Goal: Information Seeking & Learning: Learn about a topic

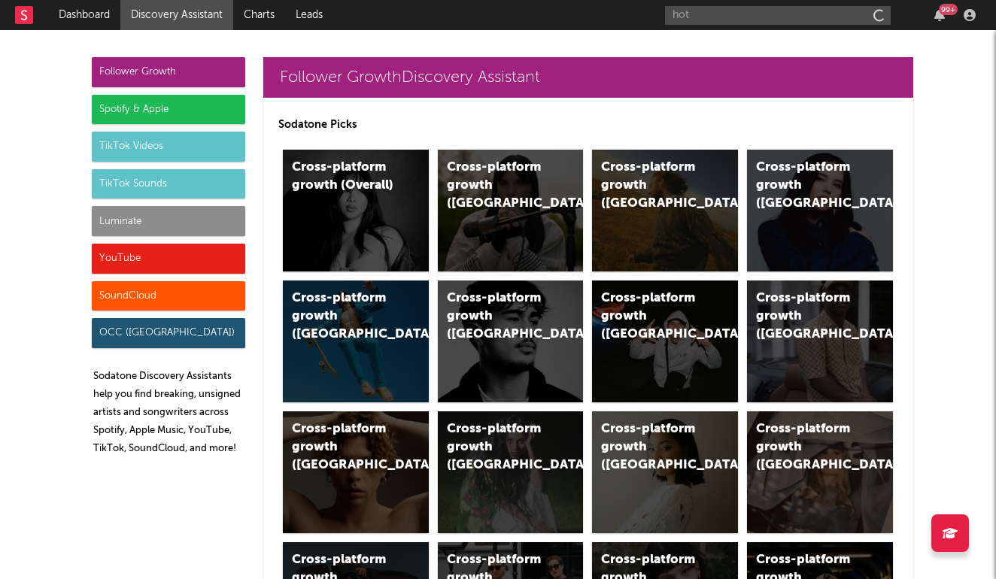
type input "hote"
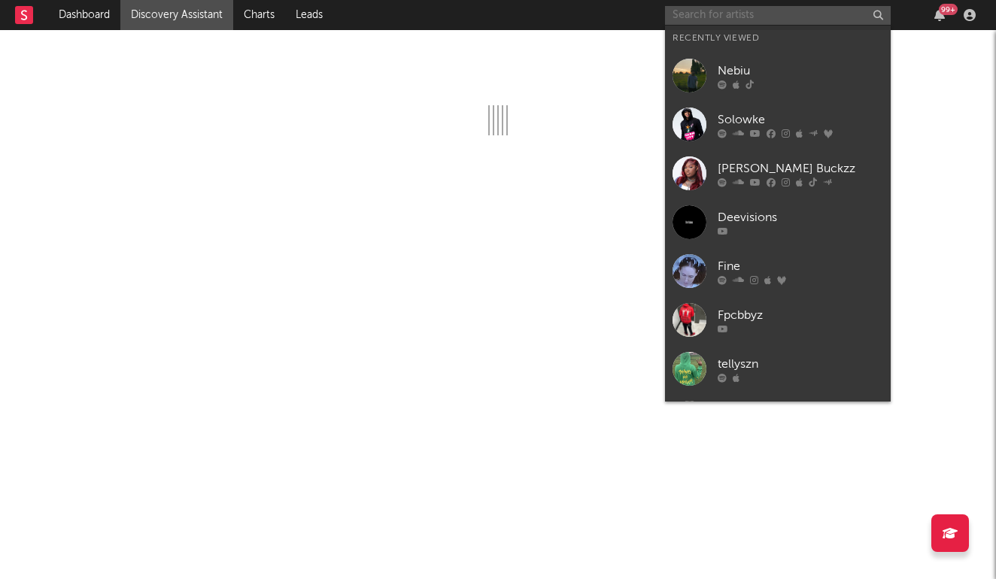
click at [692, 17] on input "text" at bounding box center [778, 15] width 226 height 19
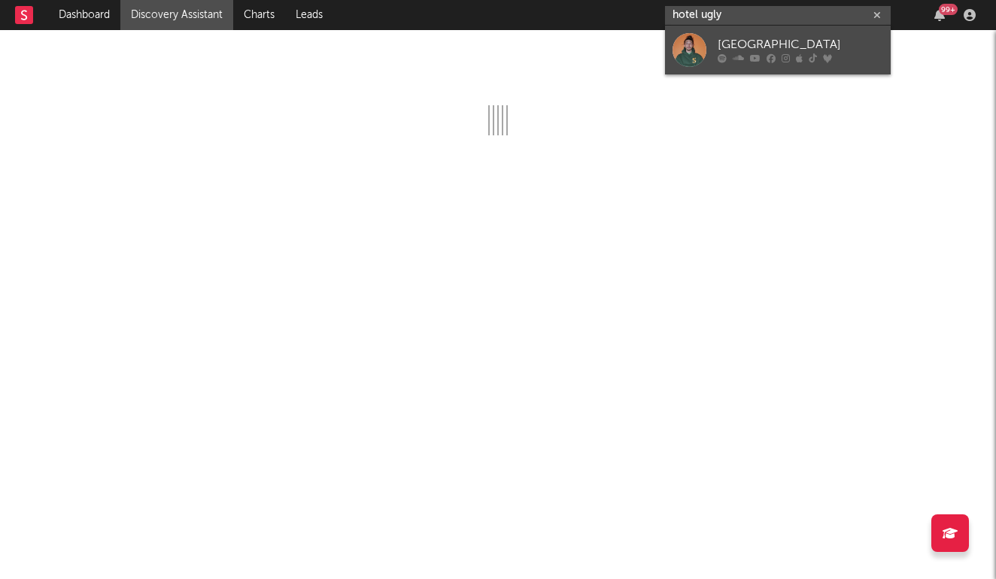
type input "hotel ugly"
click at [706, 48] on link "Hotel Ugly" at bounding box center [778, 50] width 226 height 49
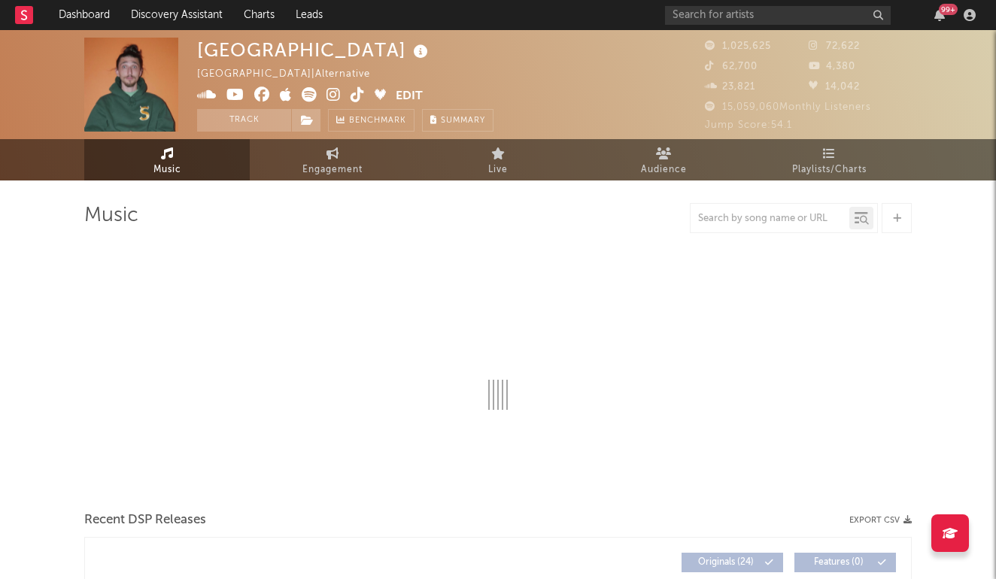
select select "6m"
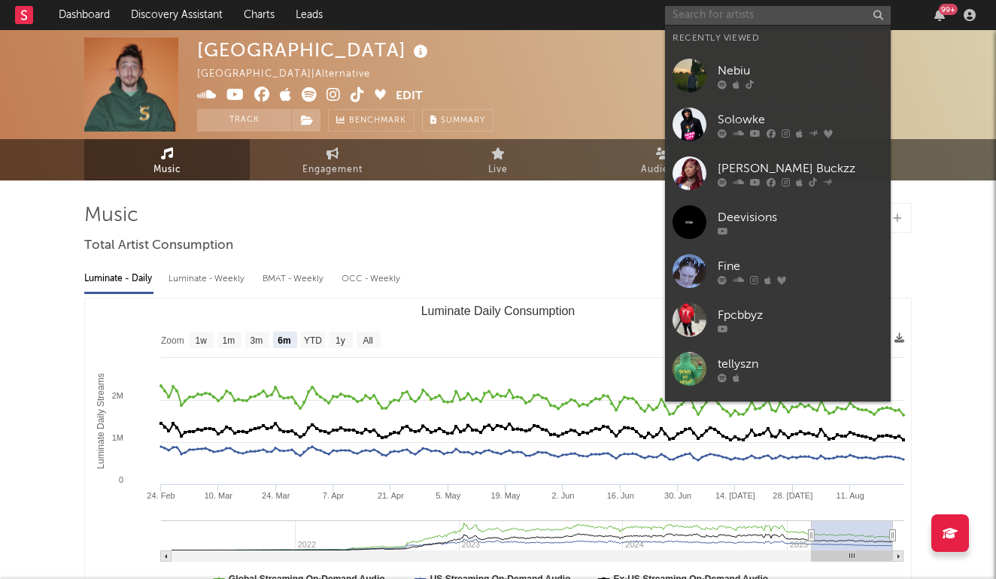
click at [742, 14] on input "text" at bounding box center [778, 15] width 226 height 19
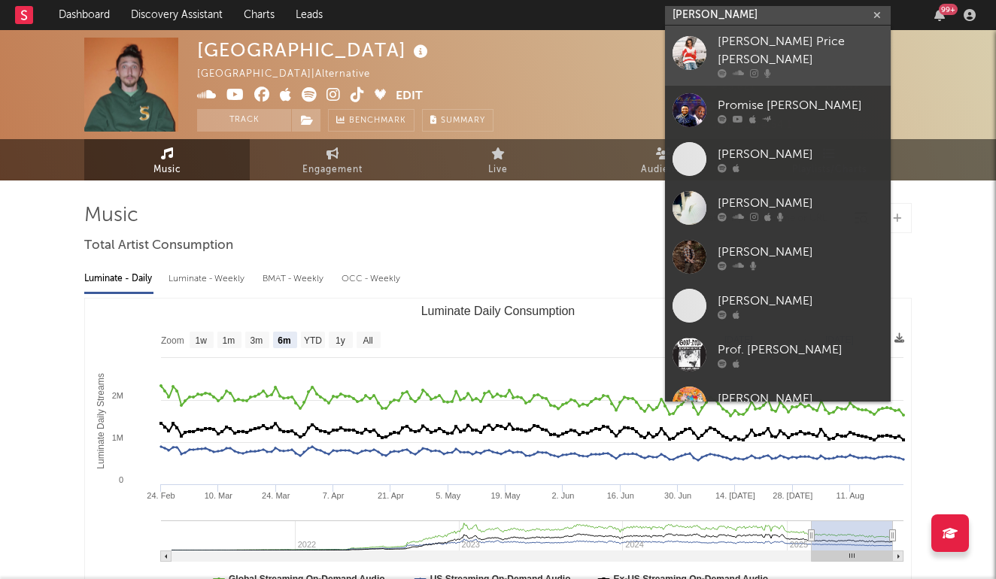
type input "benson pr"
click at [773, 64] on link "Benson Price Jones" at bounding box center [778, 56] width 226 height 60
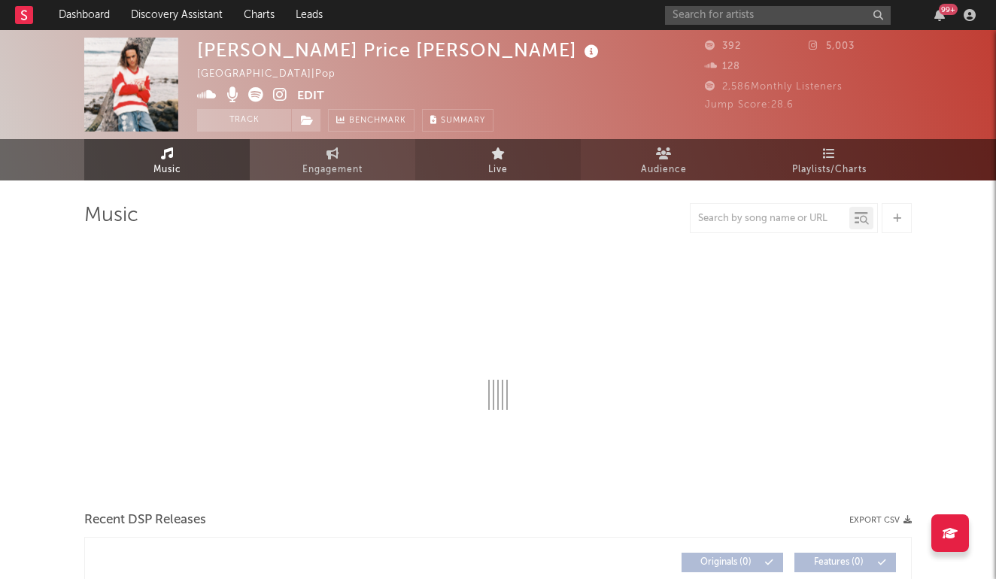
scroll to position [51, 0]
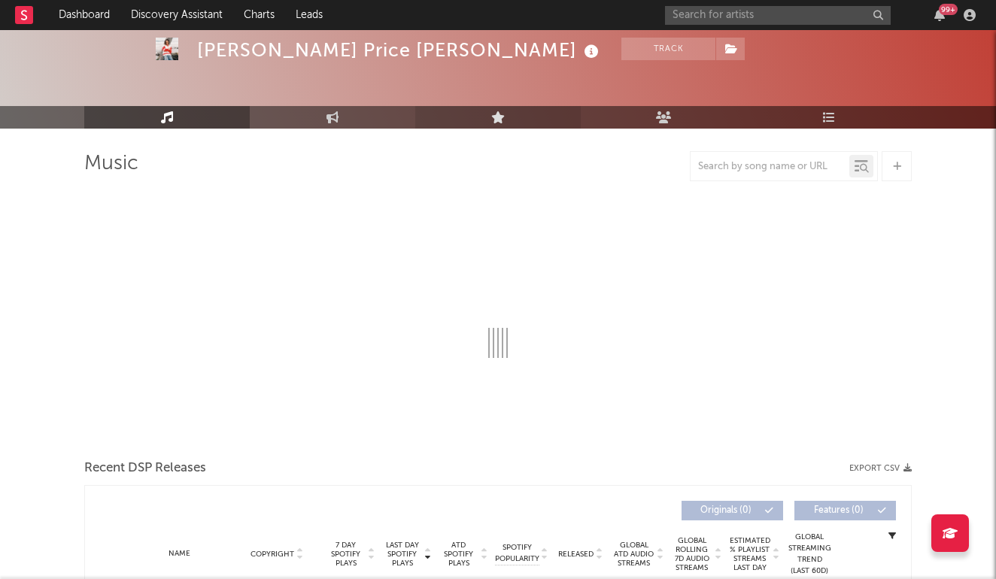
select select "1w"
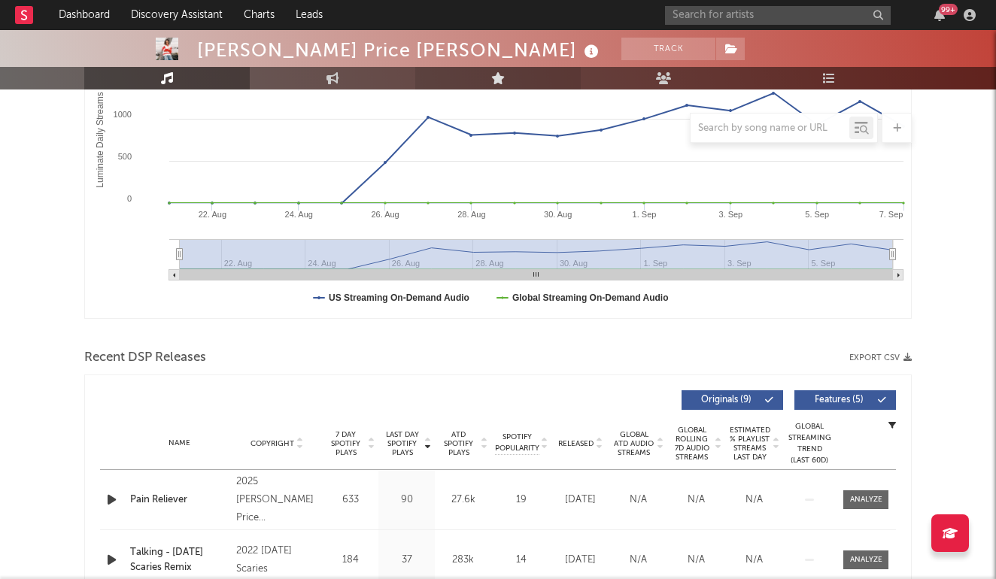
scroll to position [496, 0]
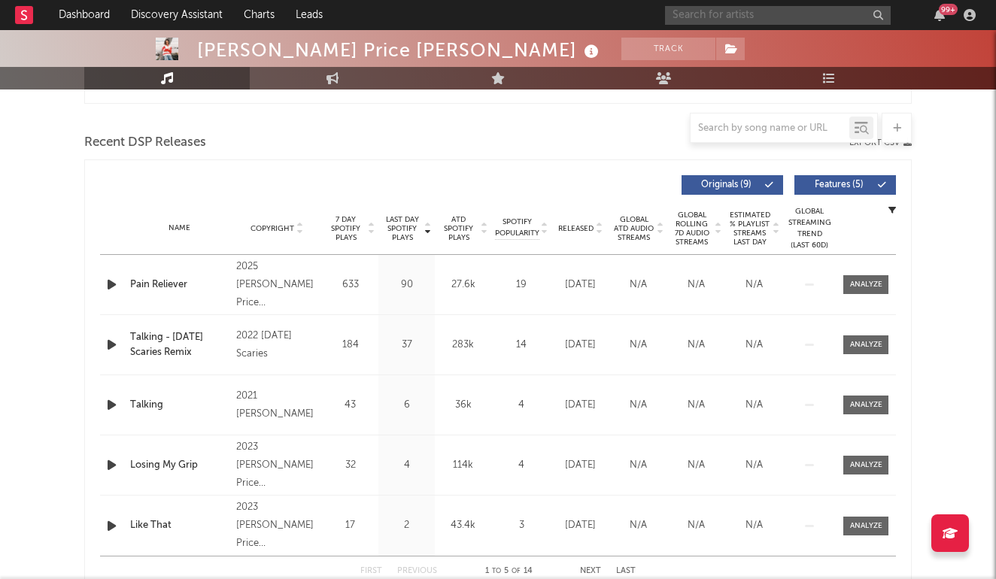
click at [702, 15] on input "text" at bounding box center [778, 15] width 226 height 19
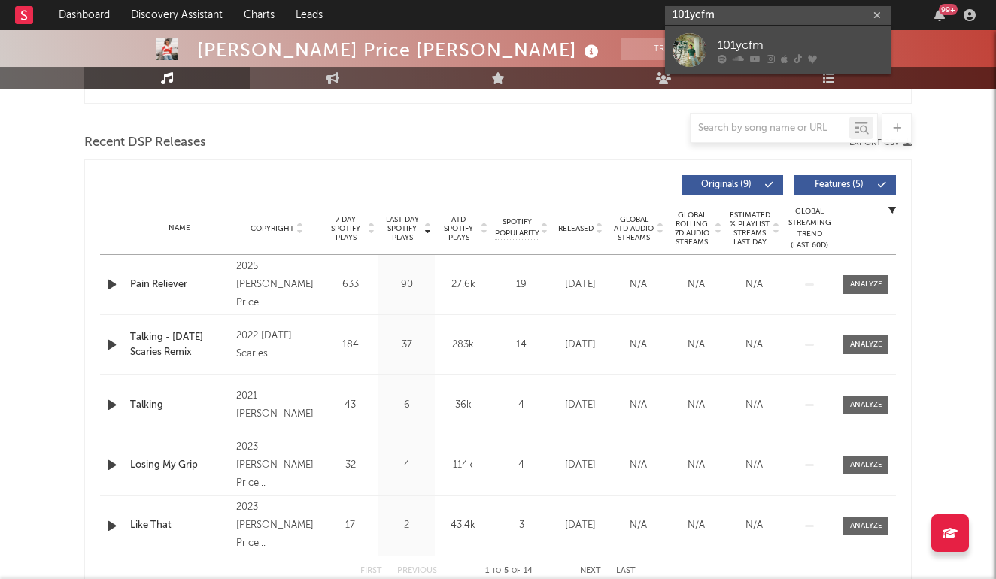
type input "101ycfm"
click at [727, 38] on div "101ycfm" at bounding box center [800, 45] width 165 height 18
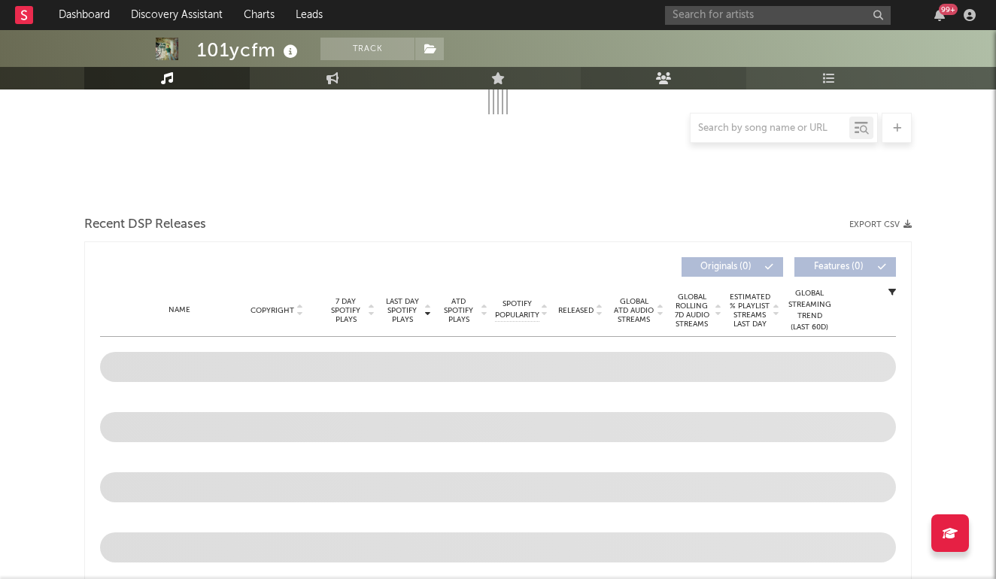
select select "6m"
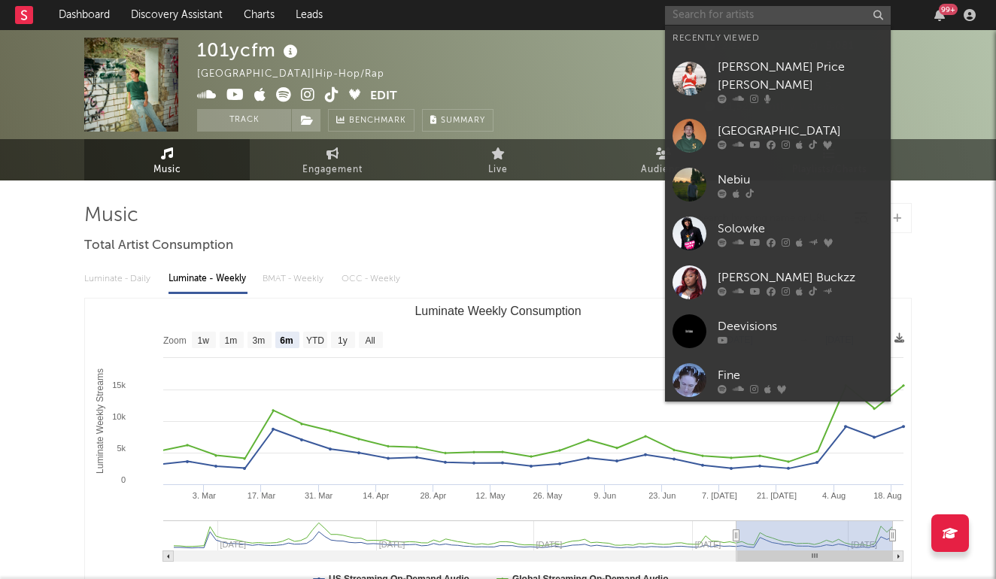
click at [735, 13] on input "text" at bounding box center [778, 15] width 226 height 19
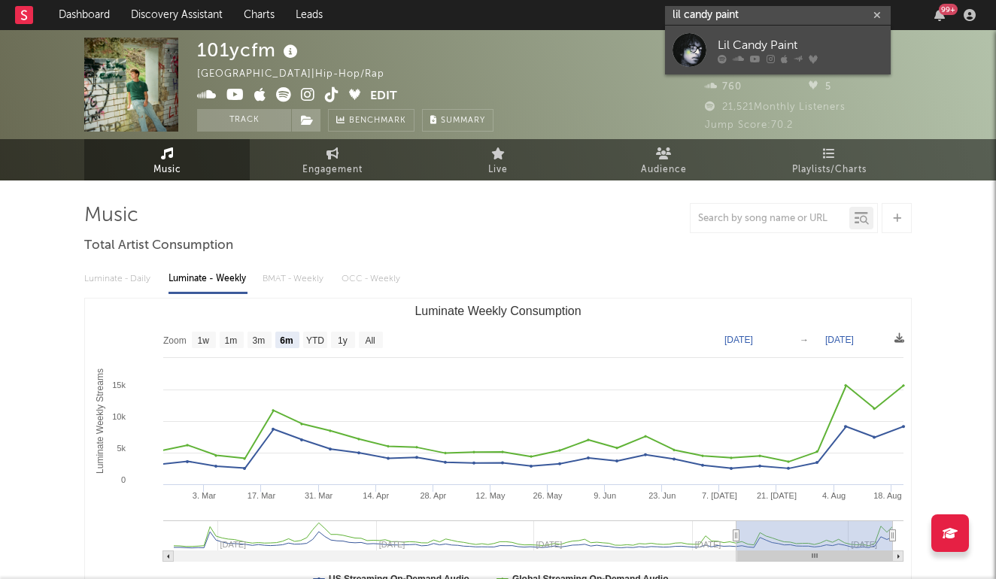
type input "lil candy paint"
click at [725, 38] on div "Lil Candy Paint" at bounding box center [800, 45] width 165 height 18
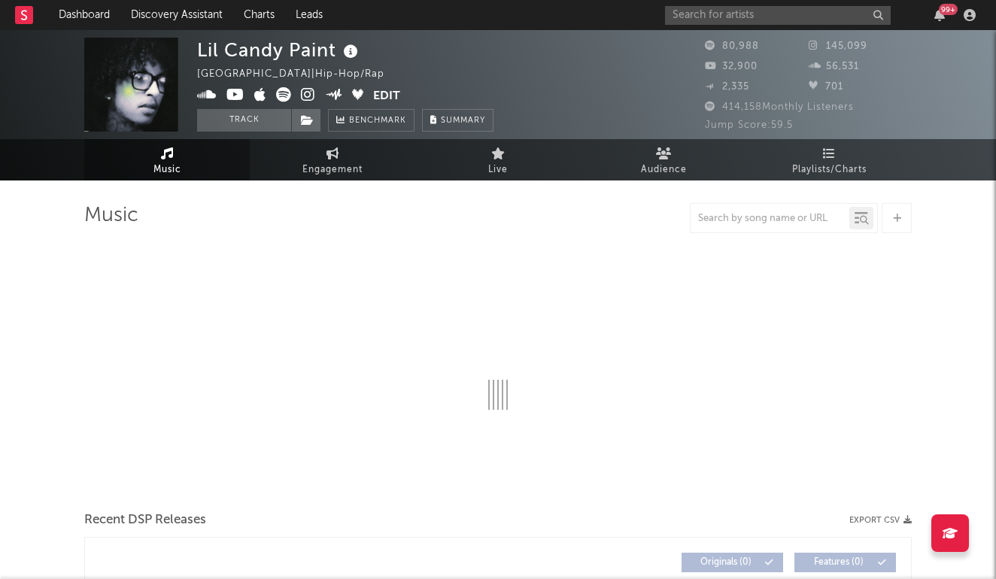
select select "6m"
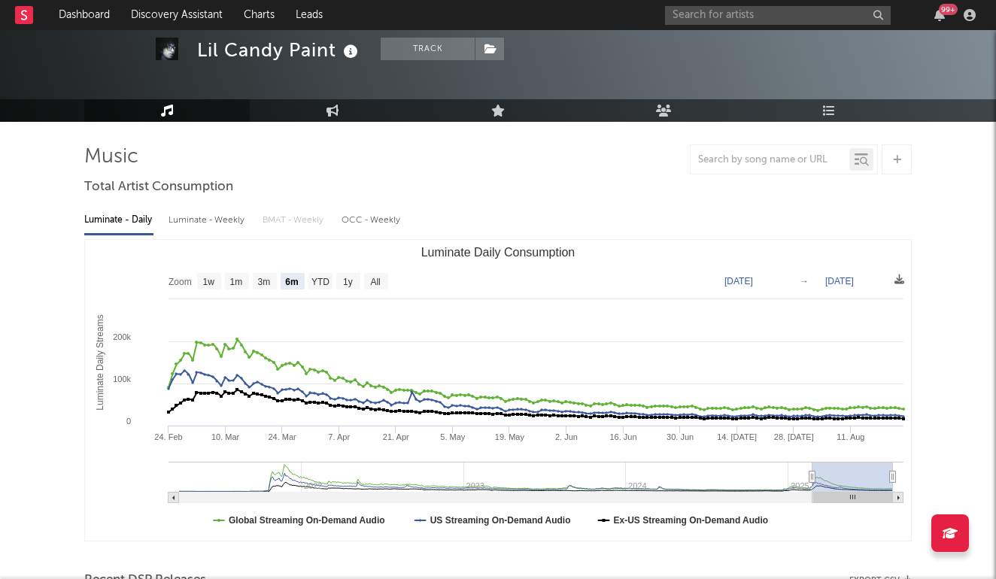
scroll to position [75, 0]
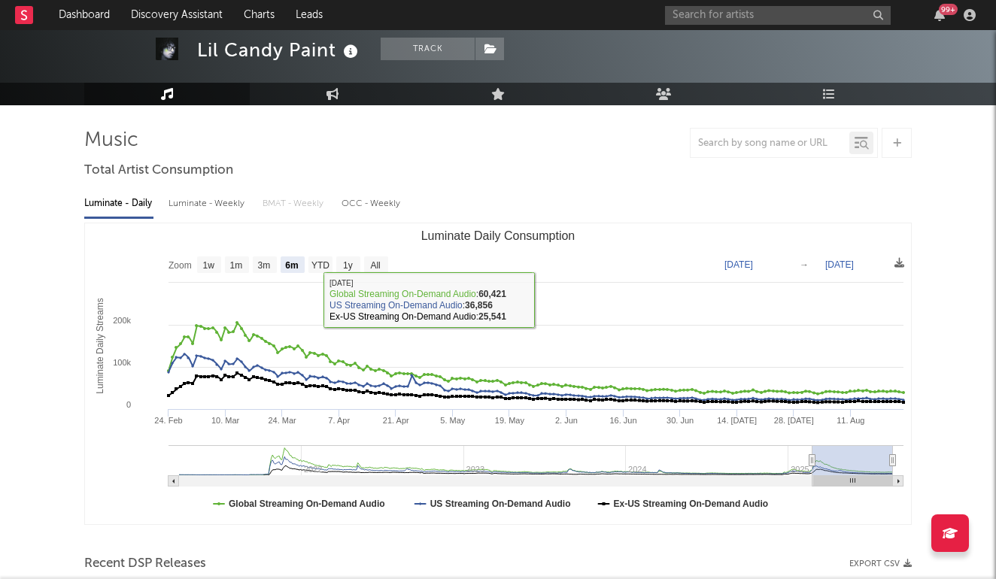
click at [170, 212] on div "Luminate - Weekly" at bounding box center [207, 204] width 79 height 26
select select "6m"
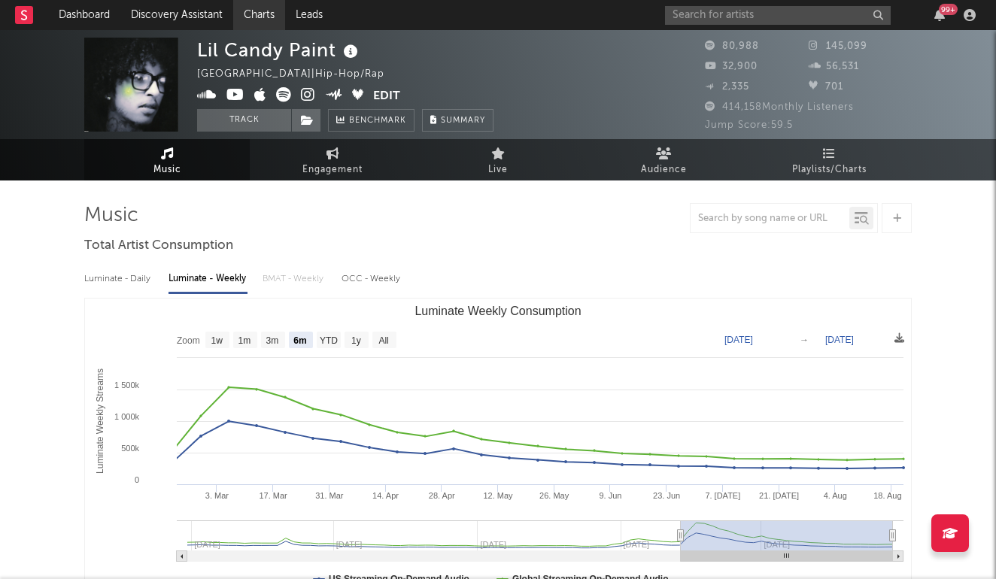
scroll to position [0, 0]
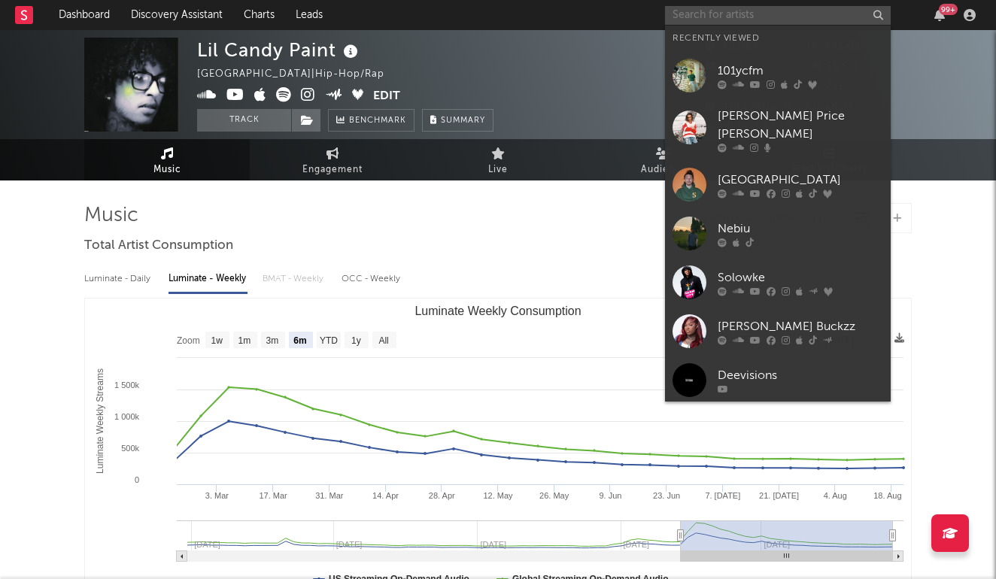
click at [744, 16] on input "text" at bounding box center [778, 15] width 226 height 19
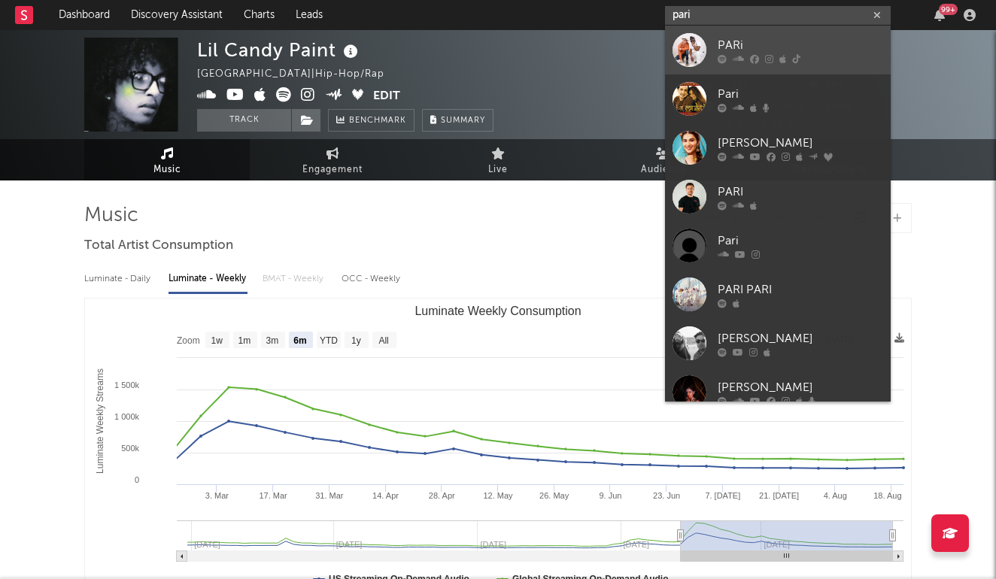
type input "pari"
click at [752, 42] on div "PARi" at bounding box center [800, 45] width 165 height 18
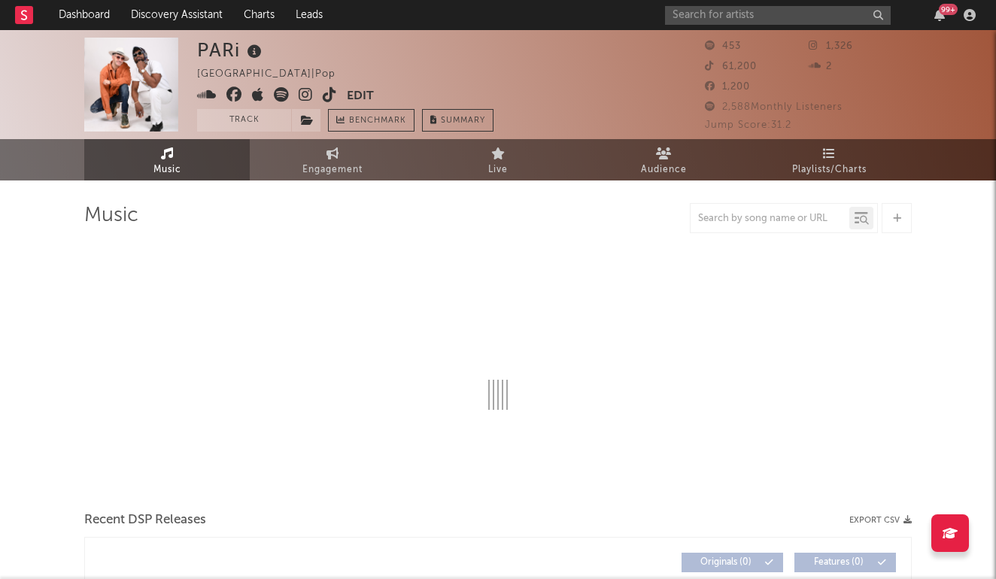
select select "6m"
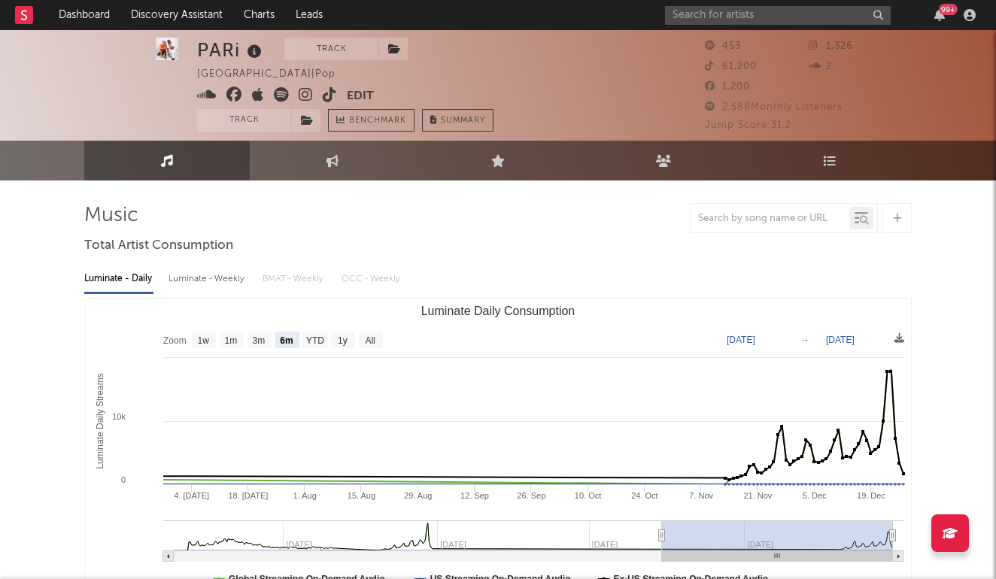
scroll to position [22, 0]
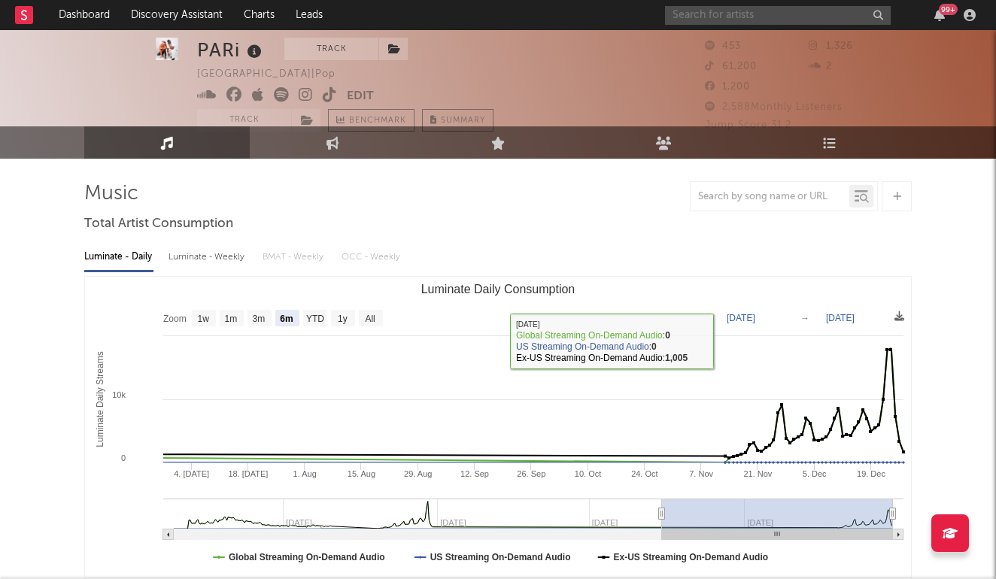
click at [712, 21] on input "text" at bounding box center [778, 15] width 226 height 19
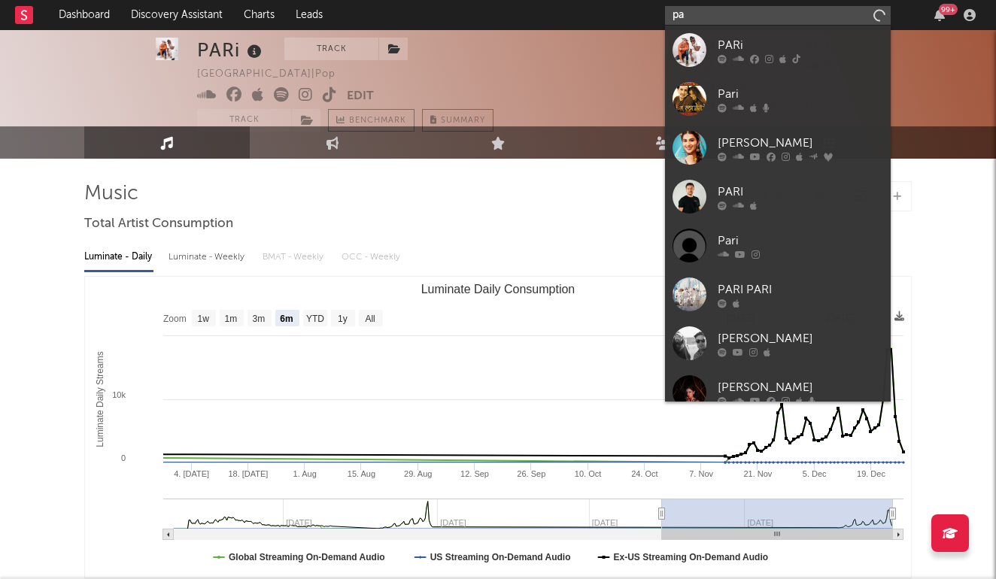
type input "p"
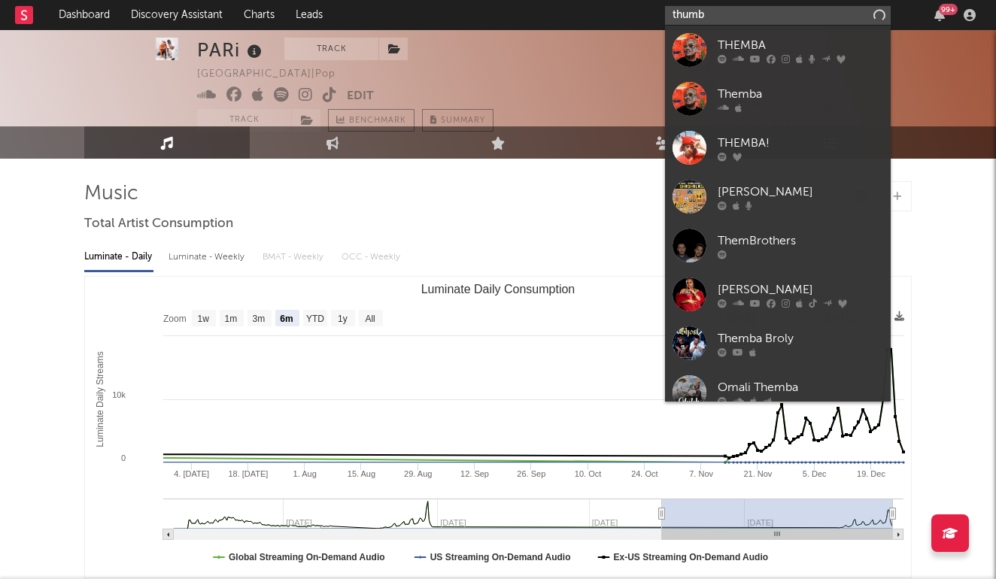
type input "thumb"
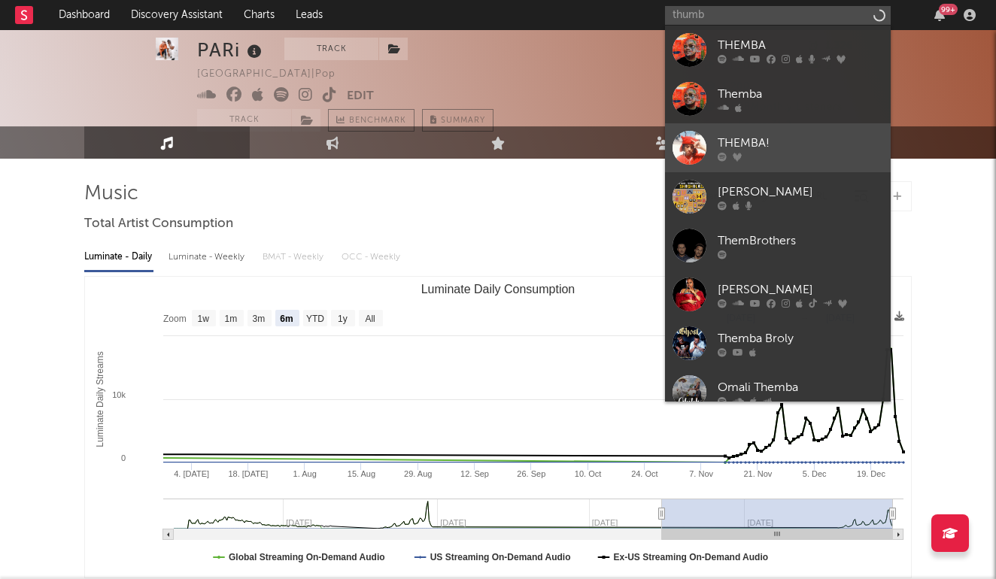
drag, startPoint x: 741, startPoint y: 19, endPoint x: 781, endPoint y: 151, distance: 138.3
click at [781, 151] on div "THEMBA!" at bounding box center [800, 143] width 165 height 18
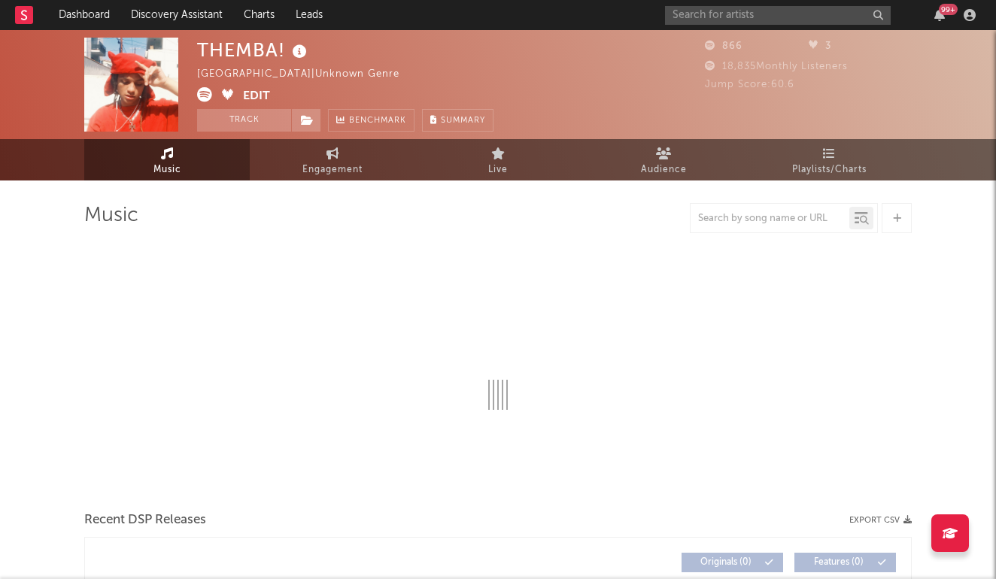
select select "1w"
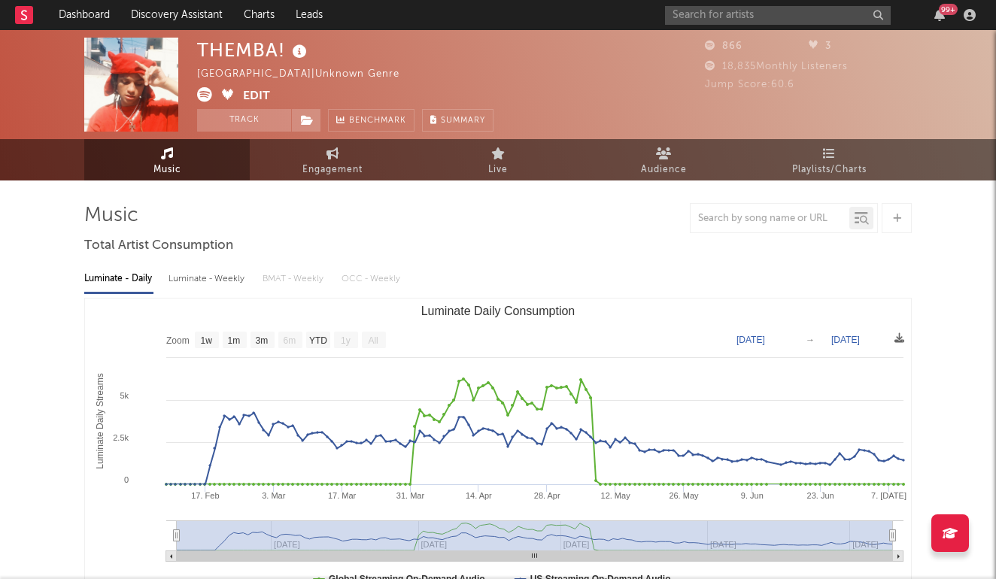
click at [222, 282] on div "Luminate - Weekly" at bounding box center [207, 279] width 79 height 26
select select "6m"
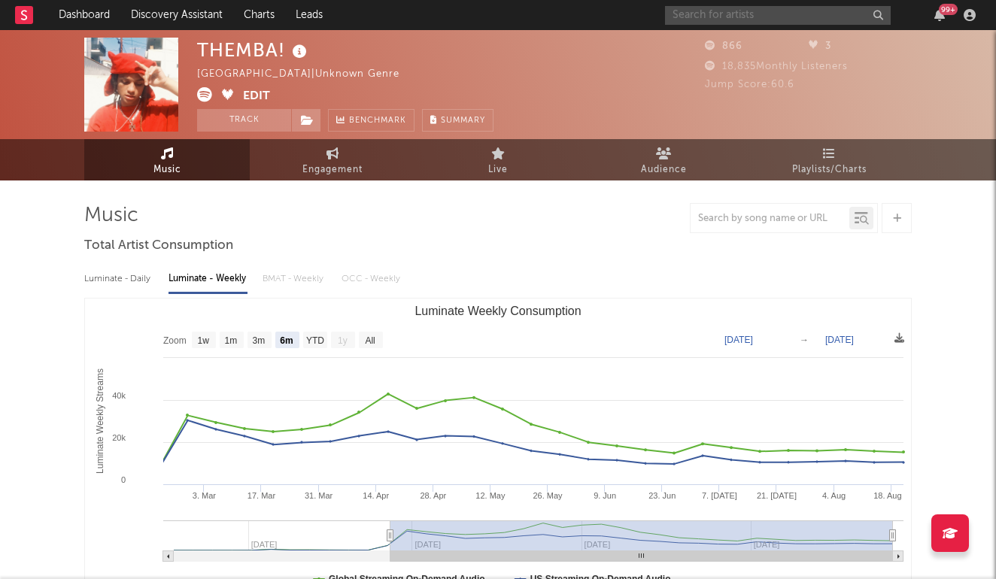
click at [692, 11] on input "text" at bounding box center [778, 15] width 226 height 19
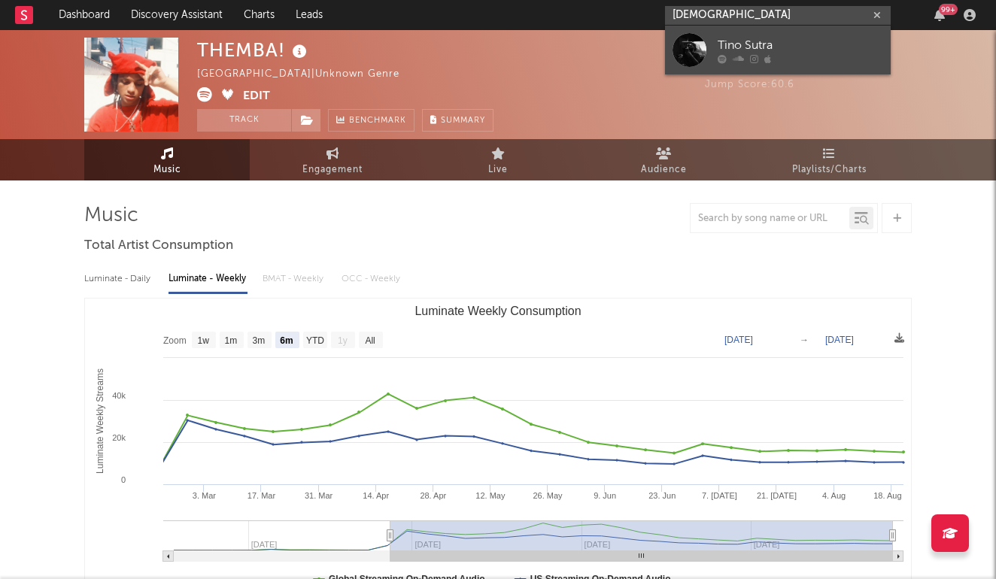
type input "tino sutra"
click at [765, 49] on div "Tino Sutra" at bounding box center [800, 45] width 165 height 18
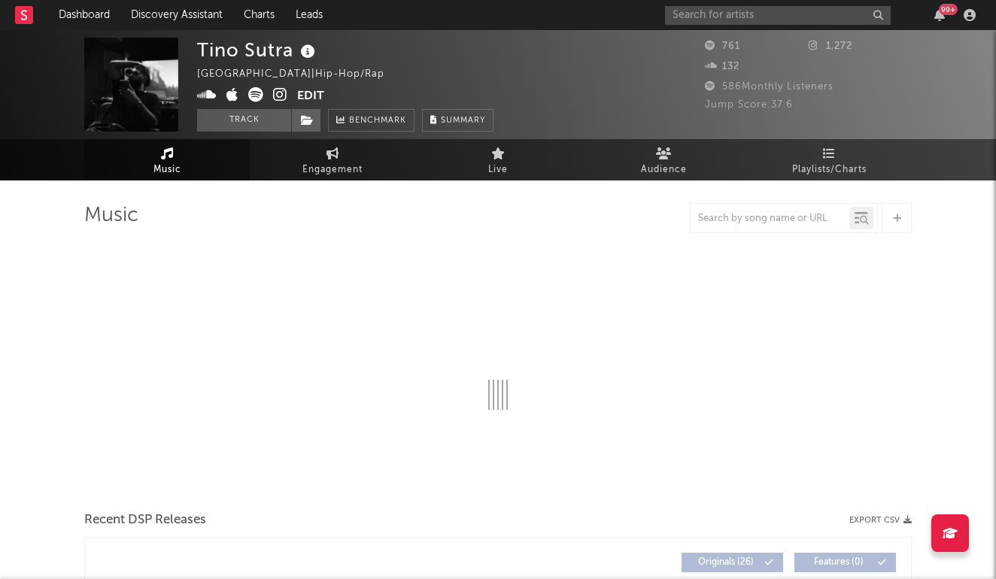
select select "6m"
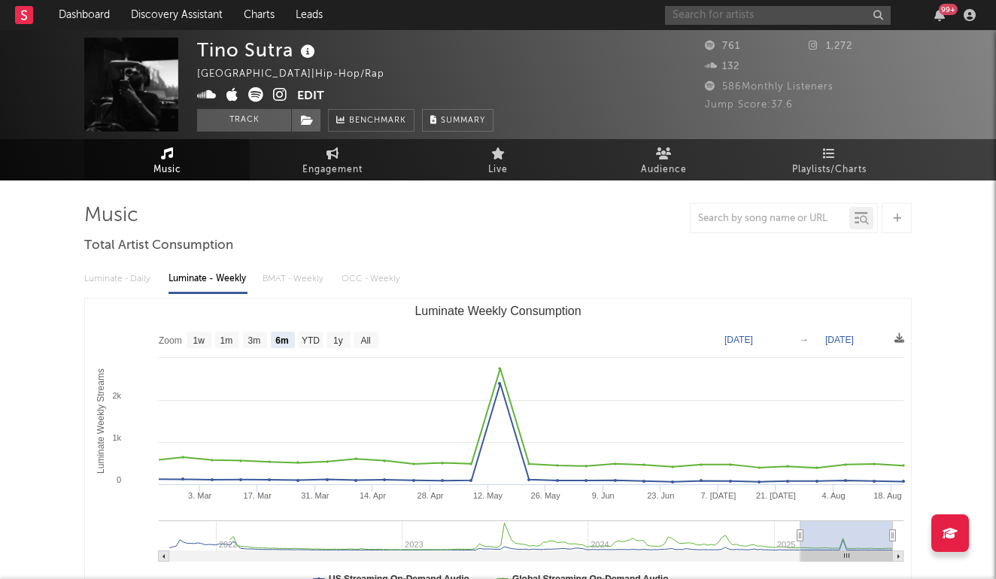
click at [782, 20] on input "text" at bounding box center [778, 15] width 226 height 19
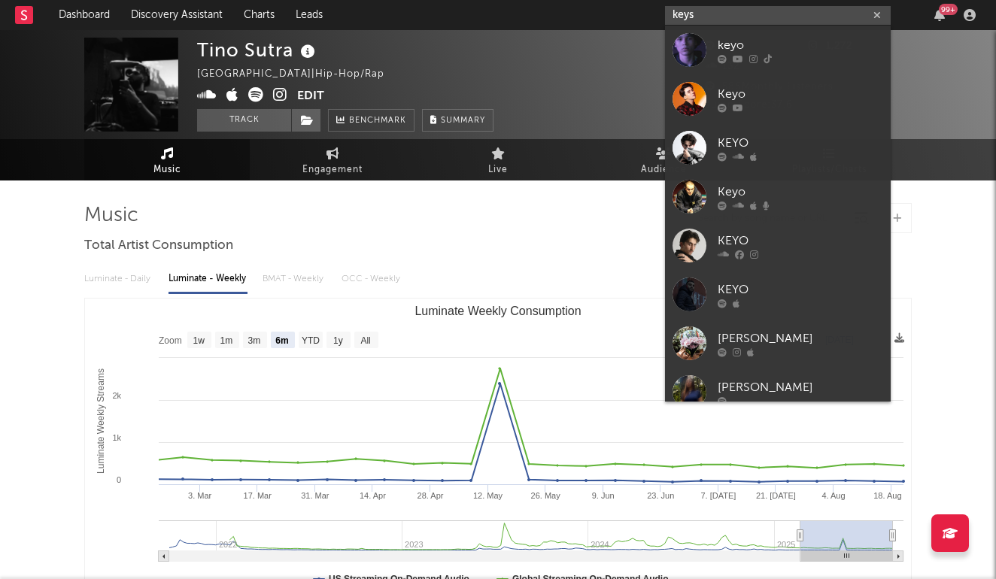
type input "keys"
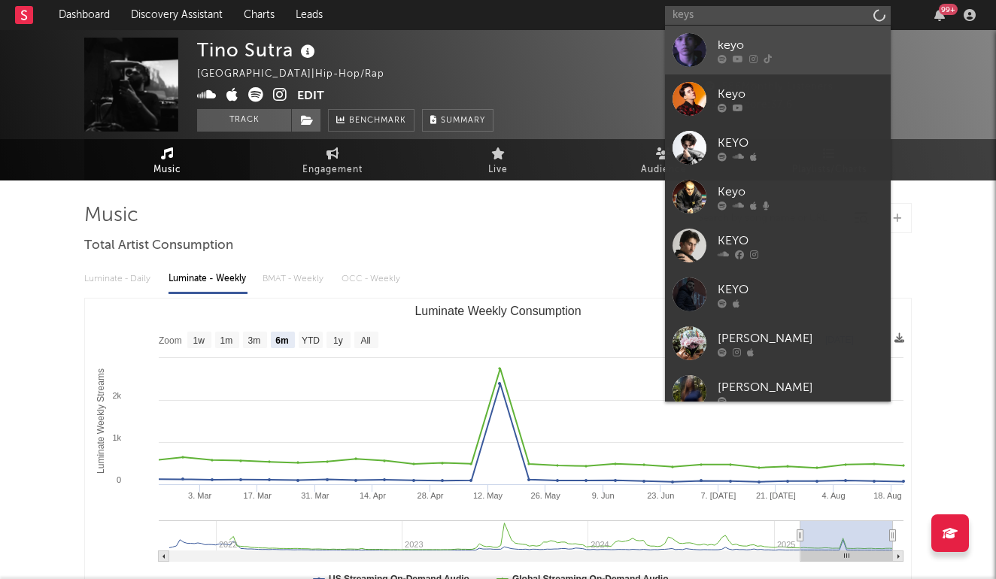
drag, startPoint x: 782, startPoint y: 20, endPoint x: 803, endPoint y: 61, distance: 46.1
click at [803, 61] on div at bounding box center [800, 58] width 165 height 9
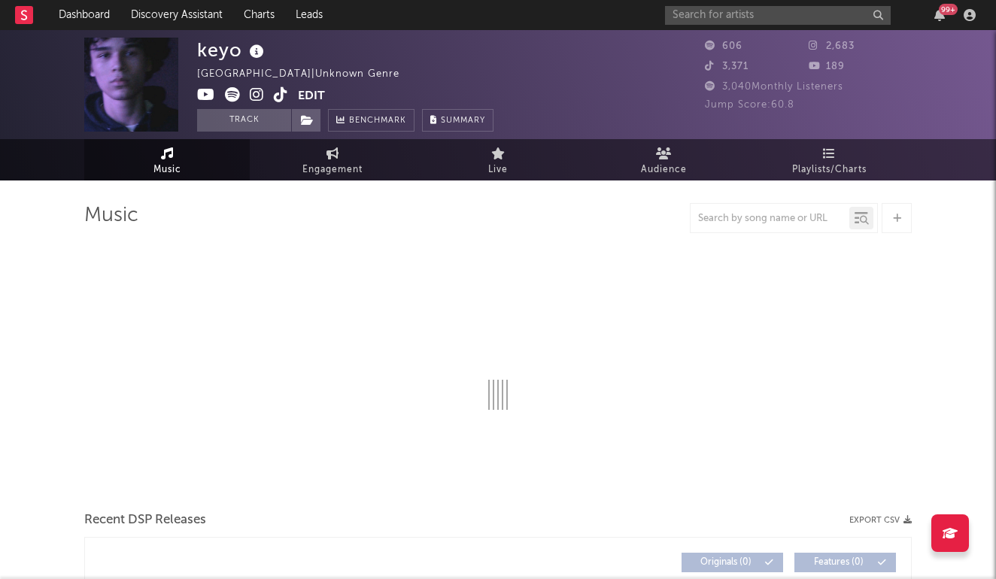
select select "1w"
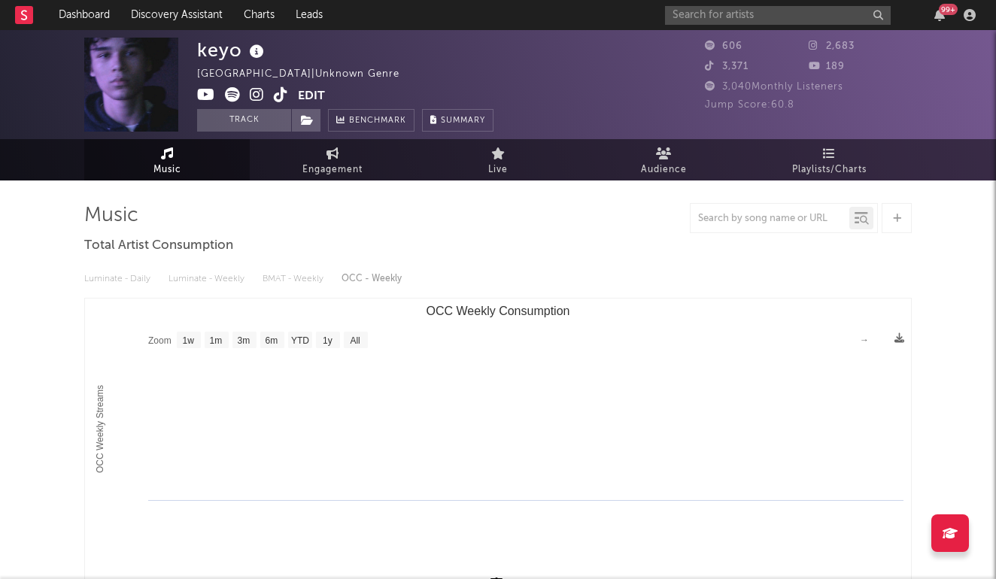
click at [258, 94] on icon at bounding box center [257, 94] width 14 height 15
click at [698, 23] on input "text" at bounding box center [778, 15] width 226 height 19
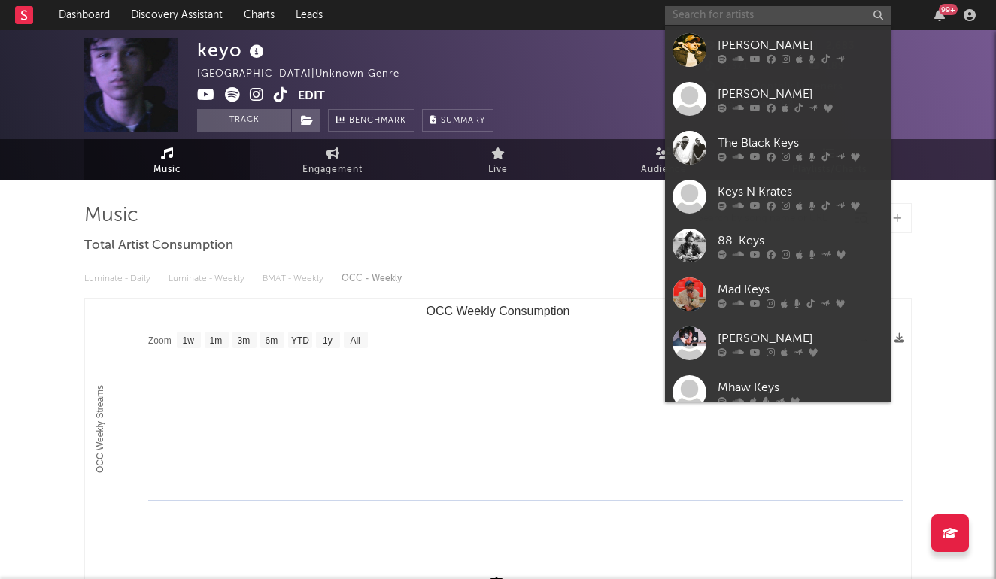
paste input "https://open.spotify.com/artist/3s1NH27HjdIbCFlkzBezio?si=4LsoHW31QUmjupwyAb0PoQ"
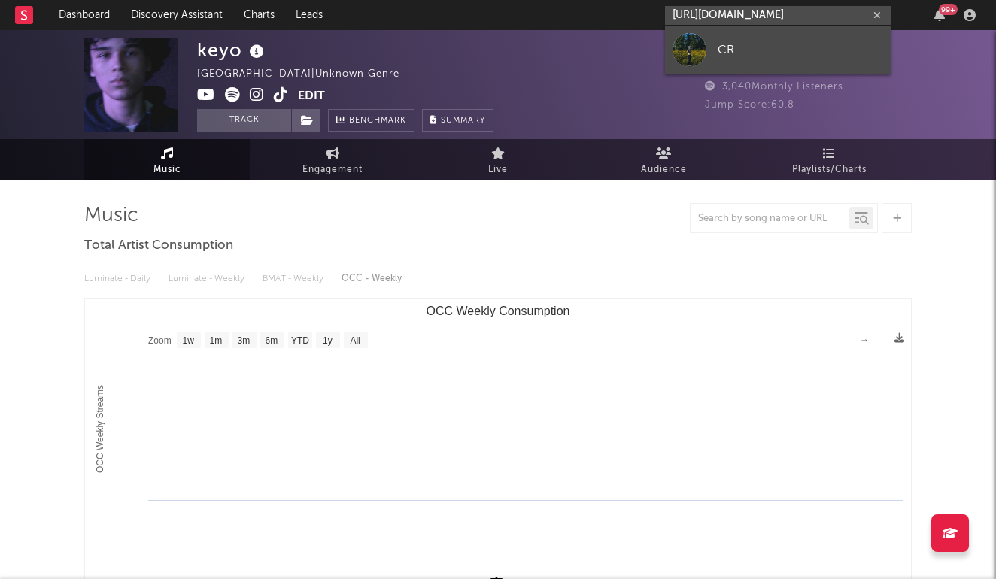
type input "https://open.spotify.com/artist/3s1NH27HjdIbCFlkzBezio?si=4LsoHW31QUmjupwyAb0PoQ"
click at [716, 40] on link "CR" at bounding box center [778, 50] width 226 height 49
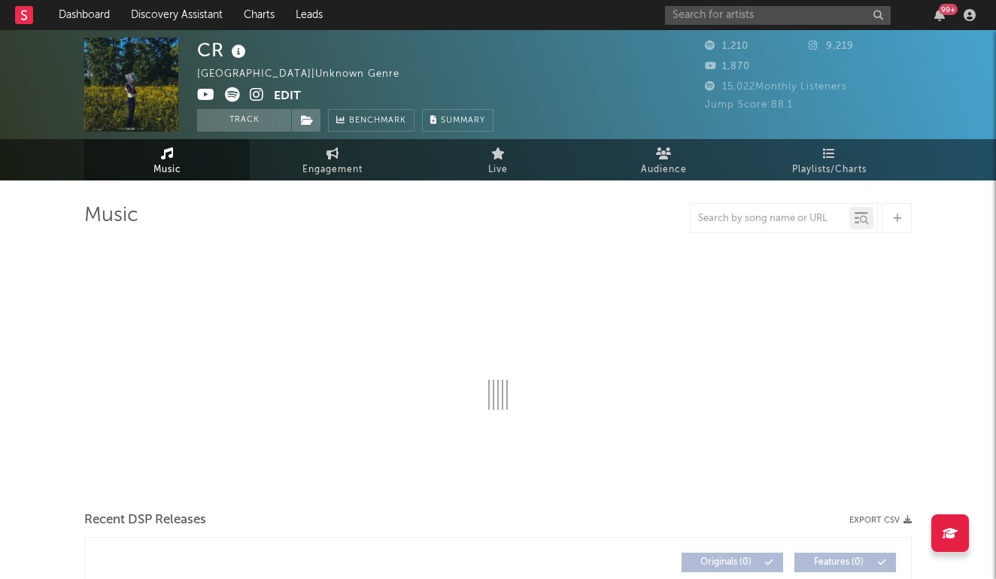
select select "6m"
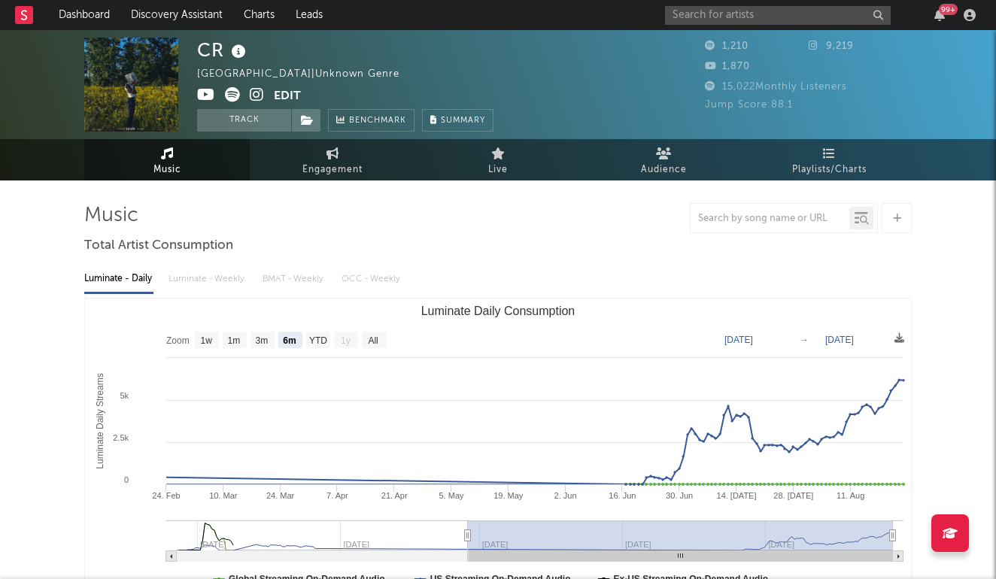
click at [254, 90] on icon at bounding box center [257, 94] width 14 height 15
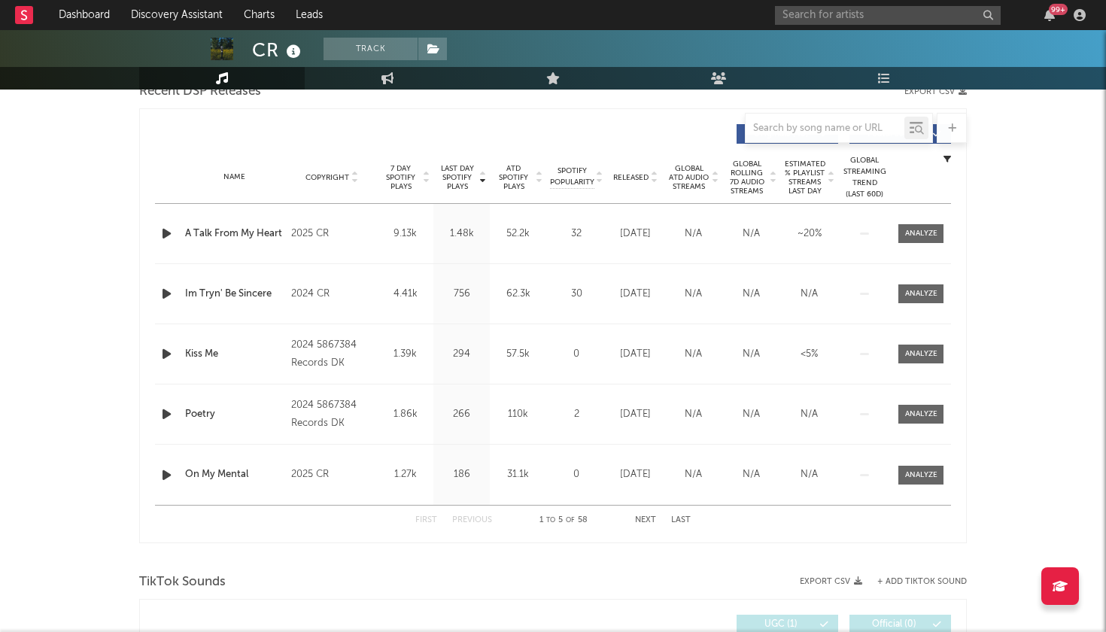
scroll to position [545, 0]
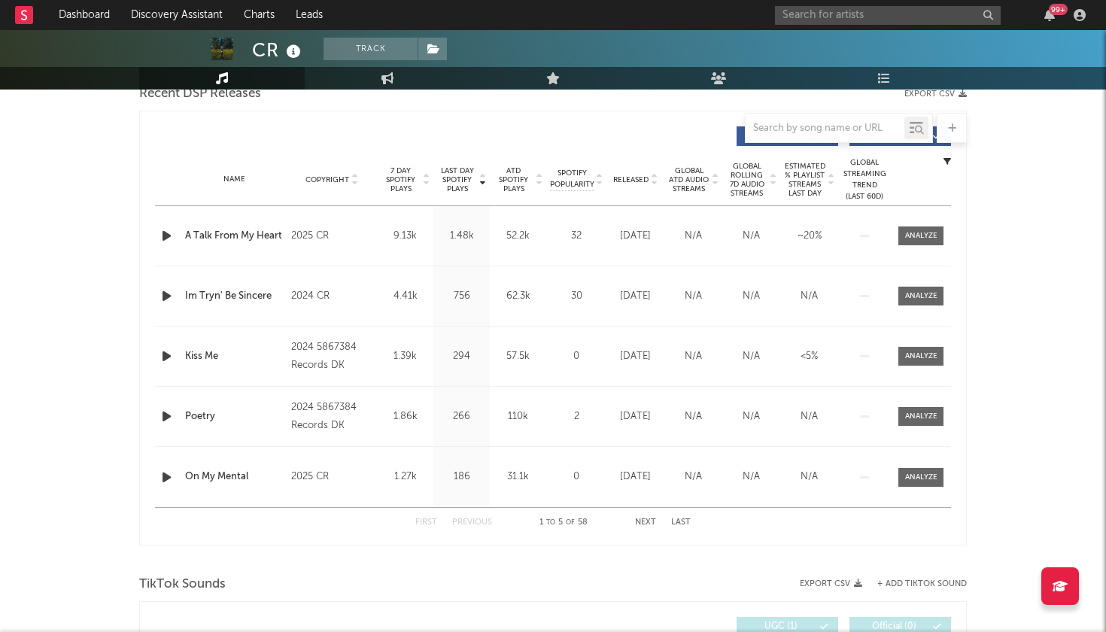
click at [648, 520] on button "Next" at bounding box center [645, 522] width 21 height 8
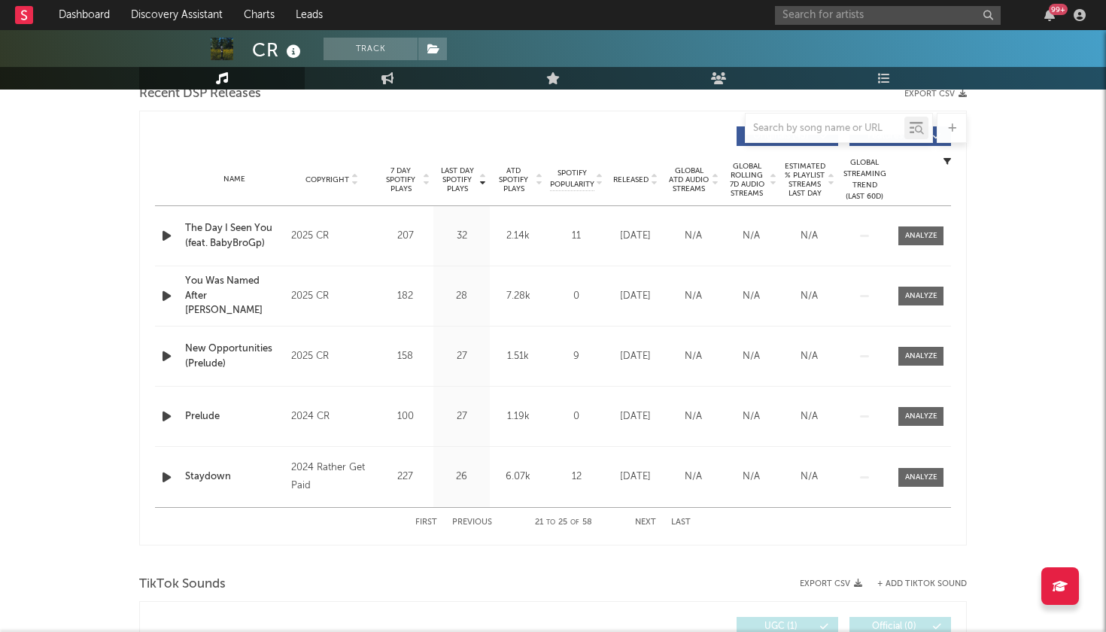
click at [648, 520] on button "Next" at bounding box center [645, 522] width 21 height 8
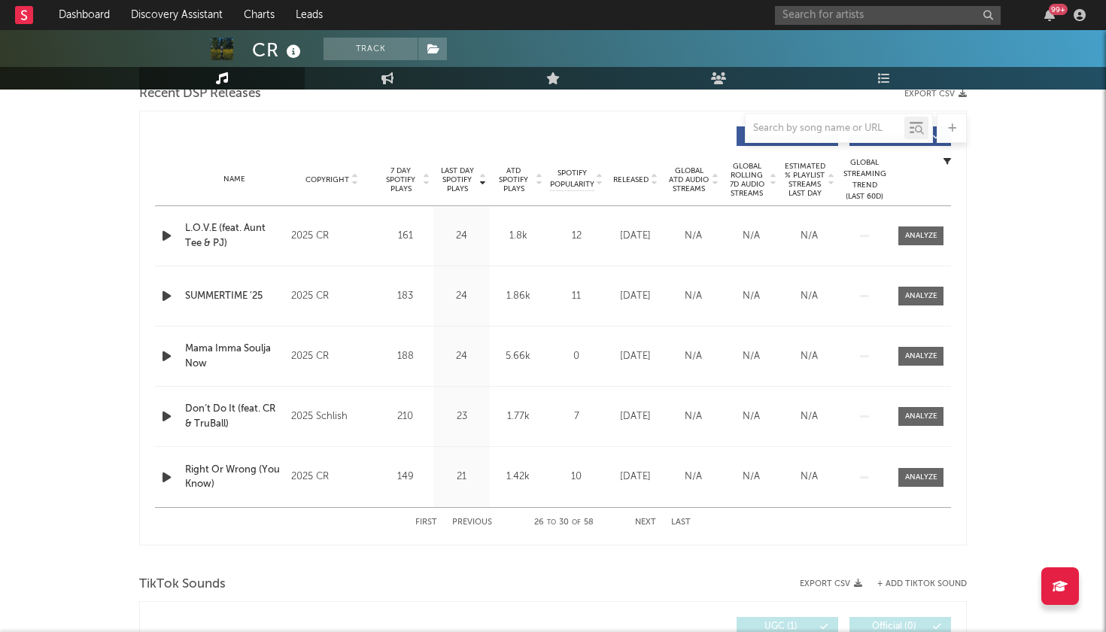
click at [648, 520] on button "Next" at bounding box center [645, 522] width 21 height 8
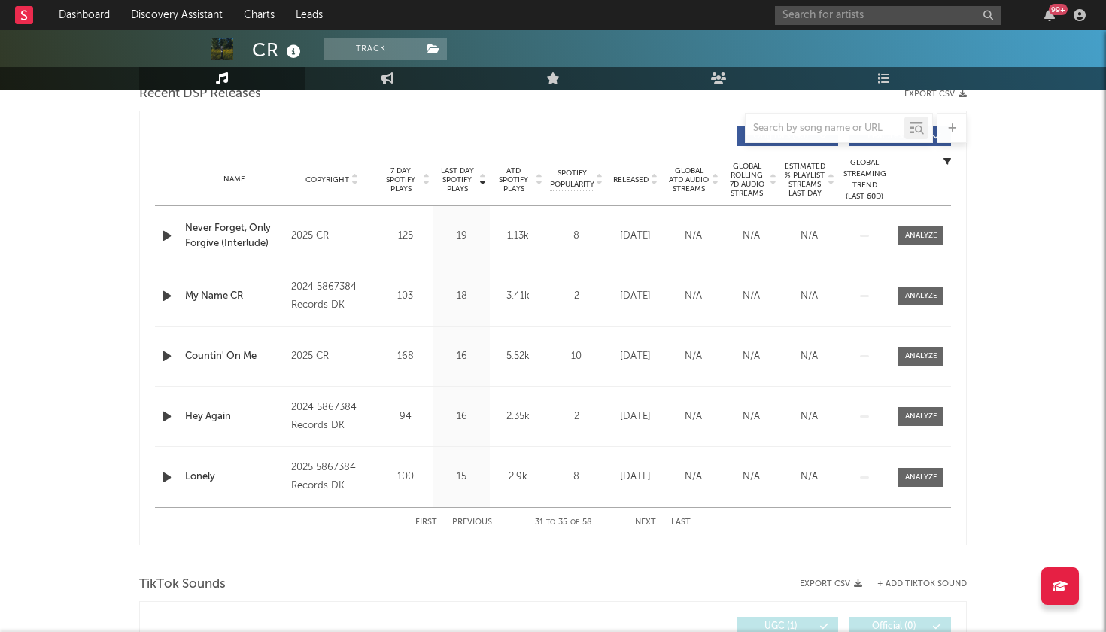
click at [648, 520] on button "Next" at bounding box center [645, 522] width 21 height 8
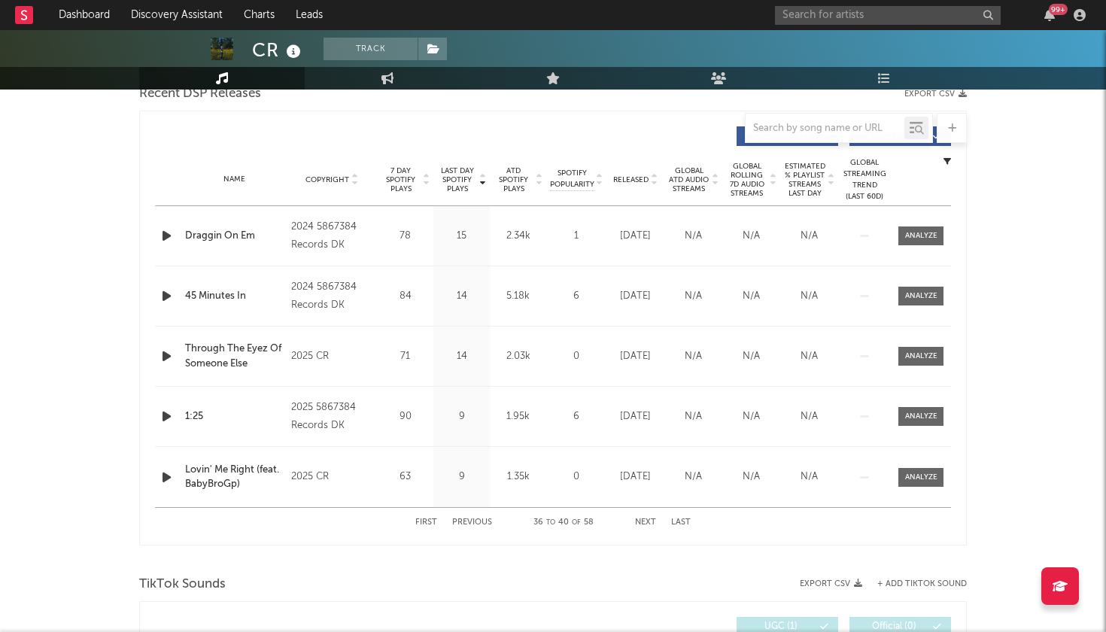
click at [648, 520] on button "Next" at bounding box center [645, 522] width 21 height 8
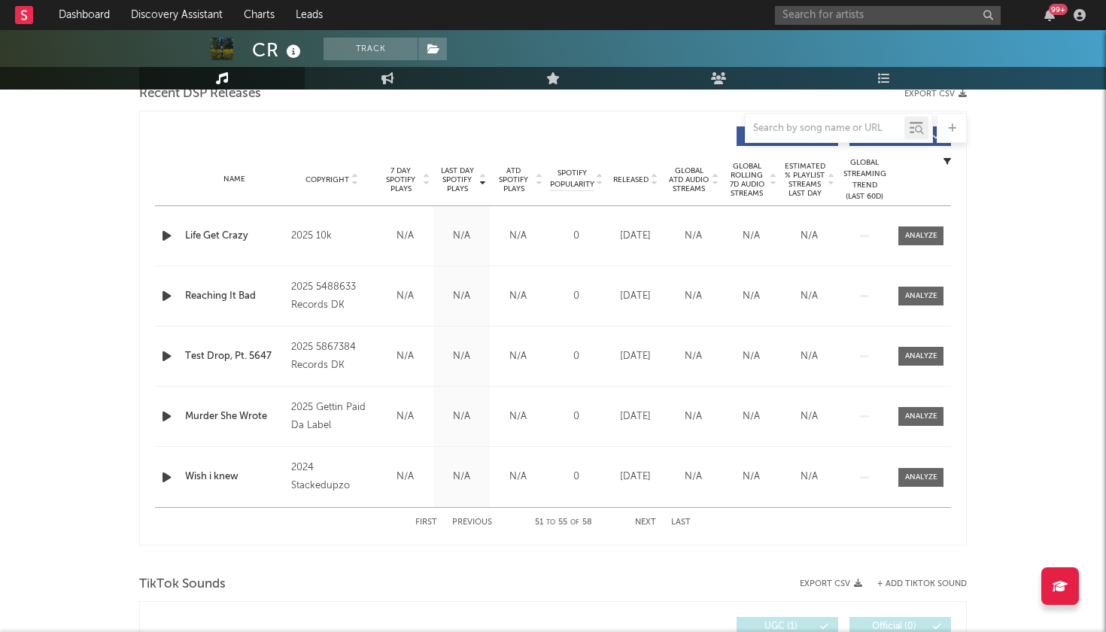
click at [648, 520] on button "Next" at bounding box center [645, 522] width 21 height 8
click at [648, 578] on div "Videos (last 7 days) Sound Name Videos Videos (last 7 days) Total Views Total E…" at bounding box center [553, 626] width 796 height 35
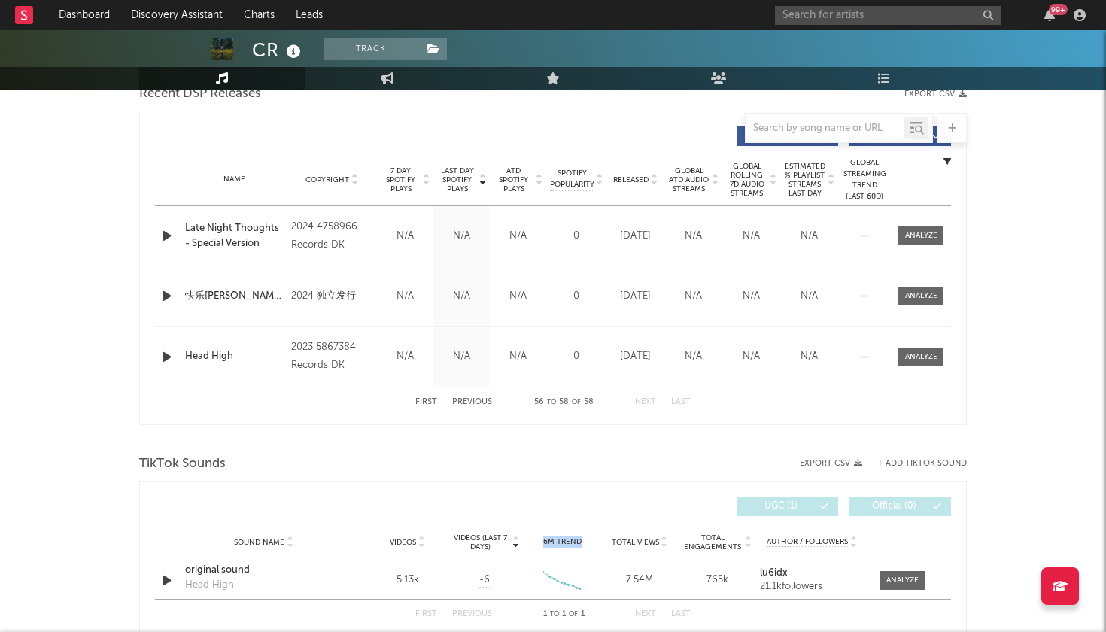
click at [648, 520] on div "Videos (last 7 days) Sound Name Videos Videos (last 7 days) Total Views Total E…" at bounding box center [553, 506] width 796 height 35
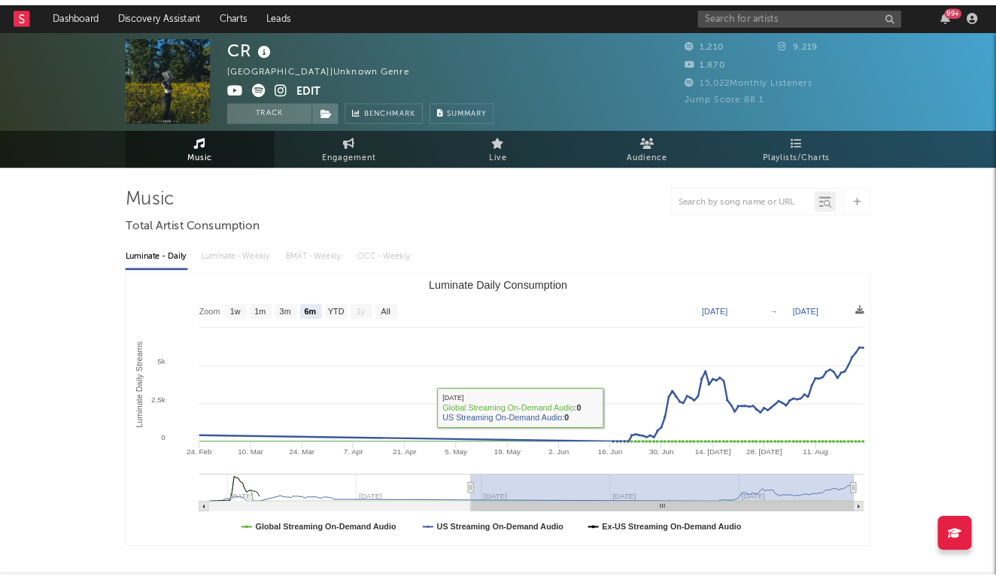
scroll to position [0, 0]
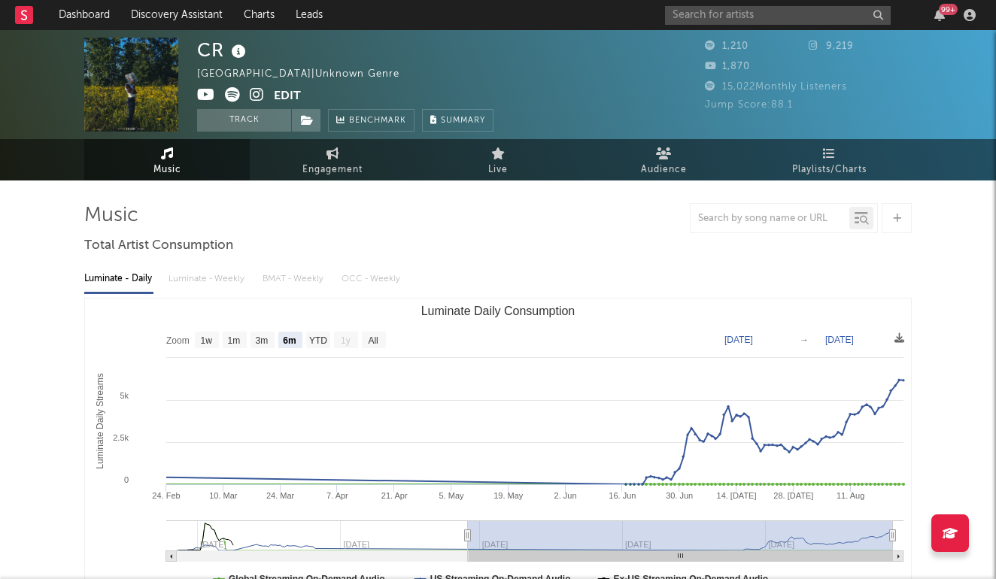
click at [873, 3] on div "99 +" at bounding box center [823, 15] width 316 height 30
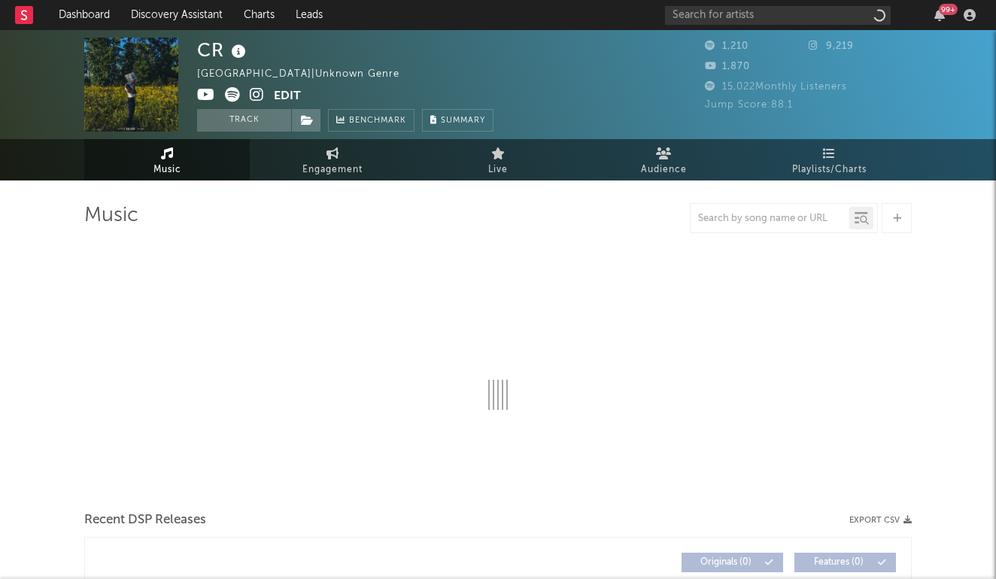
select select "6m"
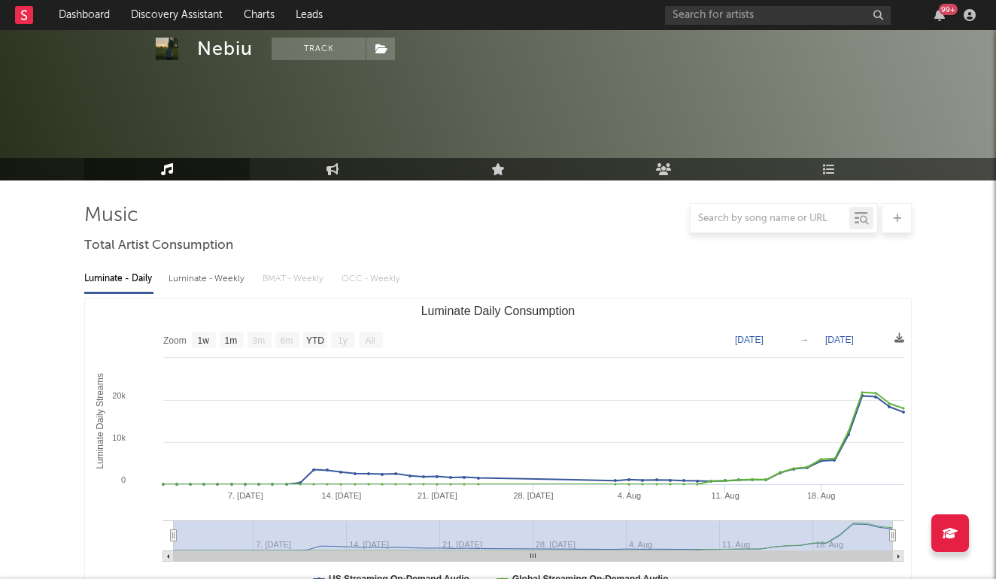
select select "1w"
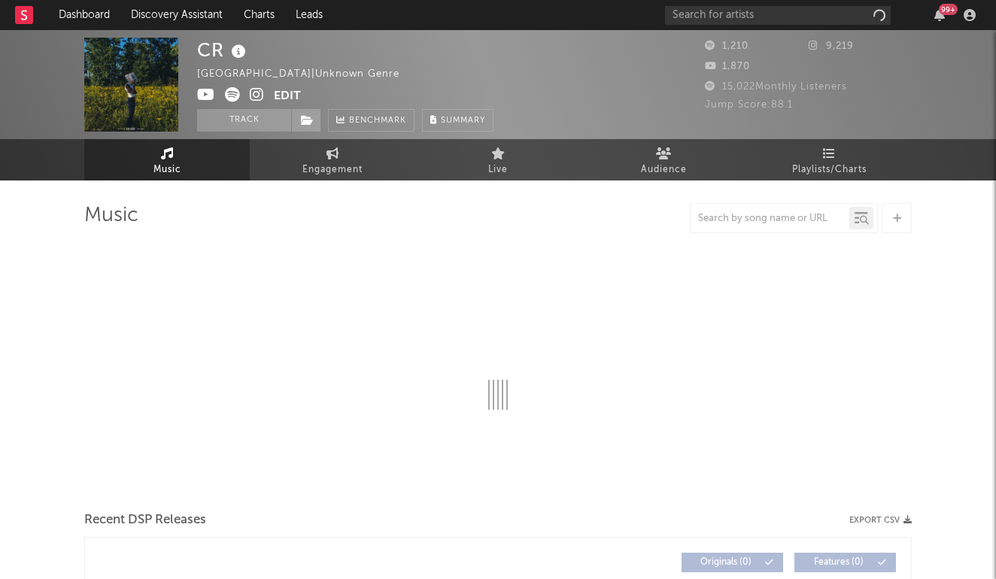
select select "6m"
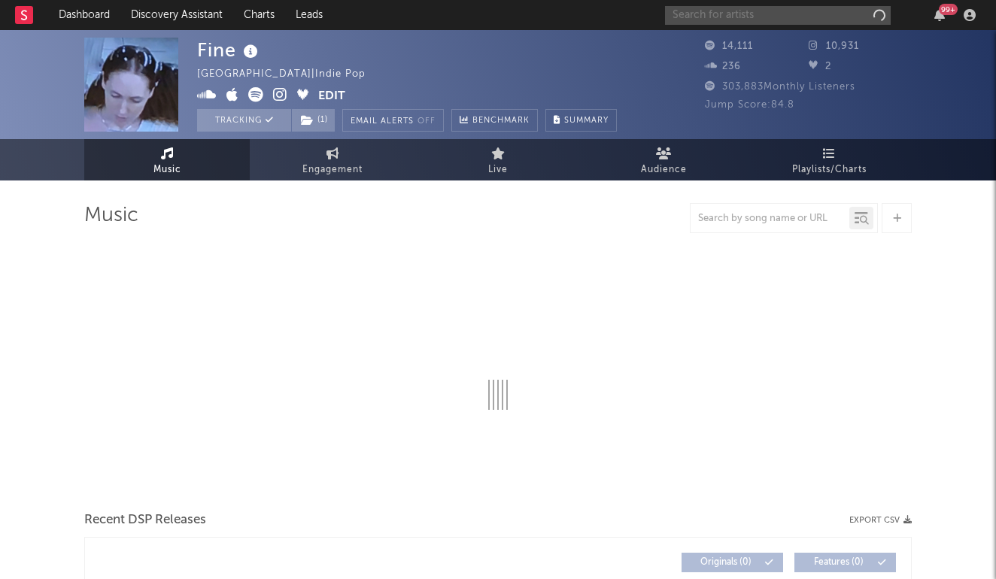
click at [692, 19] on input "text" at bounding box center [778, 15] width 226 height 19
select select "6m"
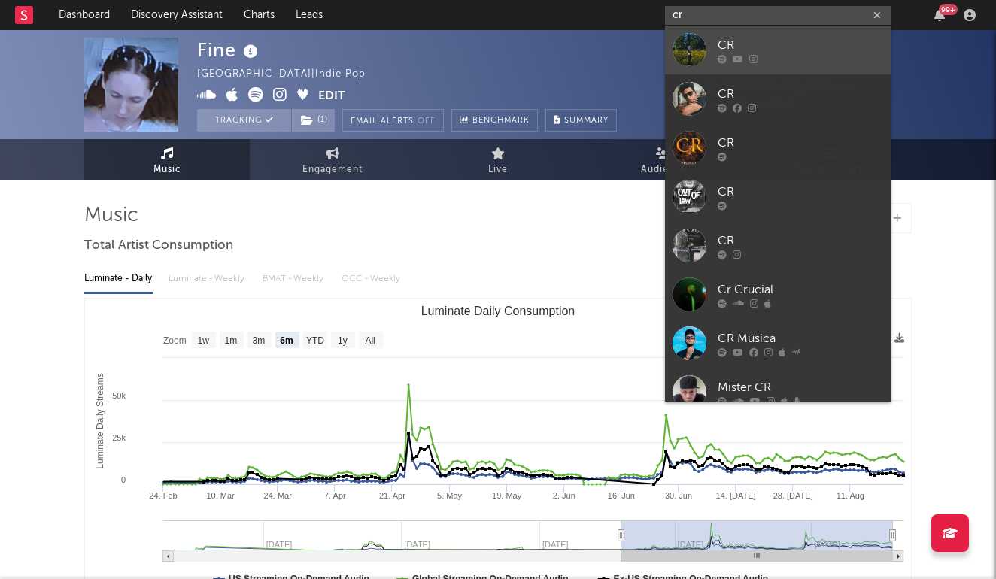
type input "cr"
click at [718, 64] on link "CR" at bounding box center [778, 50] width 226 height 49
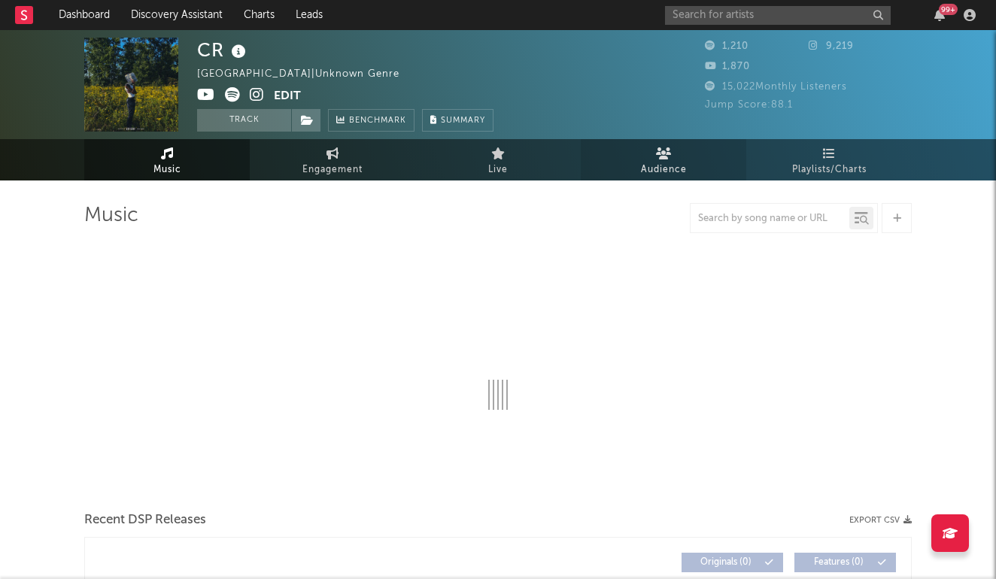
select select "6m"
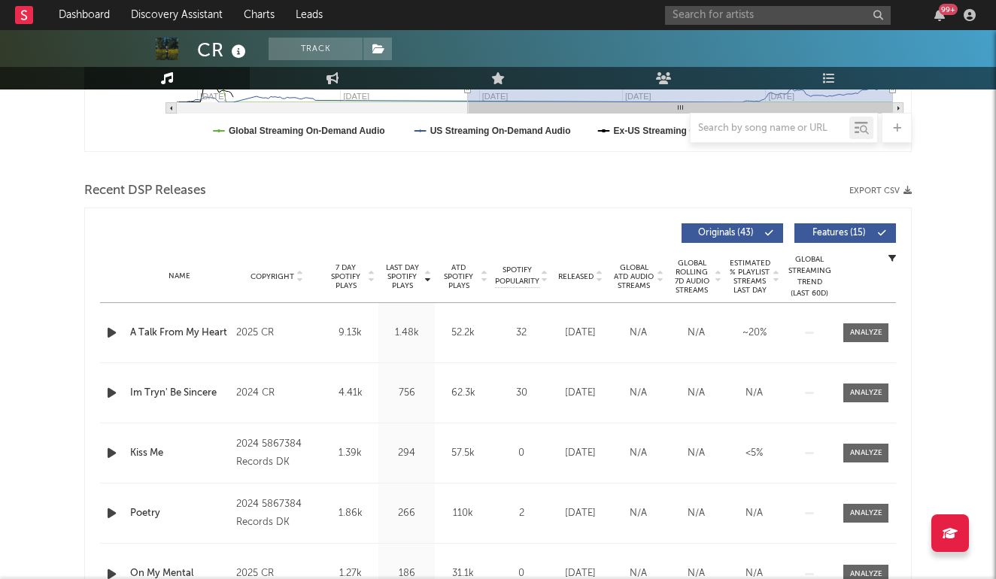
scroll to position [451, 0]
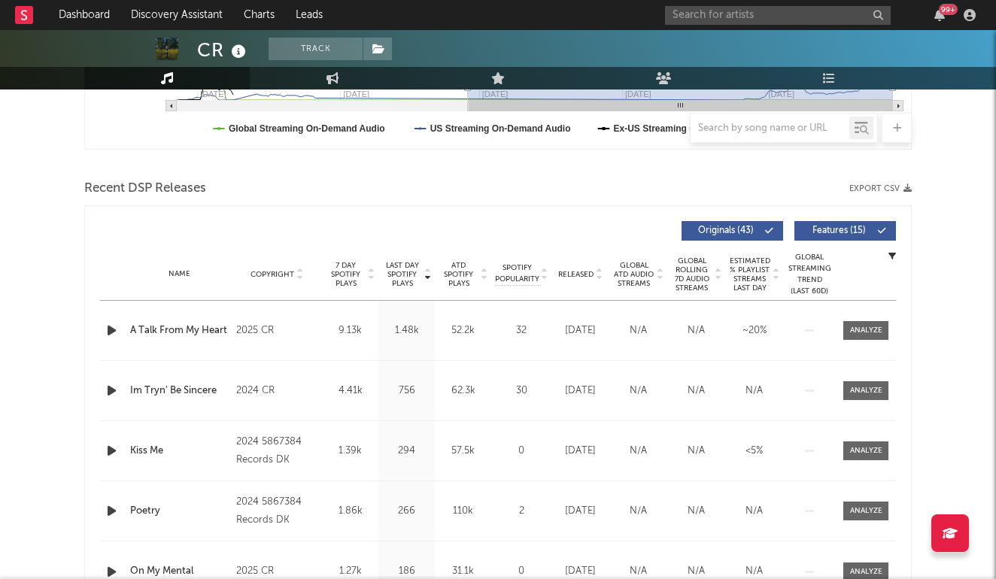
click at [656, 277] on icon at bounding box center [660, 278] width 8 height 6
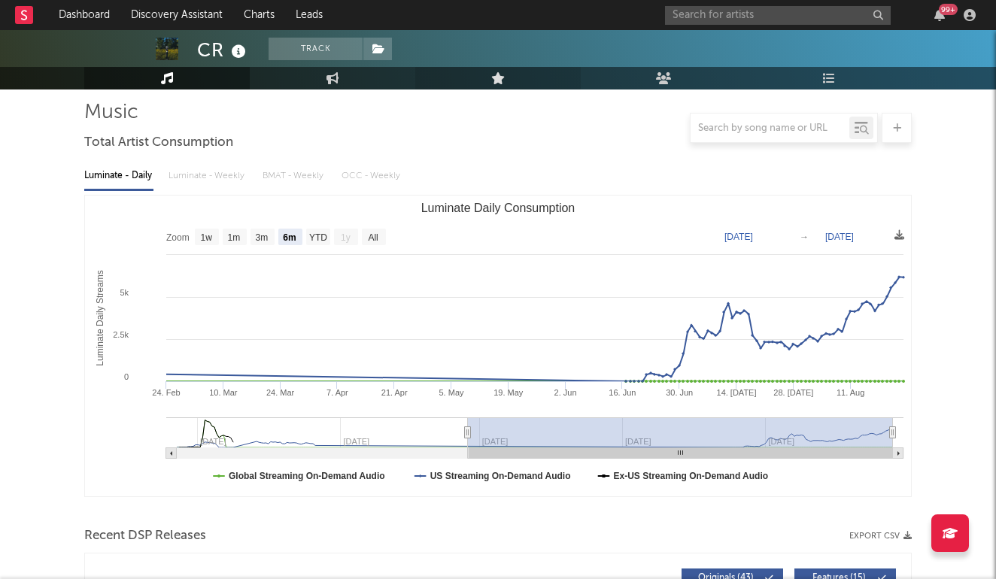
scroll to position [115, 0]
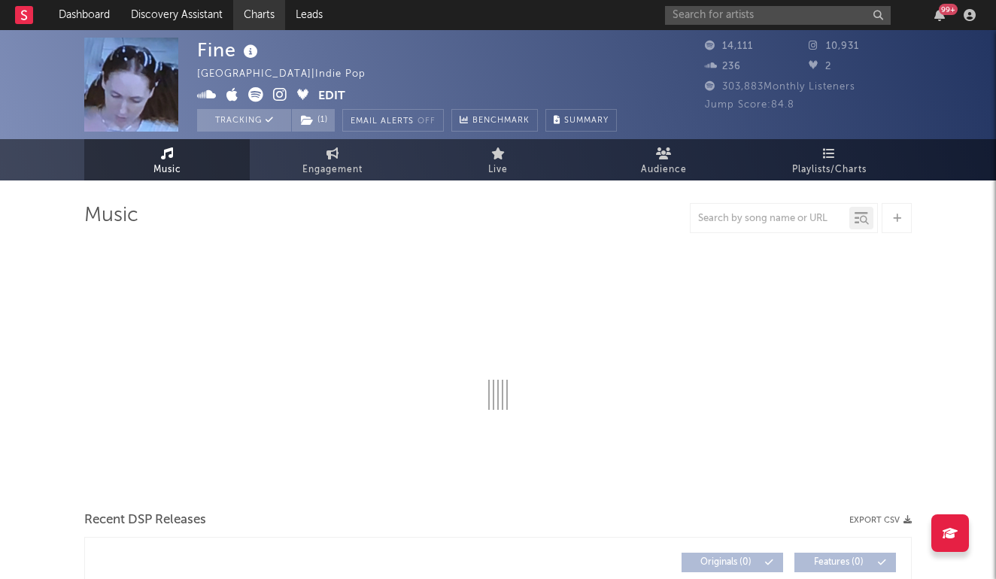
select select "6m"
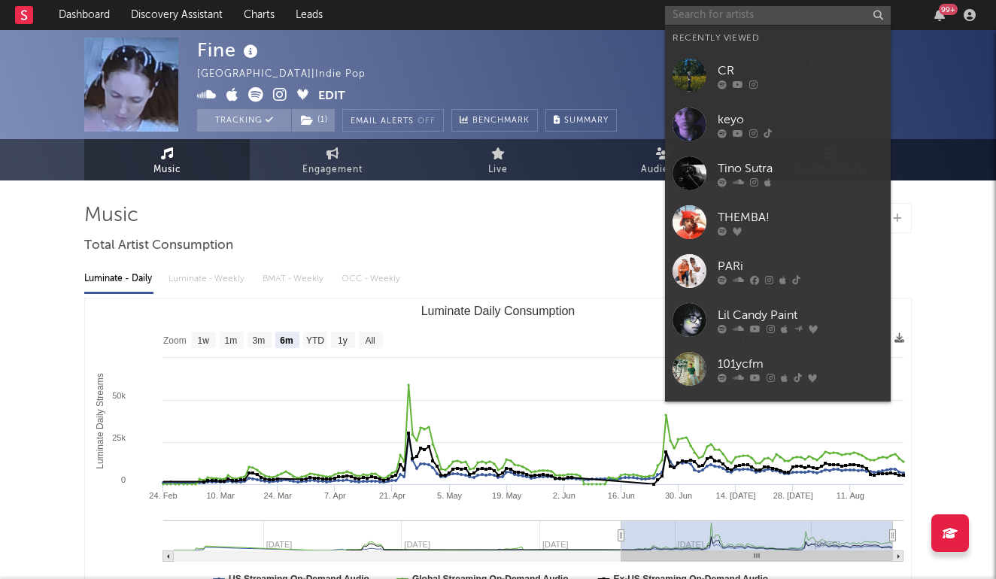
click at [761, 17] on input "text" at bounding box center [778, 15] width 226 height 19
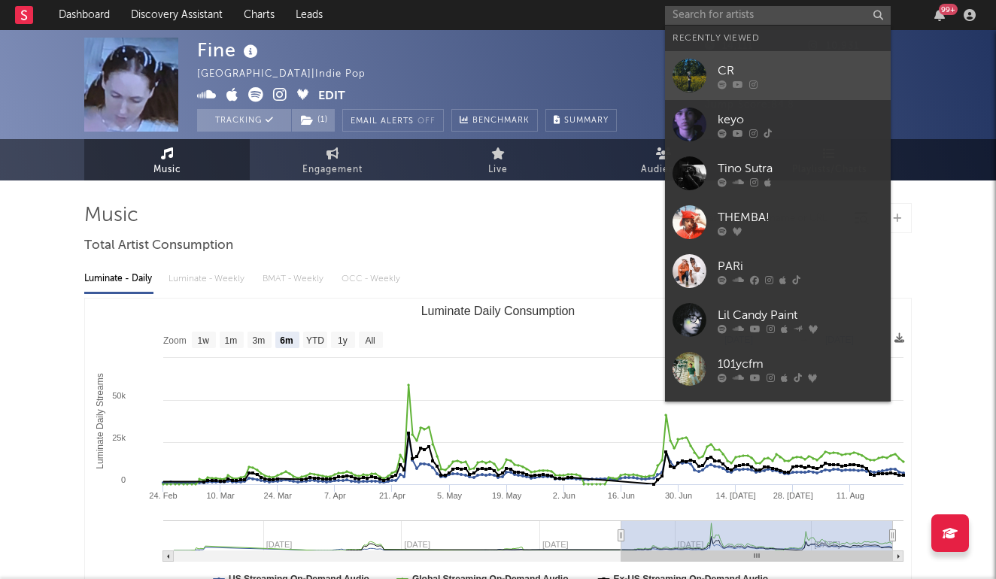
click at [766, 70] on div "CR" at bounding box center [800, 71] width 165 height 18
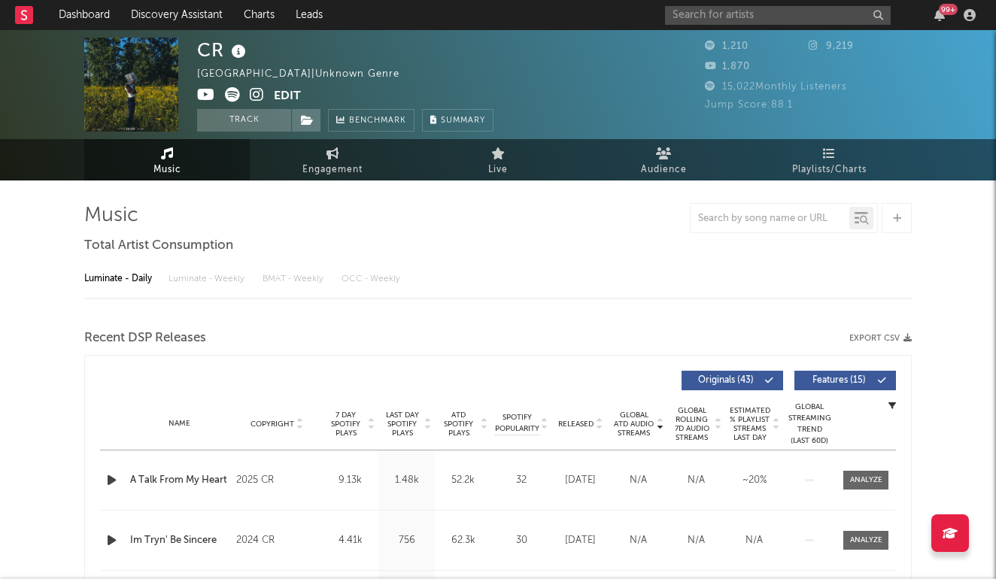
select select "6m"
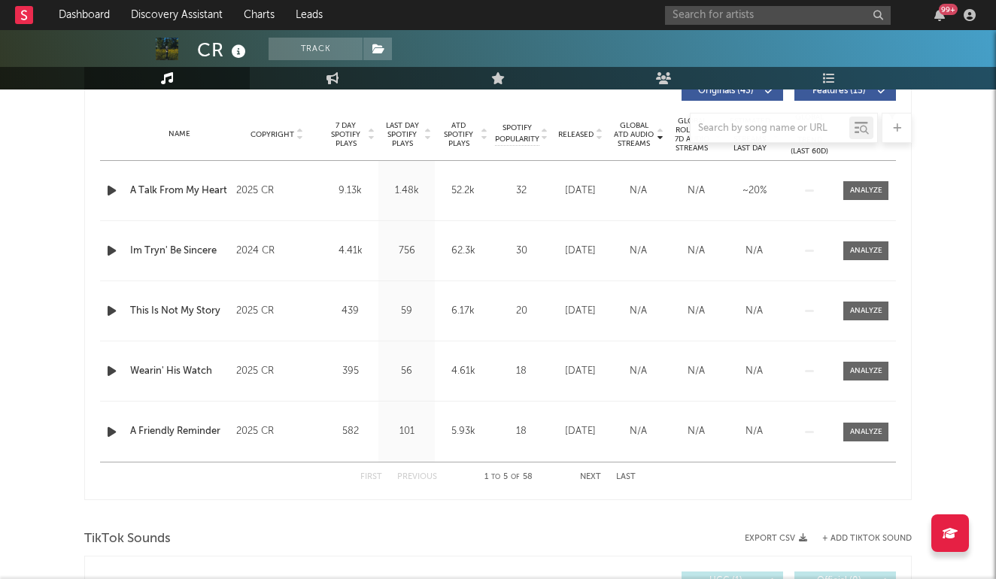
scroll to position [615, 0]
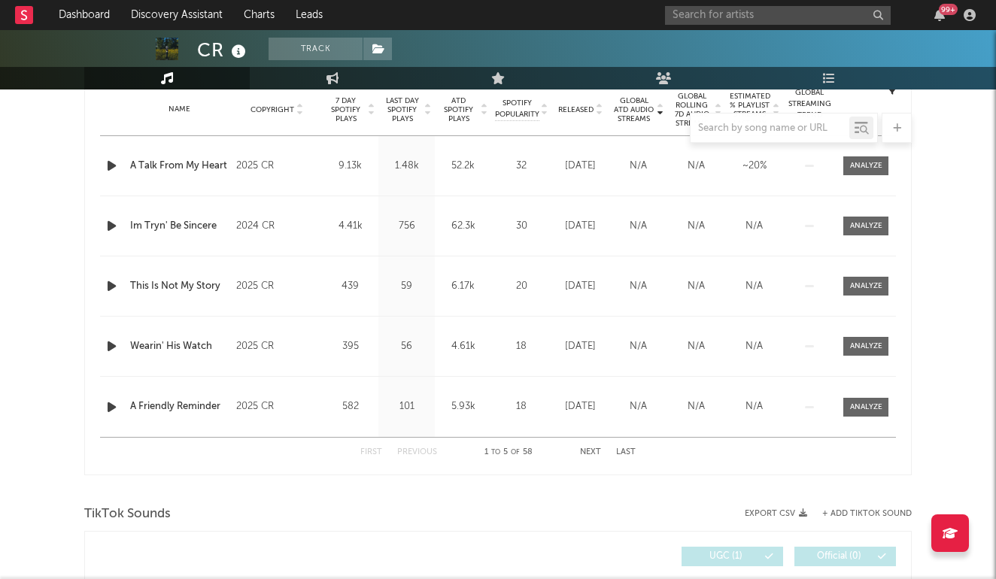
click at [590, 450] on button "Next" at bounding box center [590, 452] width 21 height 8
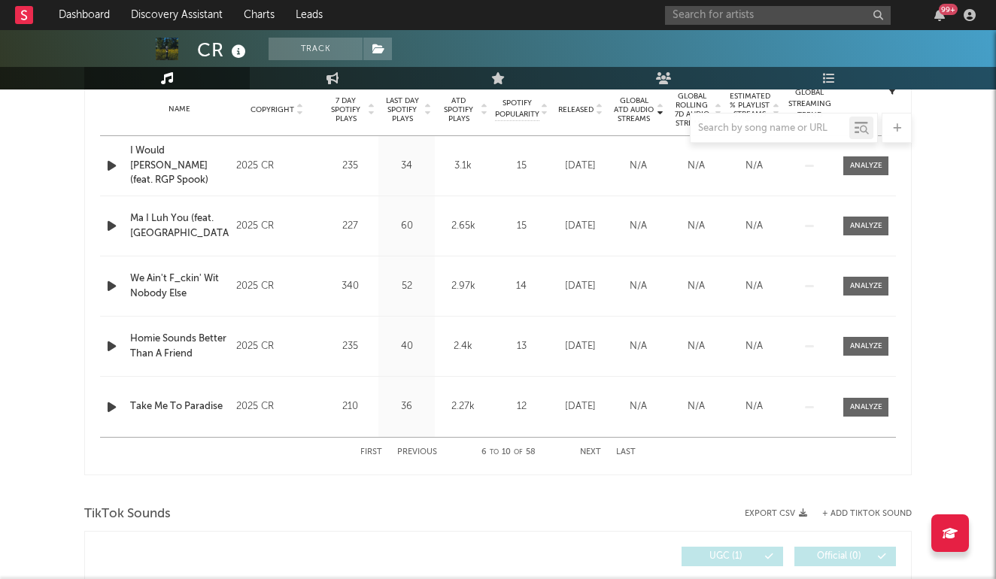
click at [590, 450] on button "Next" at bounding box center [590, 452] width 21 height 8
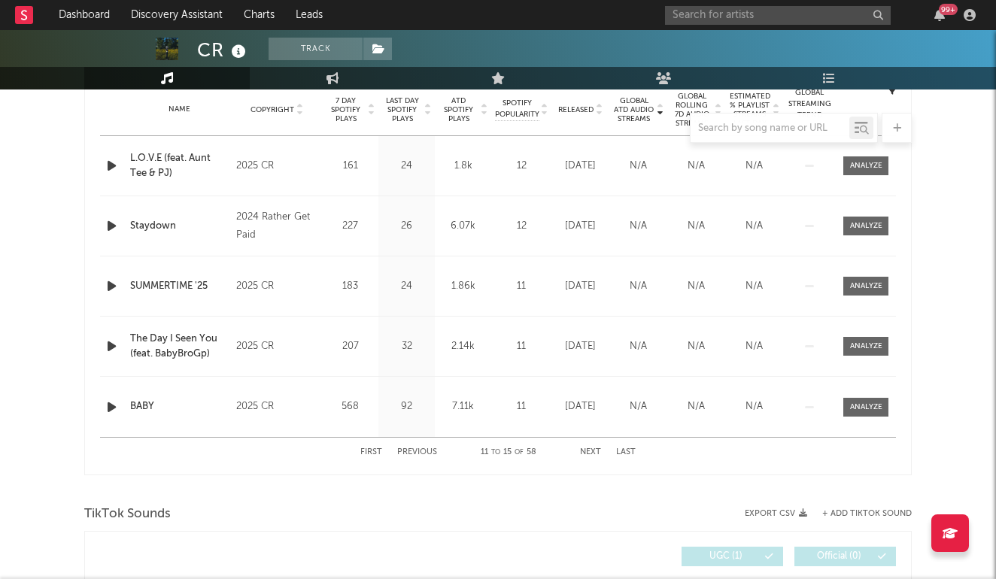
click at [590, 450] on button "Next" at bounding box center [590, 452] width 21 height 8
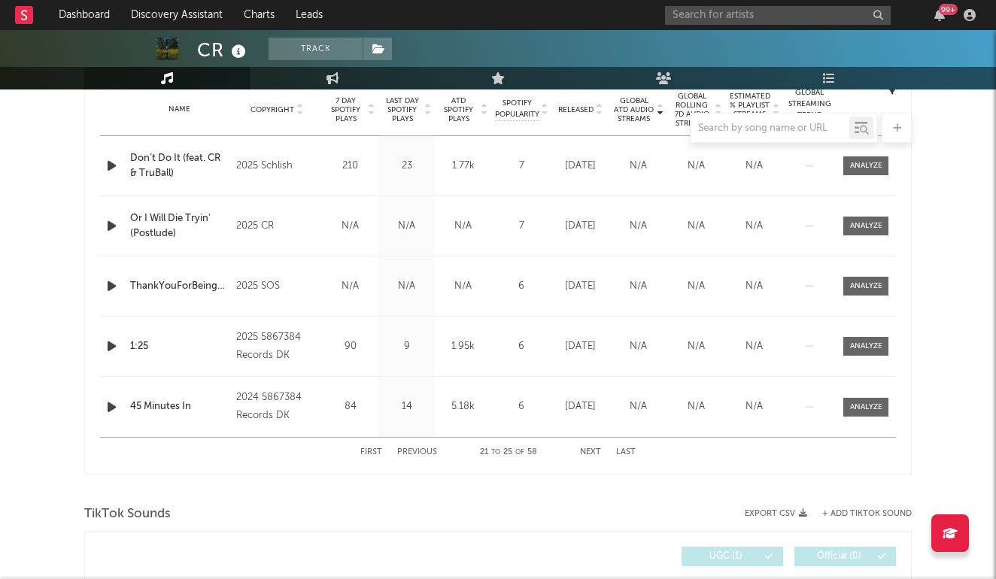
click at [590, 450] on button "Next" at bounding box center [590, 452] width 21 height 8
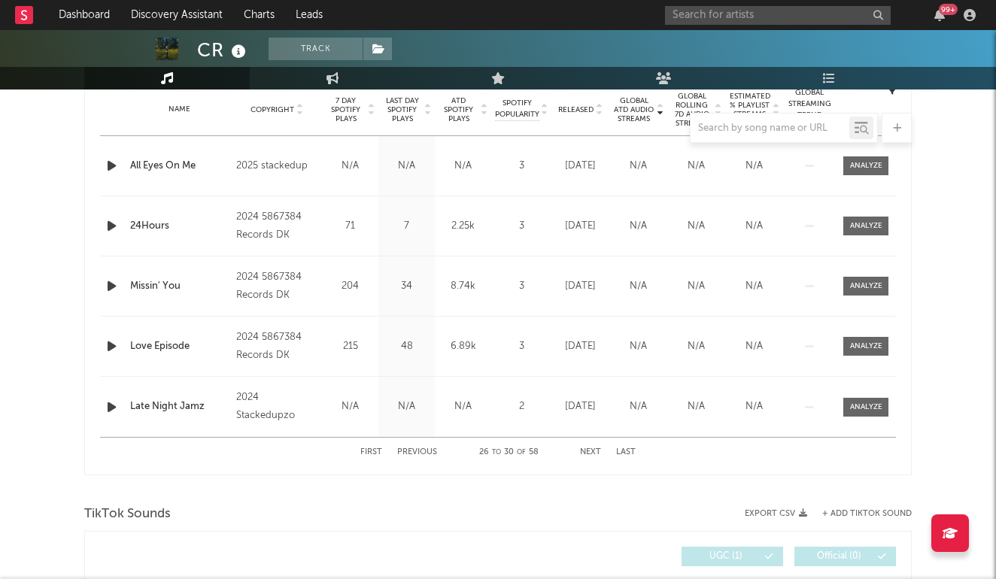
click at [590, 450] on button "Next" at bounding box center [590, 452] width 21 height 8
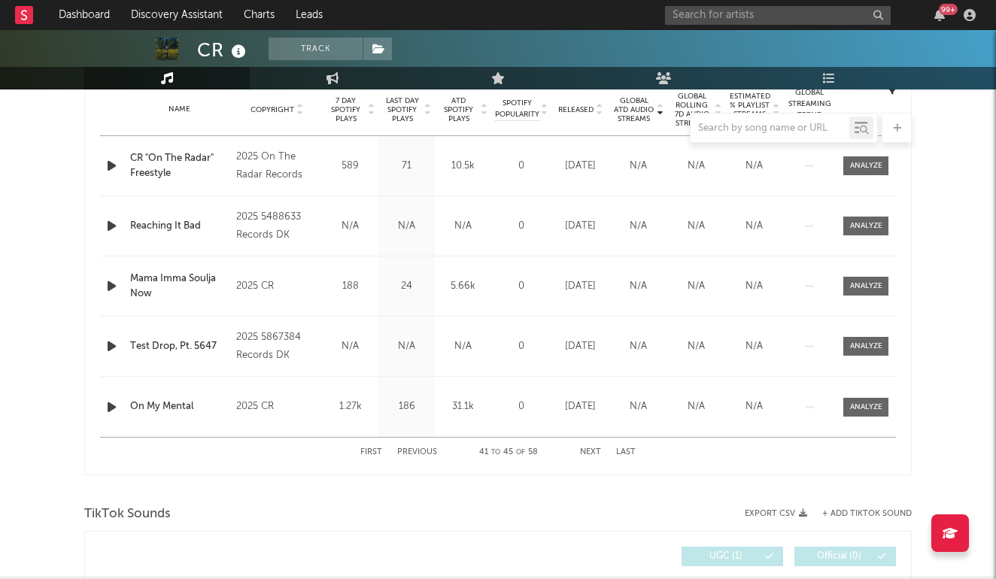
click at [590, 450] on button "Next" at bounding box center [590, 452] width 21 height 8
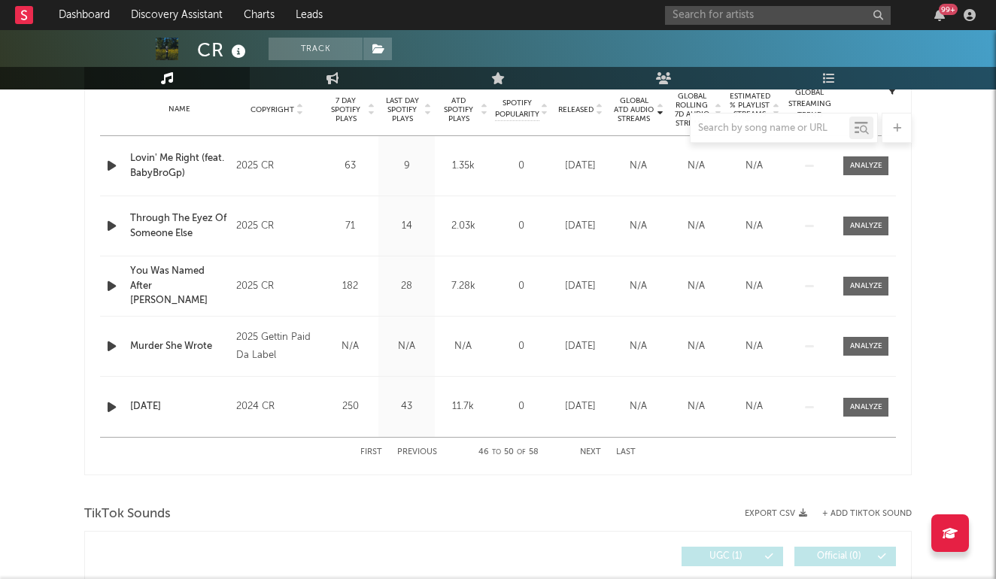
click at [372, 449] on button "First" at bounding box center [371, 452] width 22 height 8
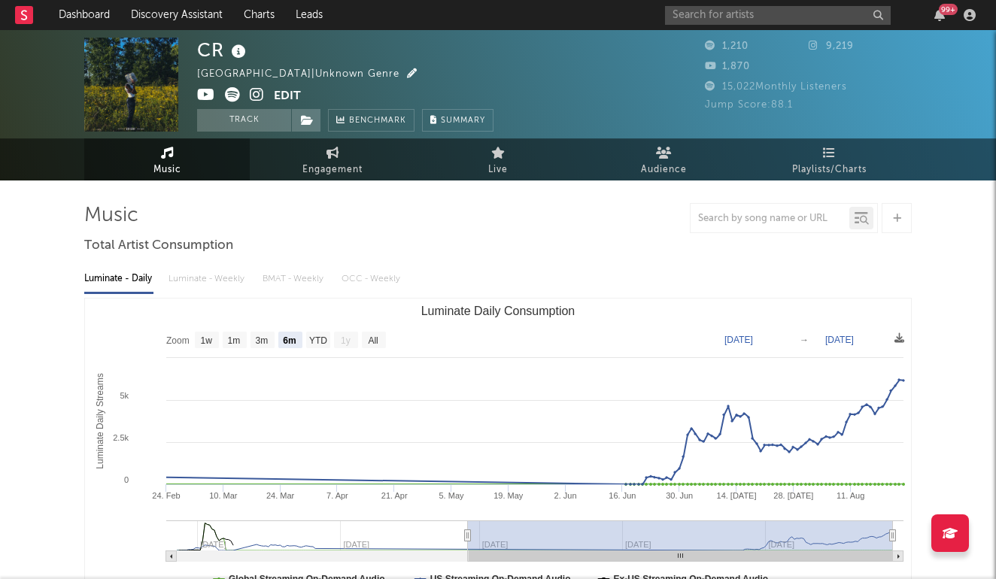
scroll to position [0, 0]
click at [725, 0] on div "99 +" at bounding box center [823, 15] width 316 height 30
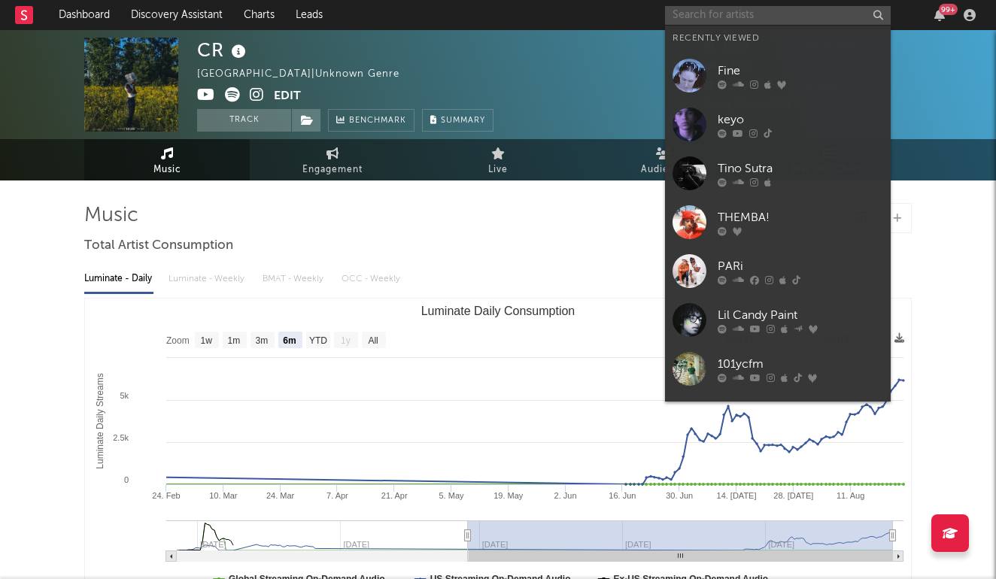
click at [696, 6] on input "text" at bounding box center [778, 15] width 226 height 19
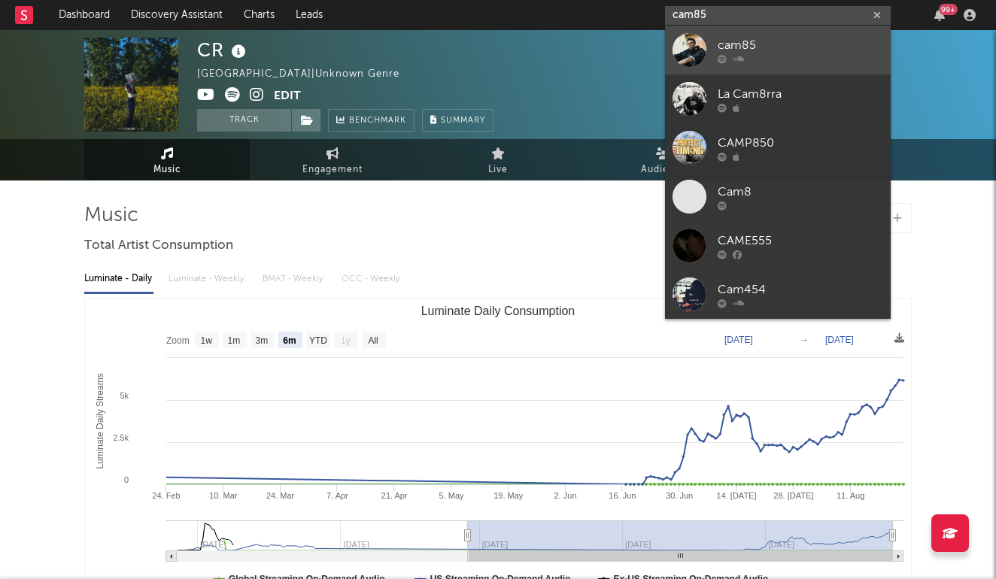
type input "cam85"
click at [705, 54] on div at bounding box center [689, 50] width 34 height 34
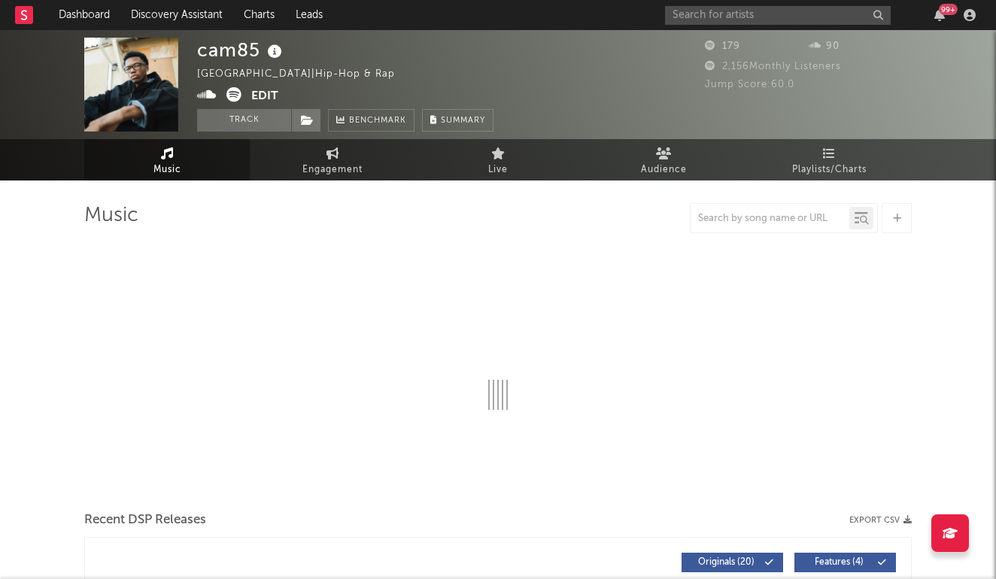
select select "6m"
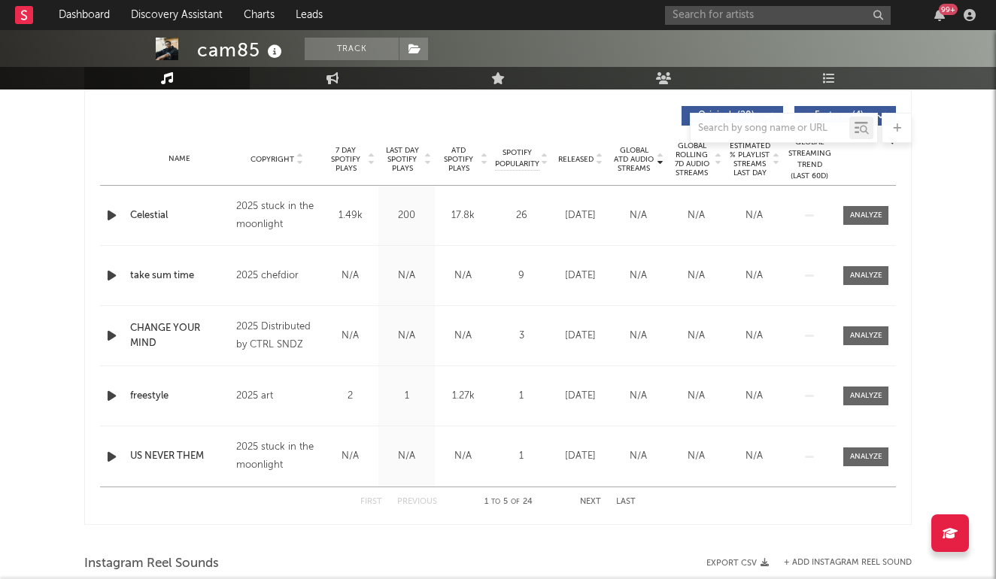
scroll to position [612, 0]
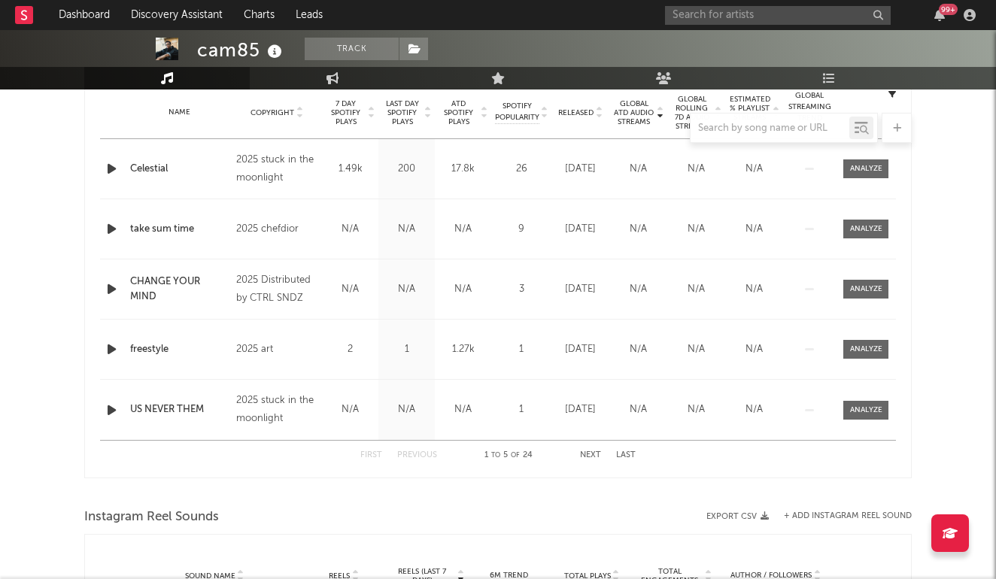
click at [111, 166] on icon "button" at bounding box center [112, 168] width 16 height 19
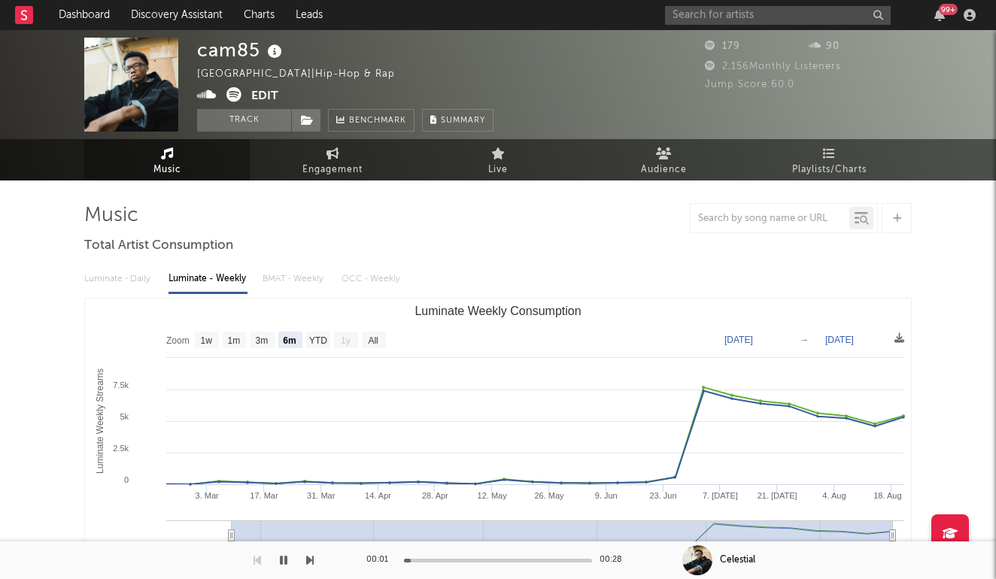
scroll to position [0, 0]
click at [275, 120] on button "Track" at bounding box center [244, 120] width 94 height 23
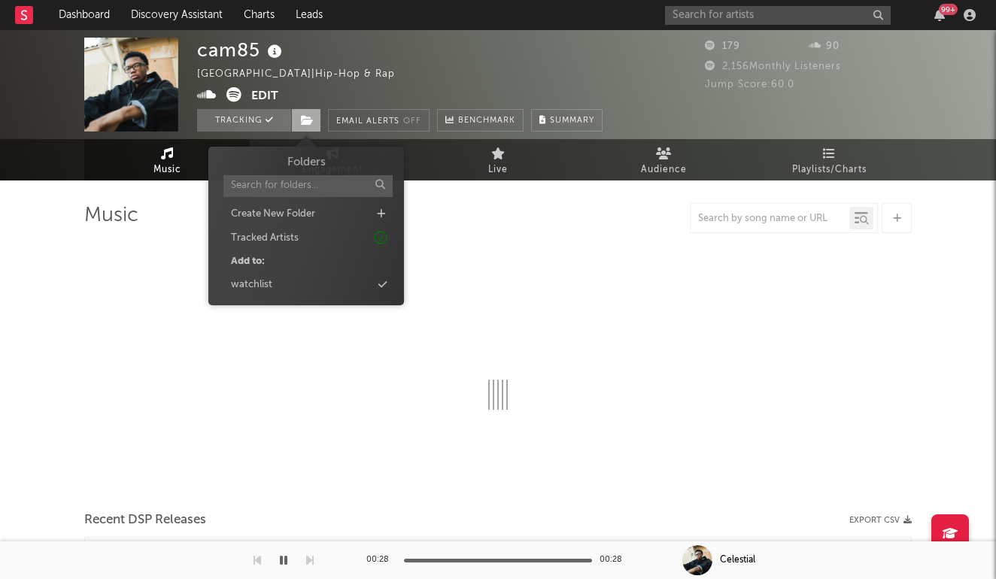
click at [308, 126] on span at bounding box center [306, 120] width 30 height 23
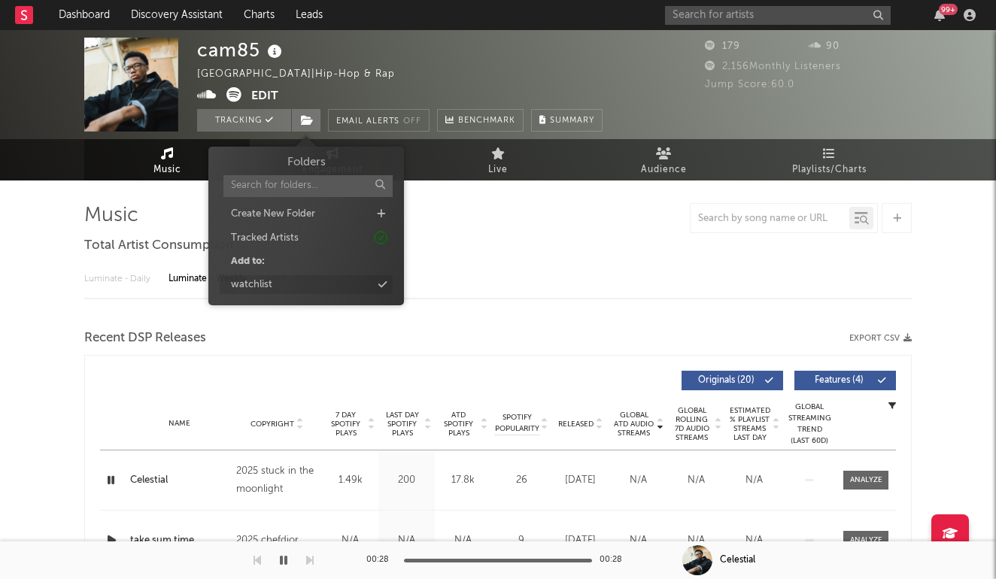
select select "6m"
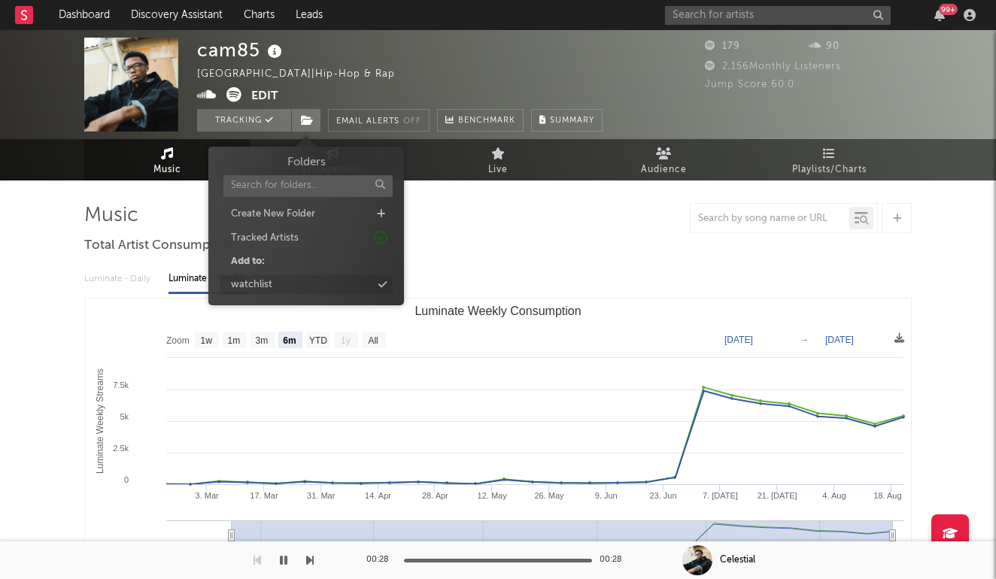
click at [299, 287] on div "watchlist" at bounding box center [306, 285] width 173 height 20
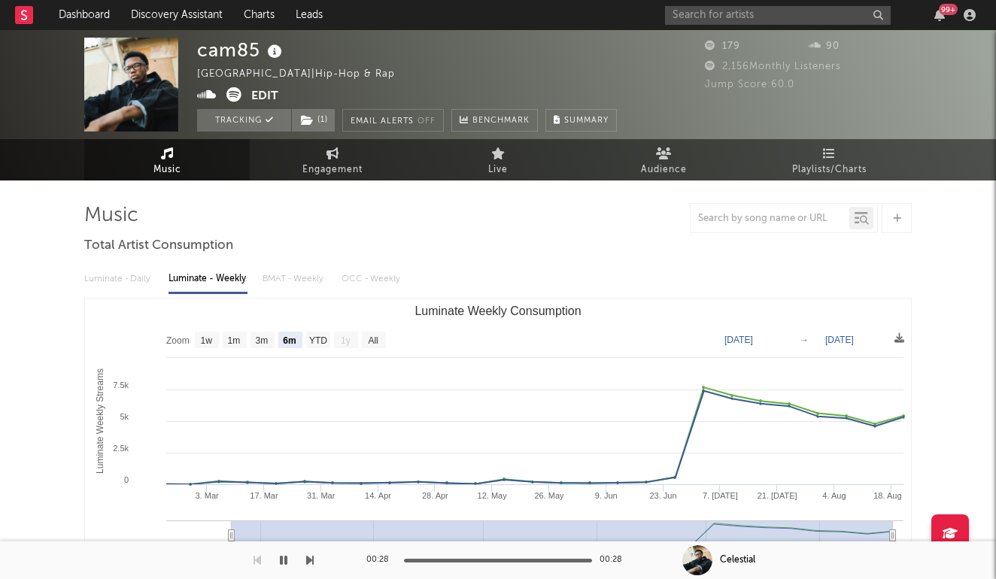
click at [523, 229] on div at bounding box center [497, 218] width 827 height 30
click at [150, 10] on link "Discovery Assistant" at bounding box center [176, 15] width 113 height 30
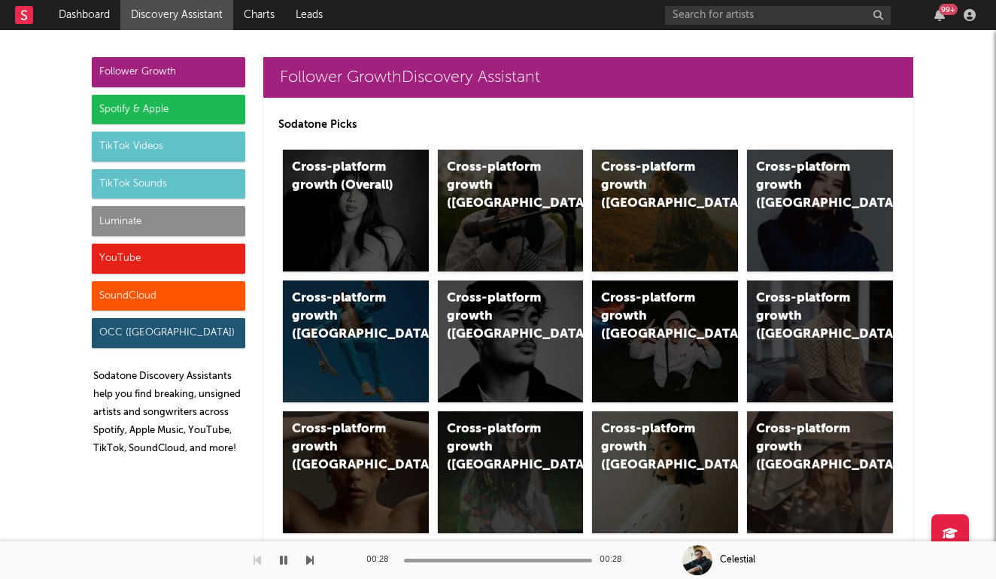
click at [157, 304] on div "SoundCloud" at bounding box center [168, 296] width 153 height 30
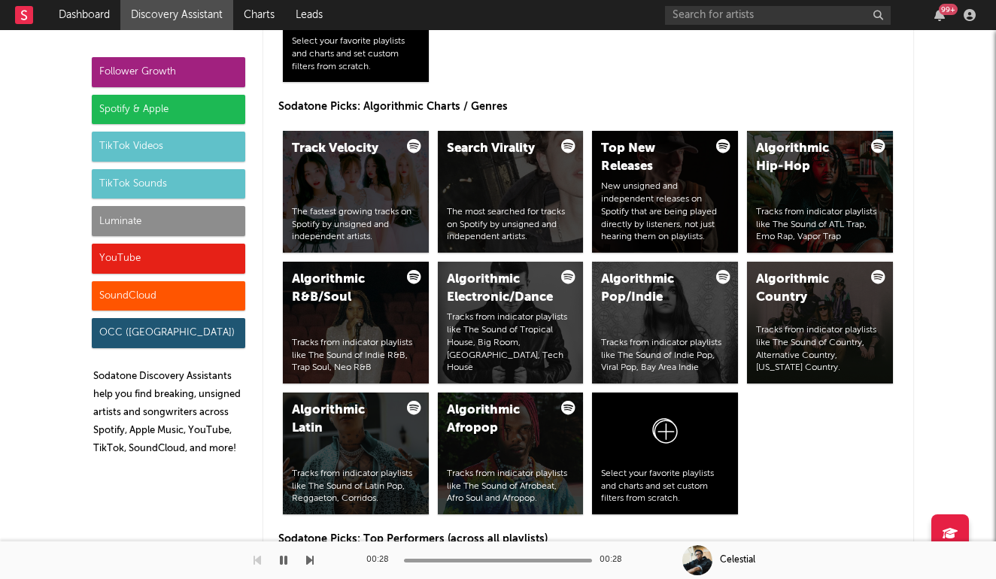
scroll to position [8915, 0]
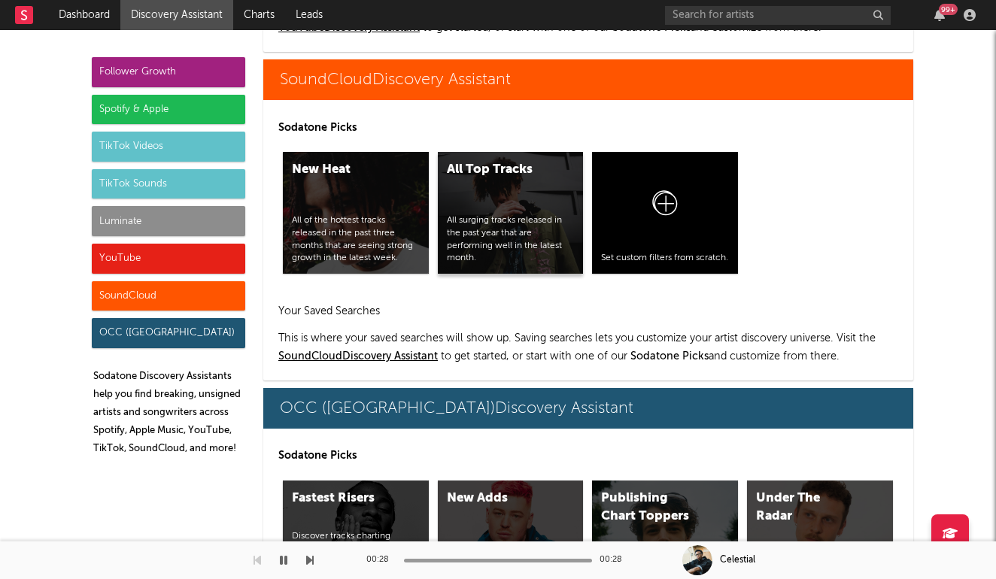
click at [463, 206] on div "All Top Tracks All surging tracks released in the past year that are performing…" at bounding box center [511, 213] width 146 height 122
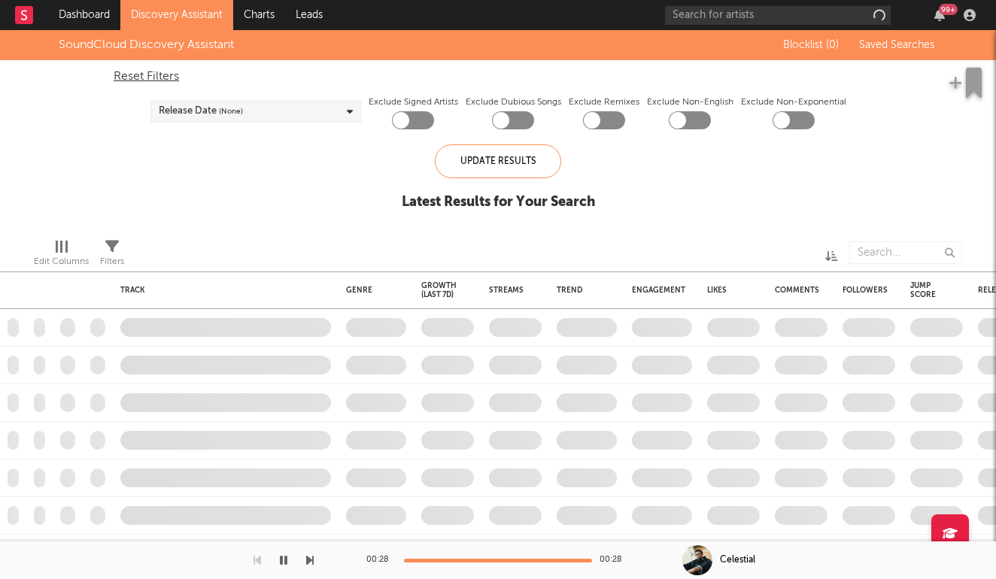
checkbox input "true"
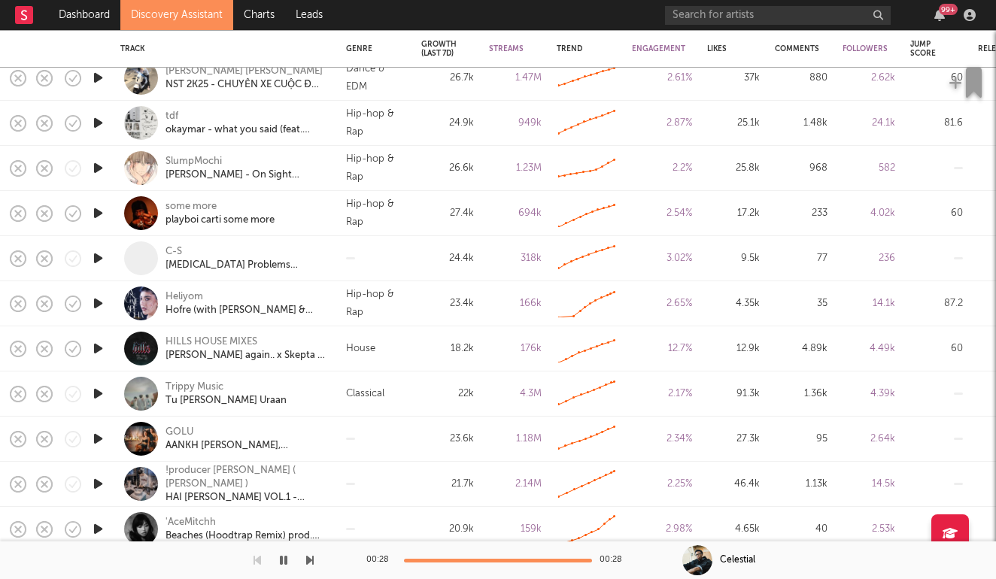
click at [99, 129] on icon "button" at bounding box center [98, 123] width 16 height 19
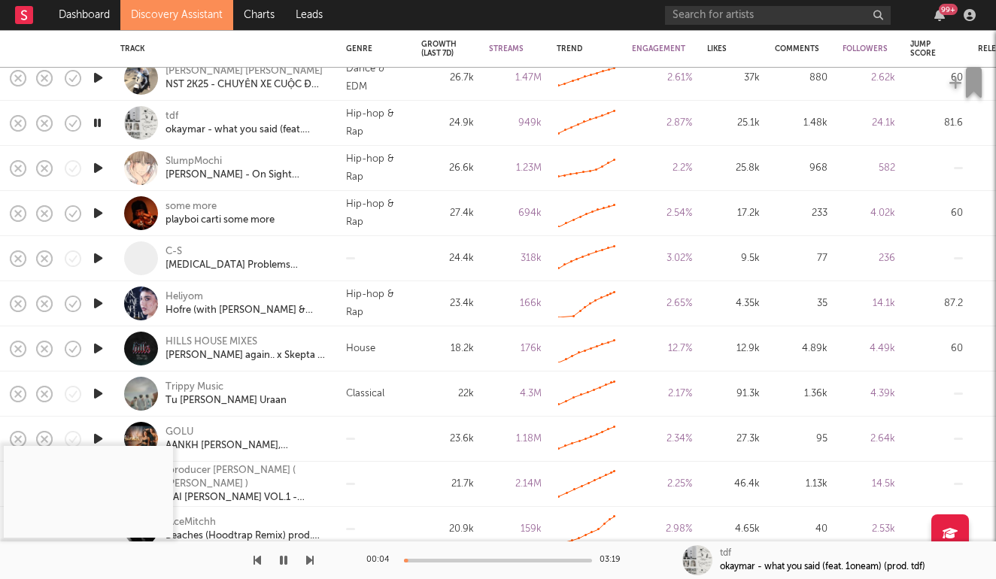
click at [448, 561] on div at bounding box center [498, 561] width 188 height 4
click at [280, 559] on icon "button" at bounding box center [284, 560] width 8 height 12
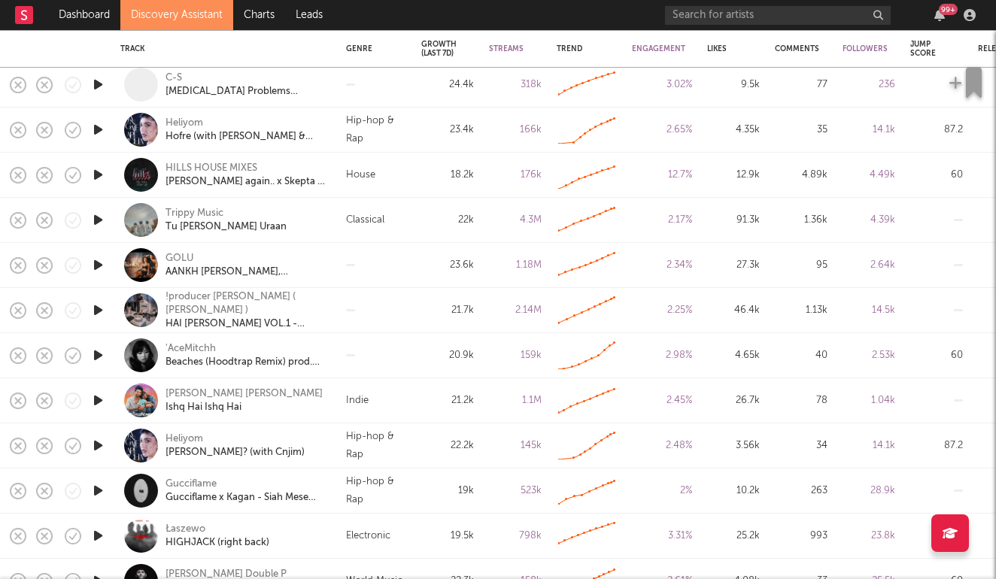
click at [97, 129] on icon "button" at bounding box center [98, 129] width 16 height 19
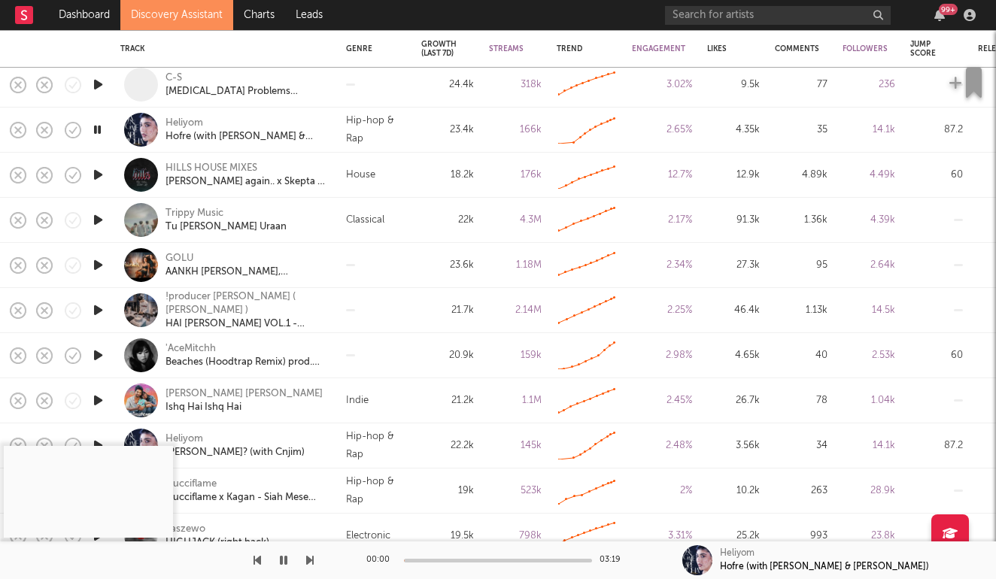
click at [446, 557] on div "00:00 03:19" at bounding box center [497, 561] width 263 height 38
click at [445, 563] on div "00:01 03:19" at bounding box center [497, 561] width 263 height 38
click at [452, 559] on div at bounding box center [498, 561] width 188 height 4
click at [285, 560] on icon "button" at bounding box center [284, 560] width 8 height 12
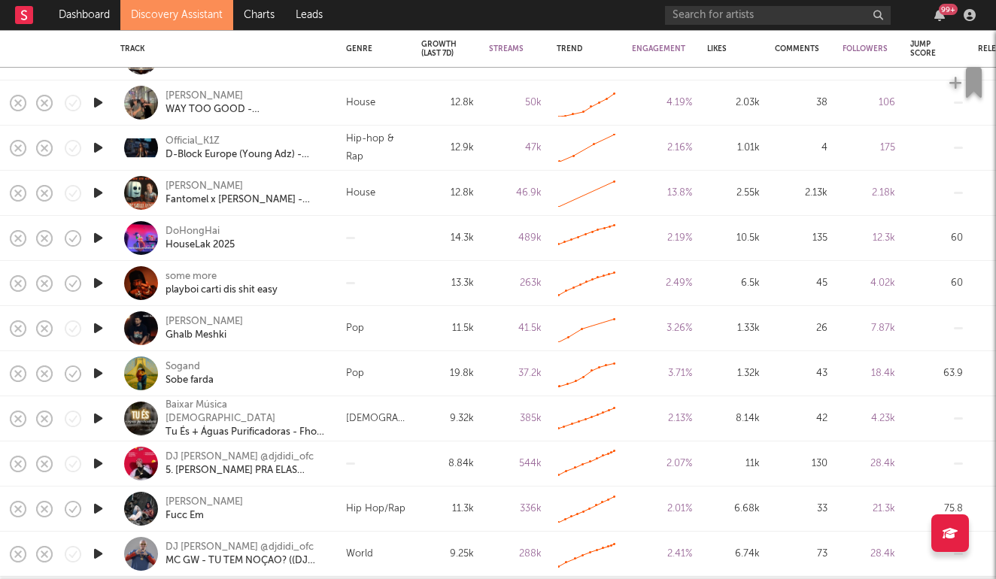
click at [102, 375] on icon "button" at bounding box center [98, 373] width 16 height 19
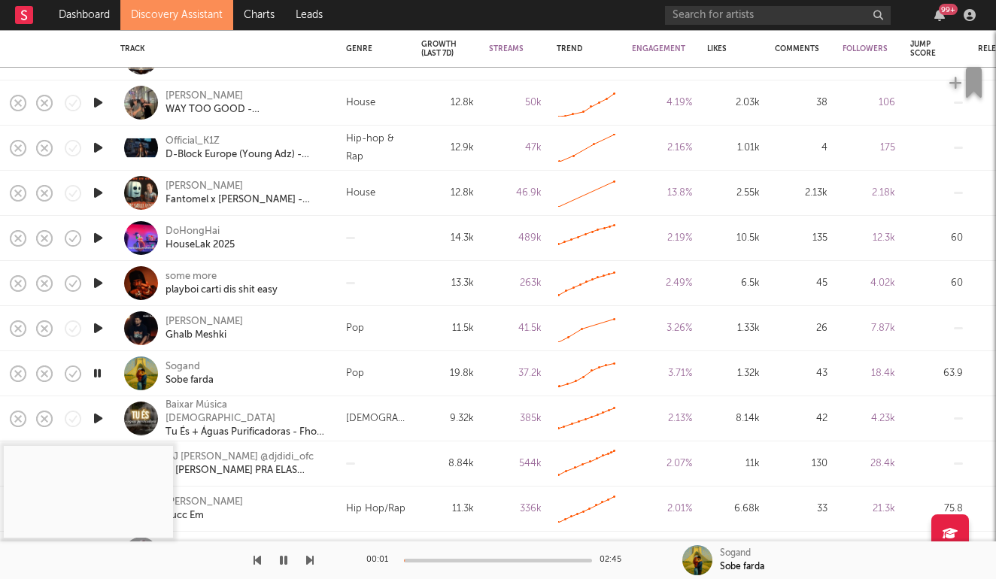
click at [422, 560] on div at bounding box center [498, 561] width 188 height 4
click at [282, 556] on icon "button" at bounding box center [284, 560] width 8 height 12
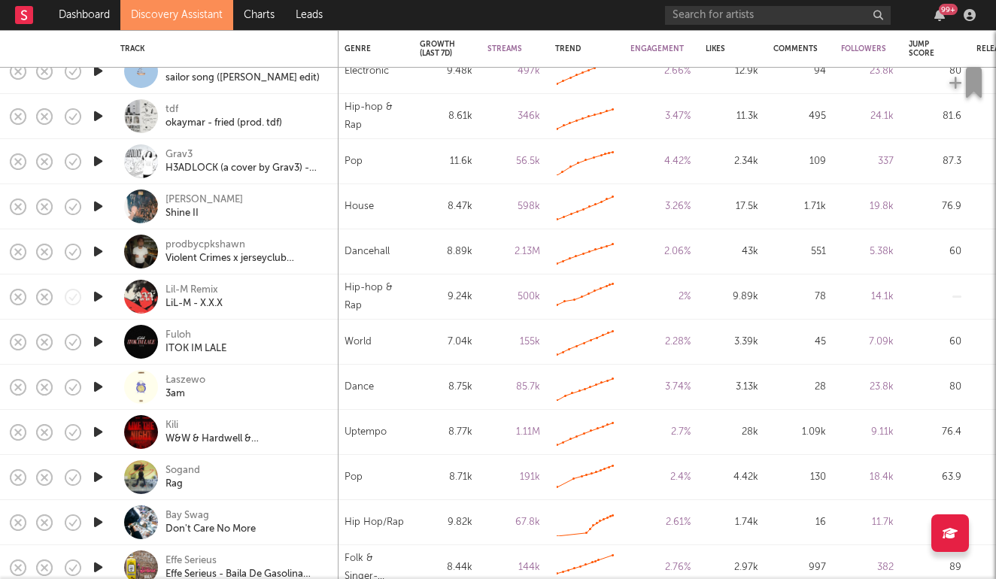
click at [99, 299] on icon "button" at bounding box center [98, 296] width 16 height 19
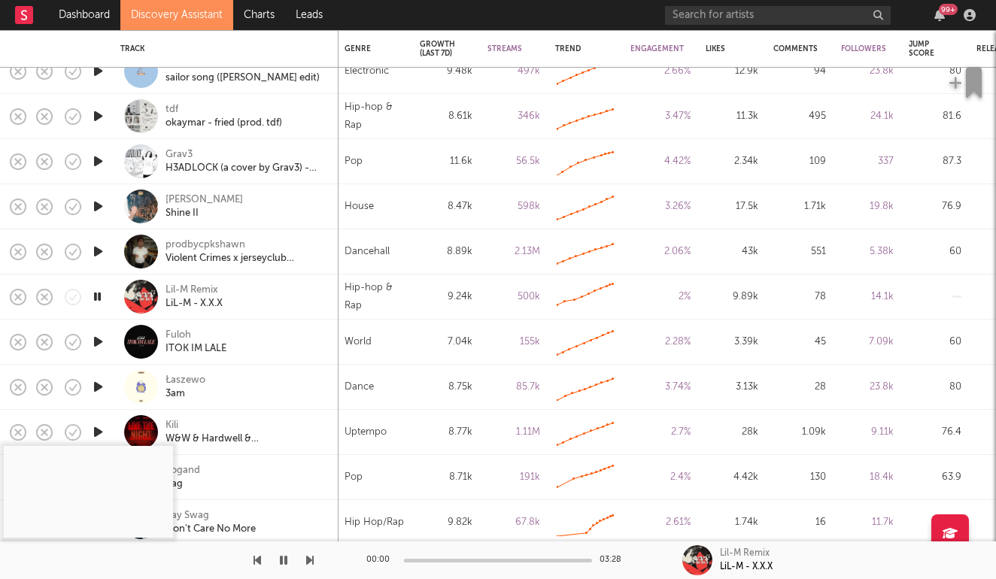
click at [436, 559] on div at bounding box center [498, 561] width 188 height 4
click at [290, 559] on button "button" at bounding box center [283, 561] width 15 height 38
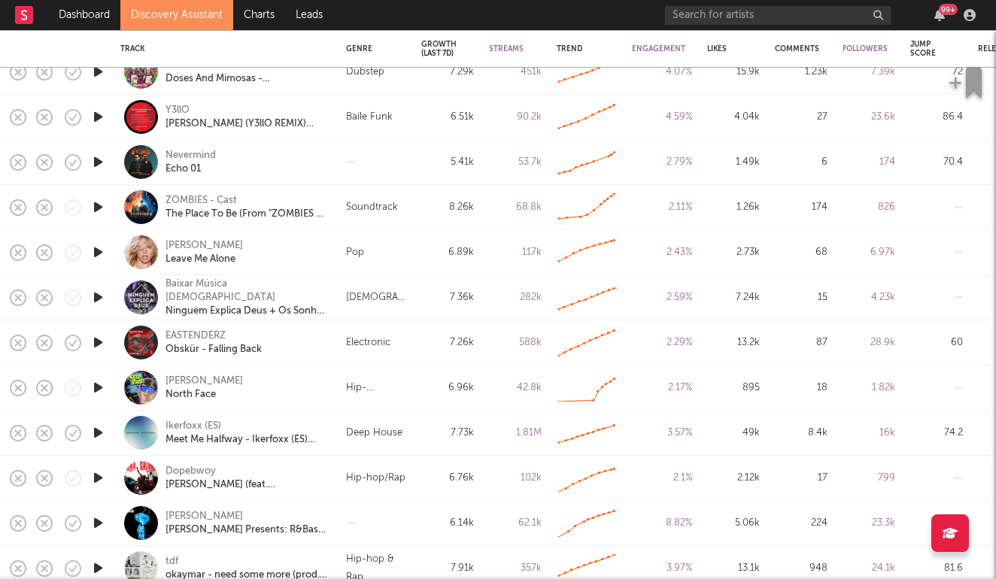
click at [96, 162] on icon "button" at bounding box center [98, 162] width 16 height 19
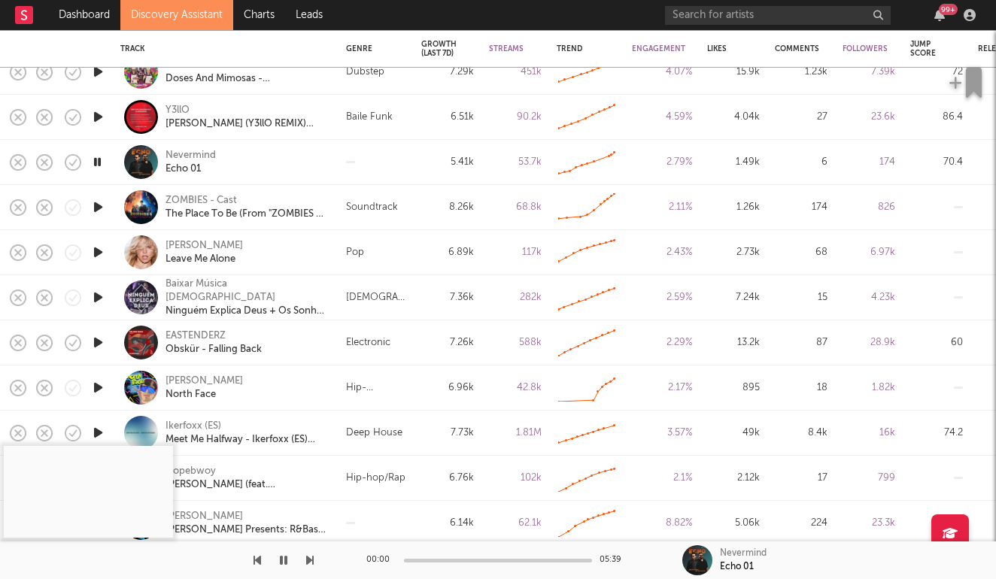
click at [439, 559] on div at bounding box center [498, 561] width 188 height 4
click at [280, 560] on icon "button" at bounding box center [284, 560] width 8 height 12
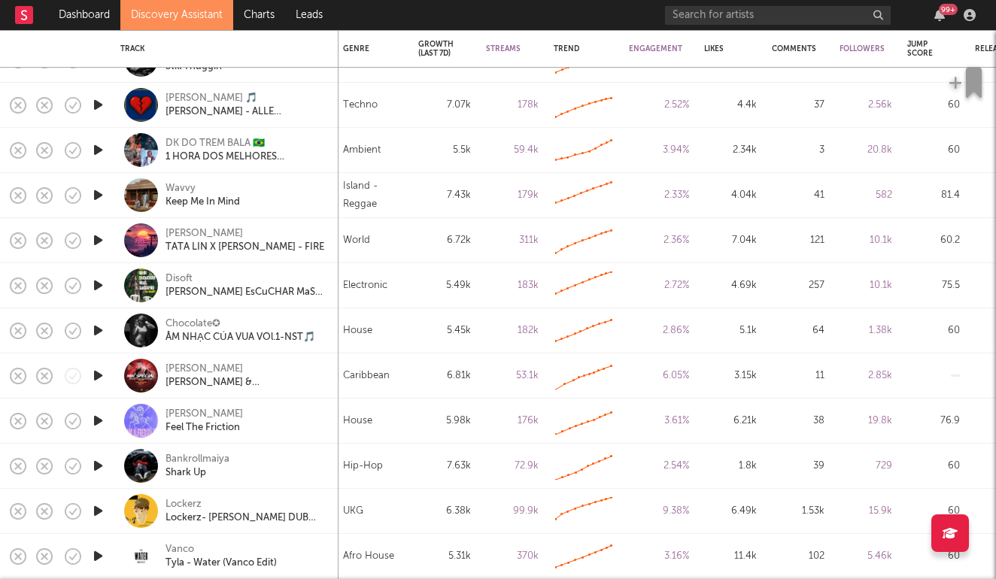
click at [102, 464] on icon "button" at bounding box center [98, 466] width 16 height 19
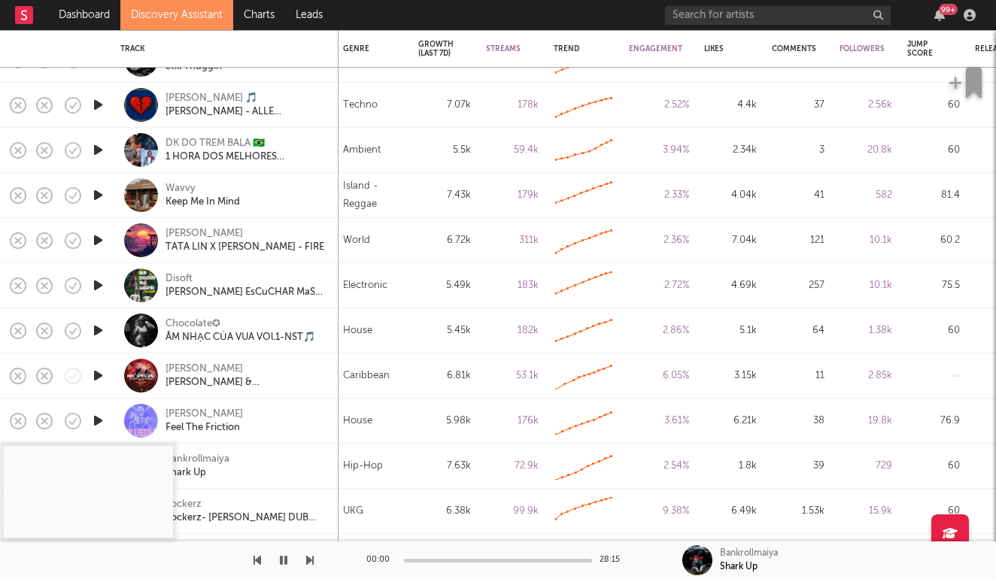
click at [423, 560] on div at bounding box center [498, 561] width 188 height 4
click at [444, 561] on div at bounding box center [498, 561] width 188 height 4
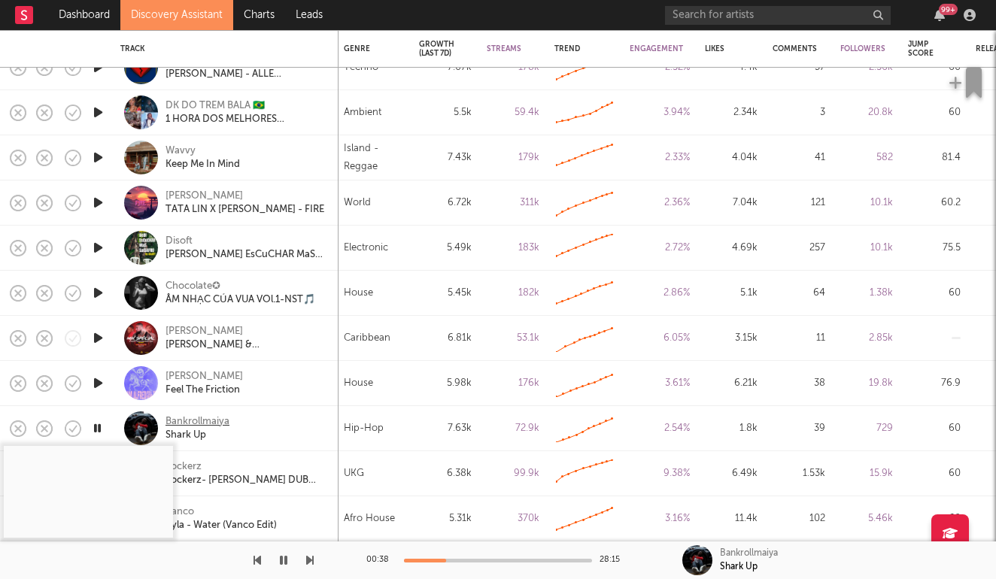
click at [206, 415] on div "Bankrollmaiya" at bounding box center [197, 422] width 64 height 14
click at [102, 425] on icon "button" at bounding box center [97, 428] width 14 height 19
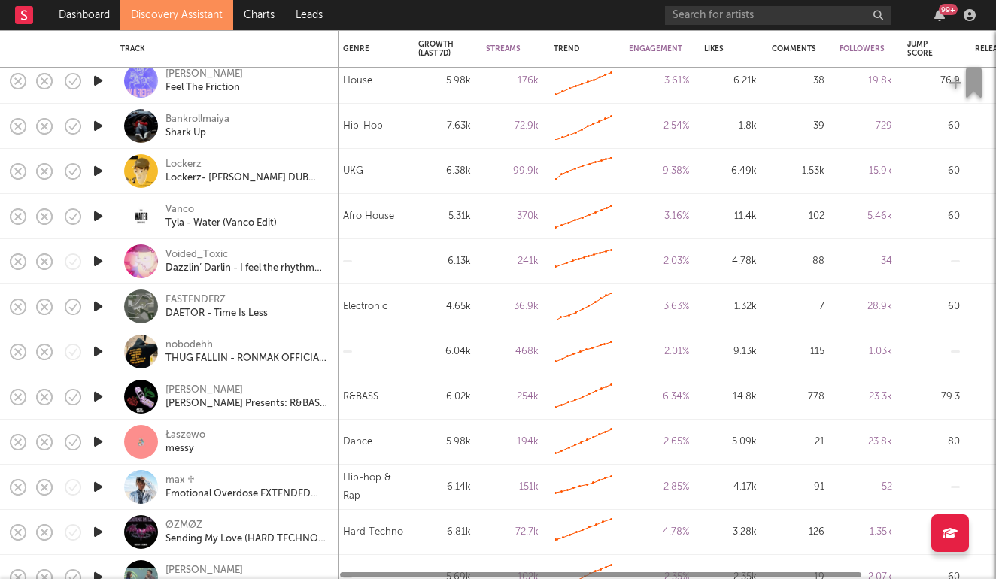
click at [100, 439] on icon "button" at bounding box center [98, 442] width 16 height 19
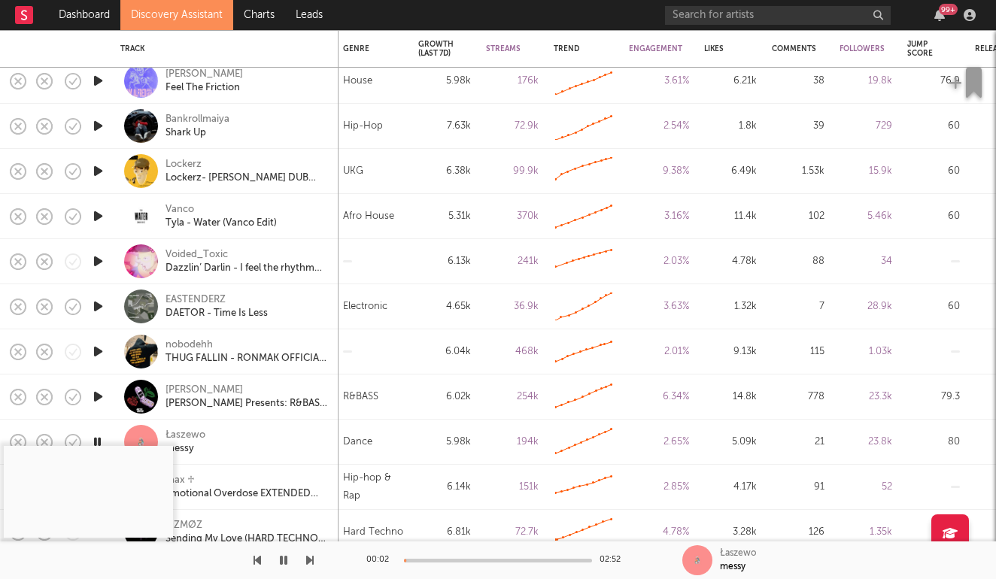
click at [100, 439] on icon "button" at bounding box center [97, 442] width 14 height 19
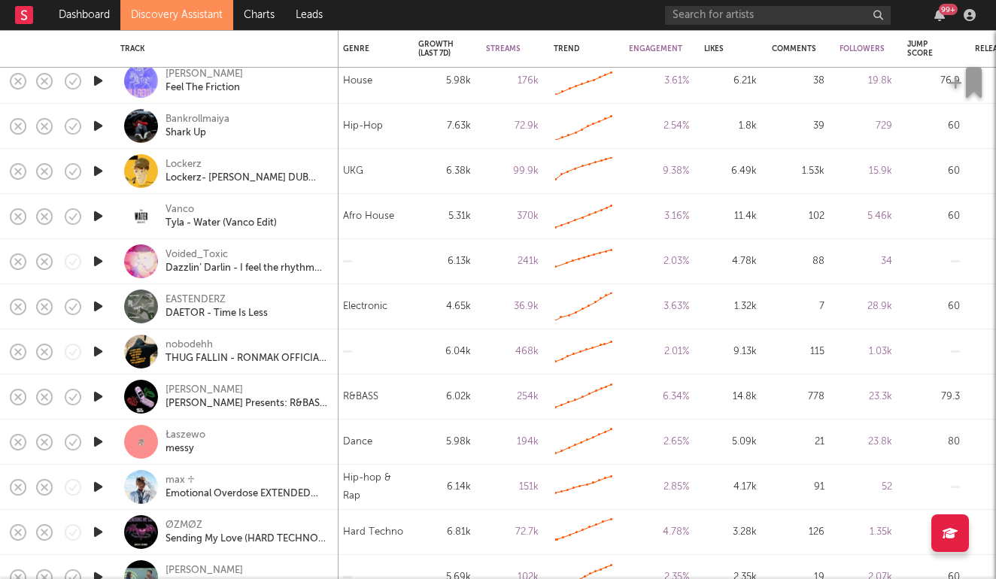
click at [100, 439] on icon "button" at bounding box center [98, 442] width 16 height 19
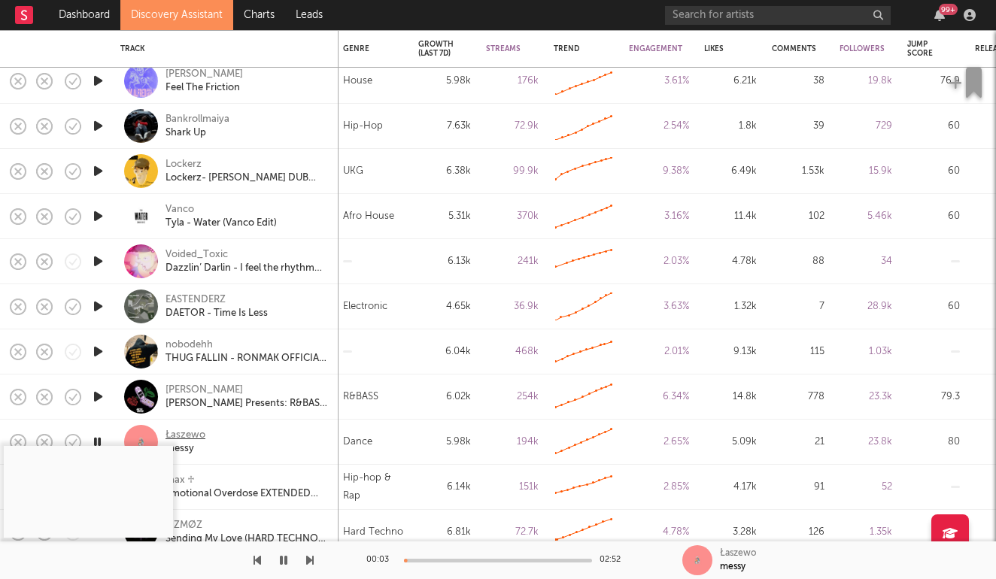
click at [194, 431] on div "Łaszewo" at bounding box center [185, 436] width 40 height 14
click at [96, 436] on icon "button" at bounding box center [97, 442] width 14 height 19
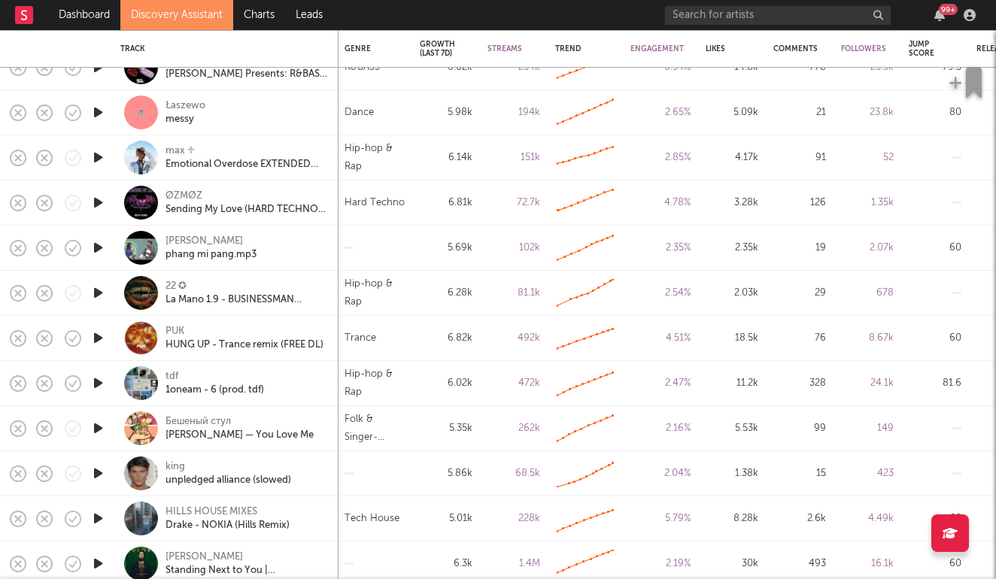
click at [98, 471] on icon "button" at bounding box center [98, 473] width 16 height 19
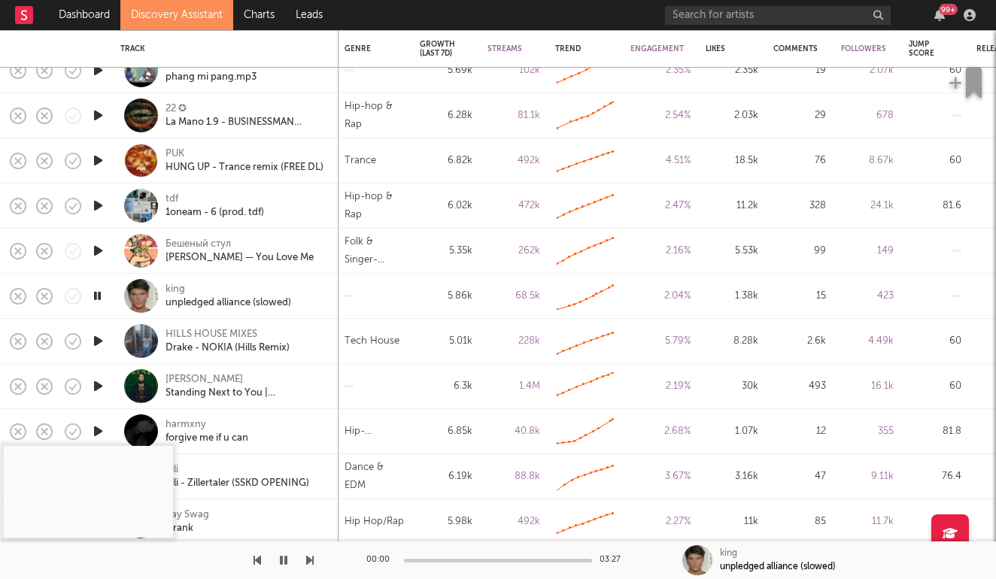
click at [448, 560] on div at bounding box center [498, 561] width 188 height 4
click at [99, 427] on icon "button" at bounding box center [98, 431] width 16 height 19
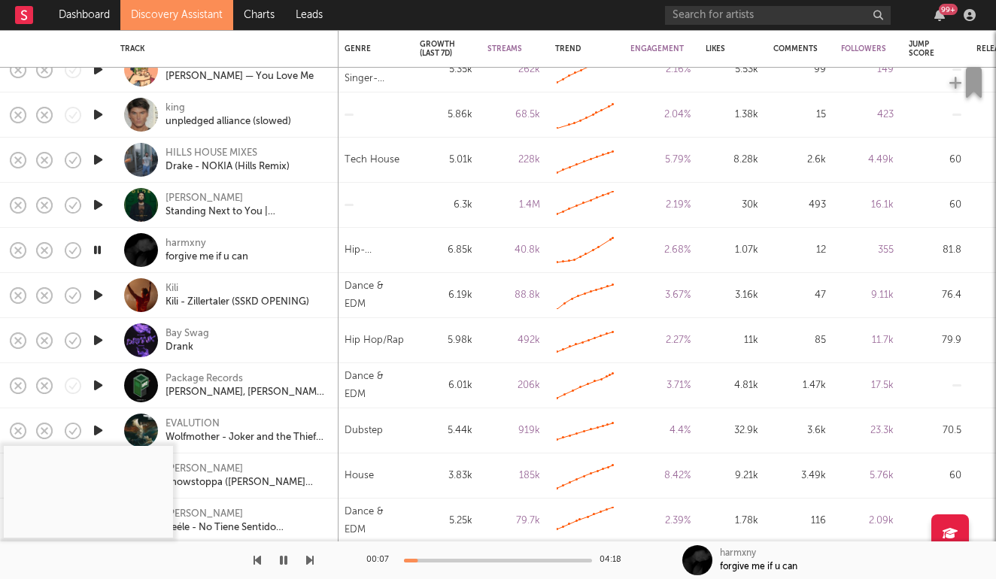
click at [99, 242] on icon "button" at bounding box center [97, 250] width 14 height 19
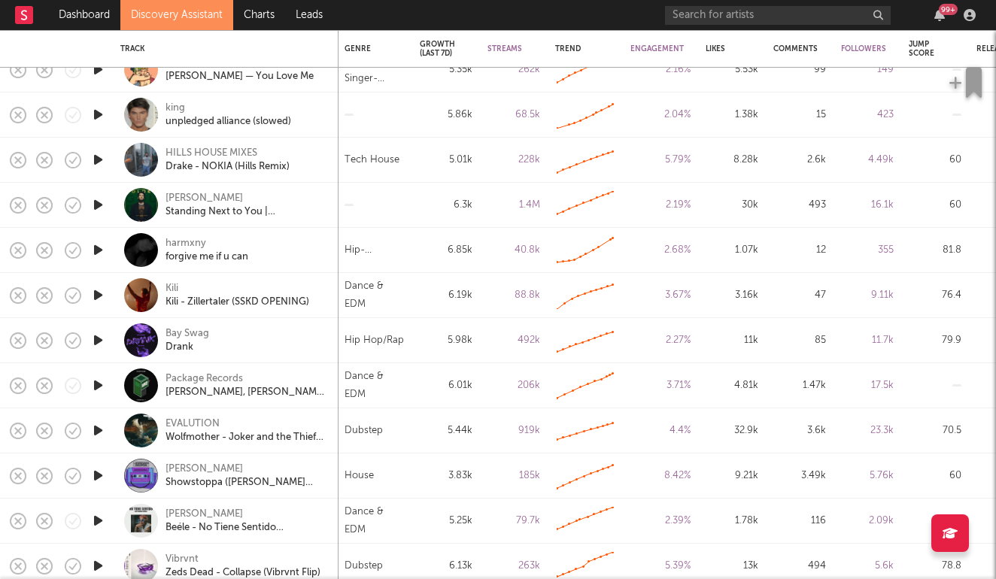
click at [99, 288] on icon "button" at bounding box center [98, 295] width 16 height 19
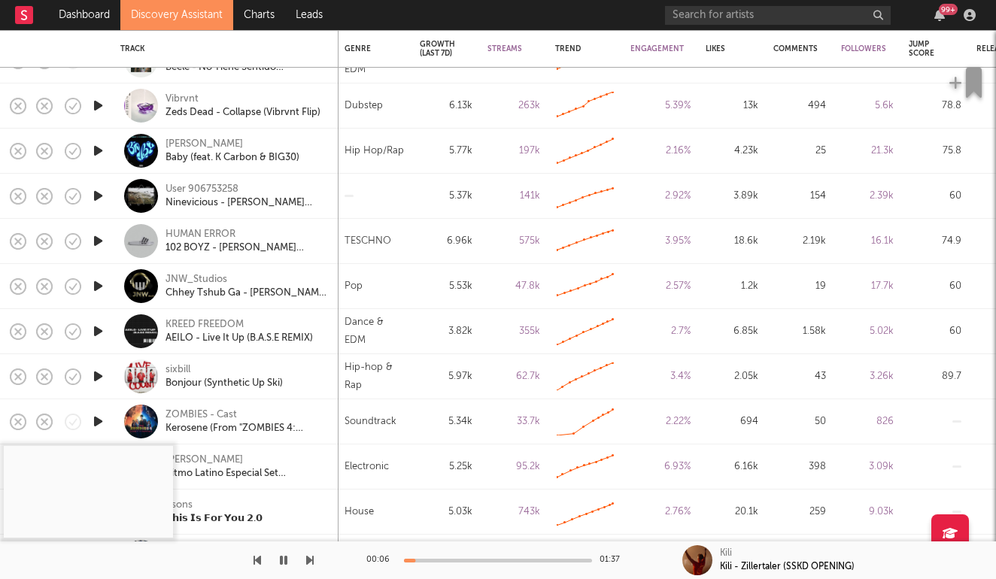
click at [107, 238] on div at bounding box center [98, 241] width 30 height 45
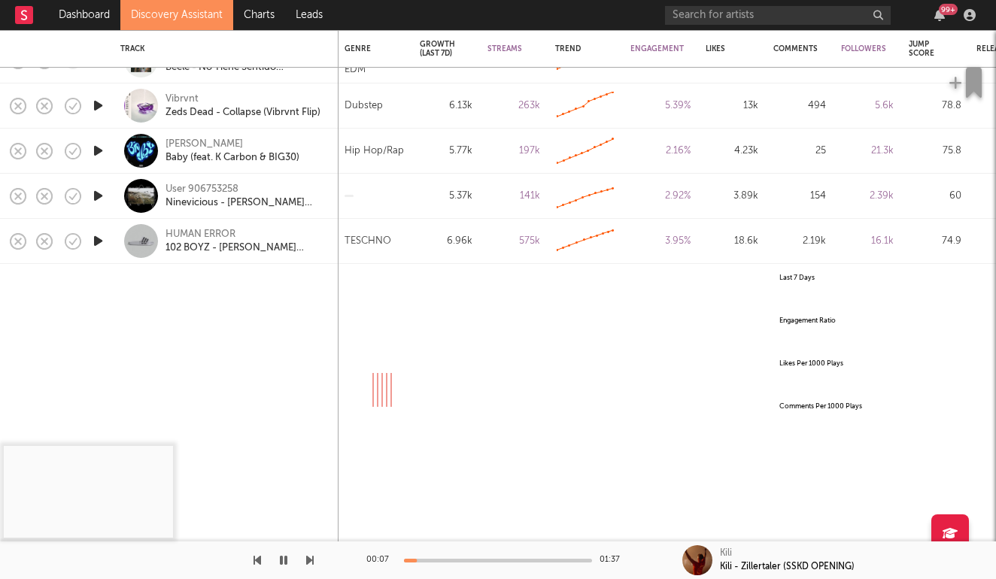
click at [102, 239] on icon "button" at bounding box center [98, 241] width 16 height 19
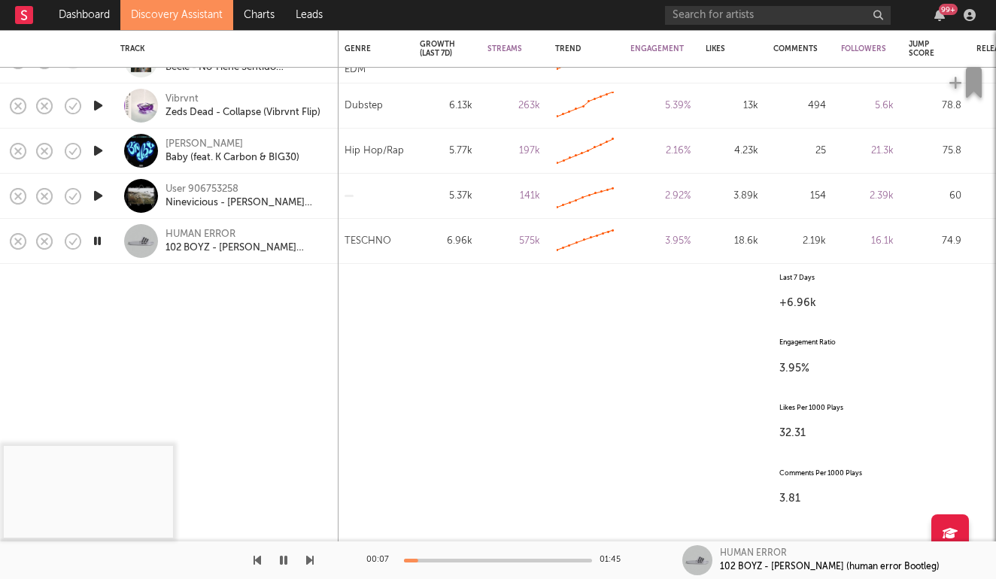
select select "All"
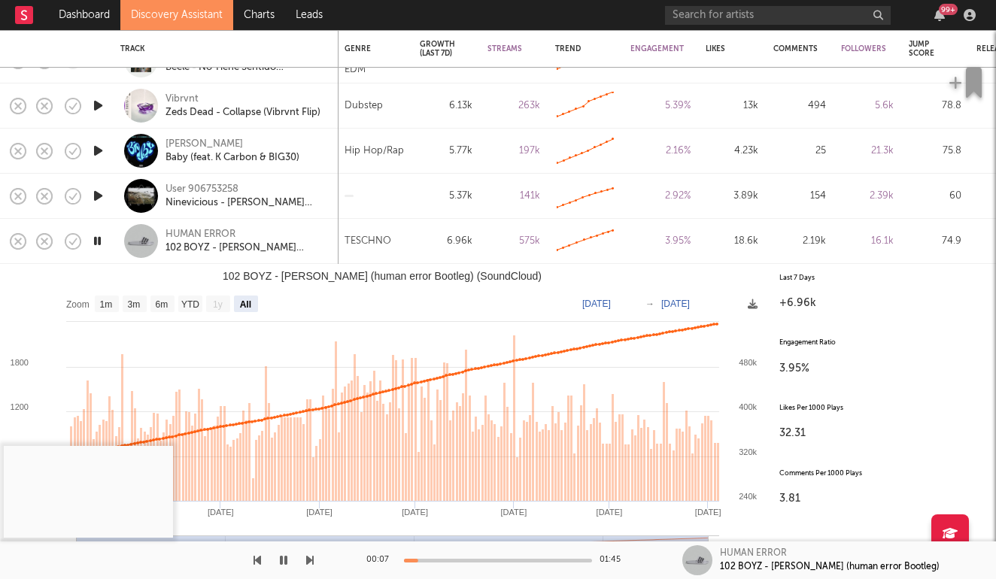
click at [119, 224] on div "HUMAN ERROR 102 BOYZ - ADILETTE (human error Bootleg)" at bounding box center [226, 241] width 226 height 45
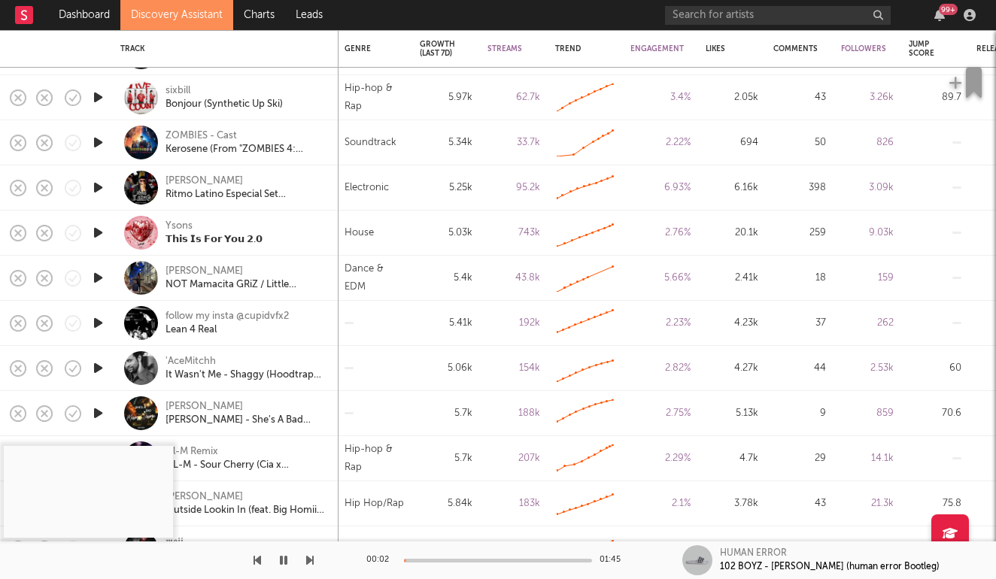
click at [97, 235] on icon "button" at bounding box center [98, 232] width 16 height 19
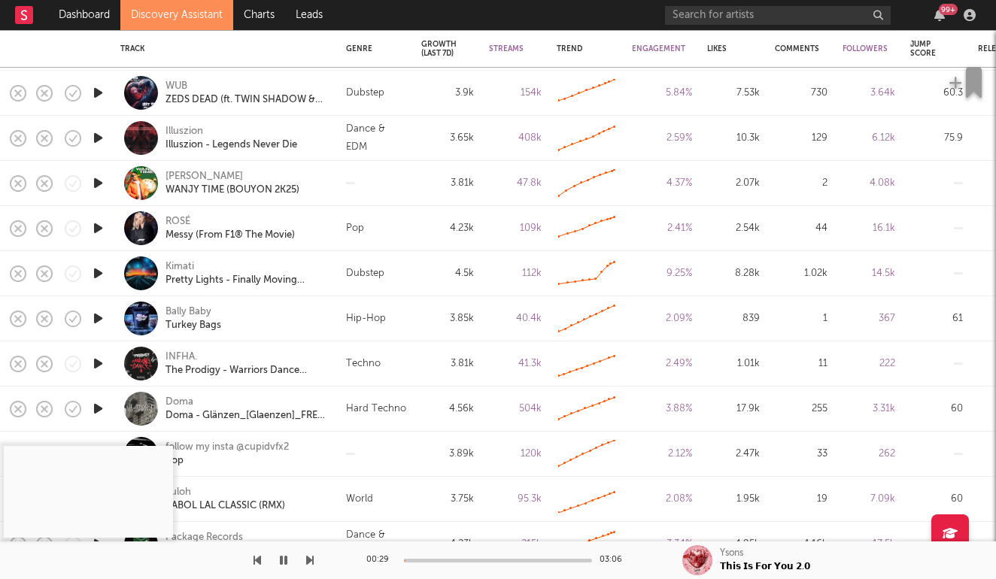
click at [104, 315] on icon "button" at bounding box center [98, 318] width 16 height 19
click at [445, 557] on div "00:00 08:41" at bounding box center [497, 561] width 263 height 38
click at [182, 326] on div "Turkey Bags" at bounding box center [193, 326] width 56 height 14
click at [198, 308] on div "Bally Baby" at bounding box center [188, 312] width 46 height 14
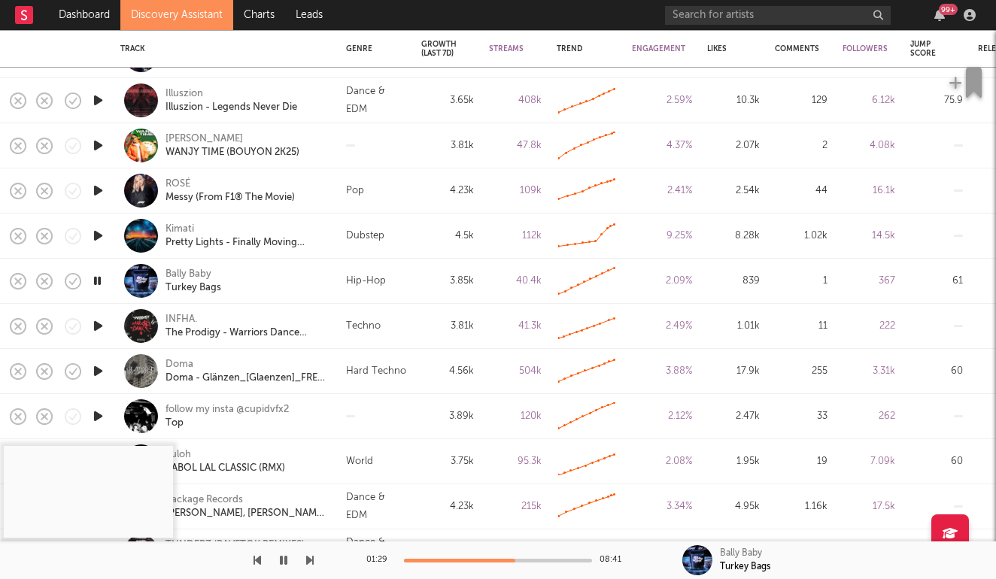
click at [102, 327] on icon "button" at bounding box center [98, 326] width 16 height 19
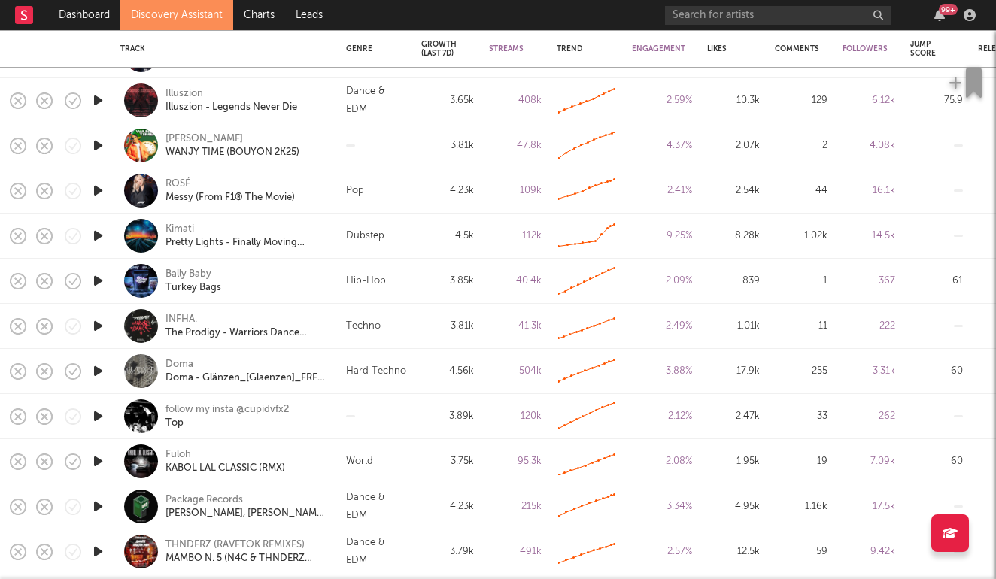
click at [104, 326] on icon "button" at bounding box center [98, 326] width 16 height 19
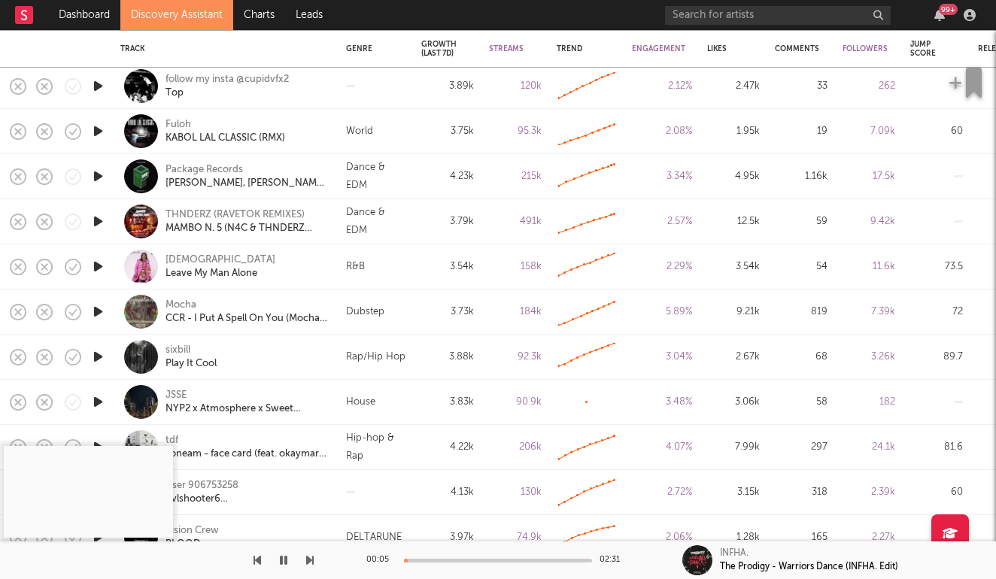
click at [98, 312] on icon "button" at bounding box center [98, 311] width 16 height 19
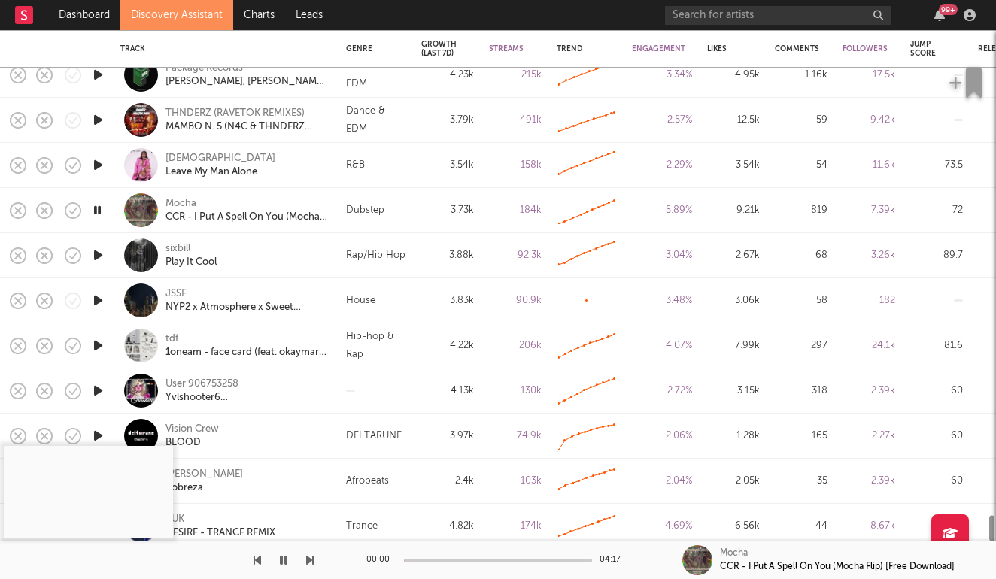
click at [98, 301] on icon "button" at bounding box center [98, 300] width 16 height 19
click at [279, 557] on button "button" at bounding box center [283, 561] width 15 height 38
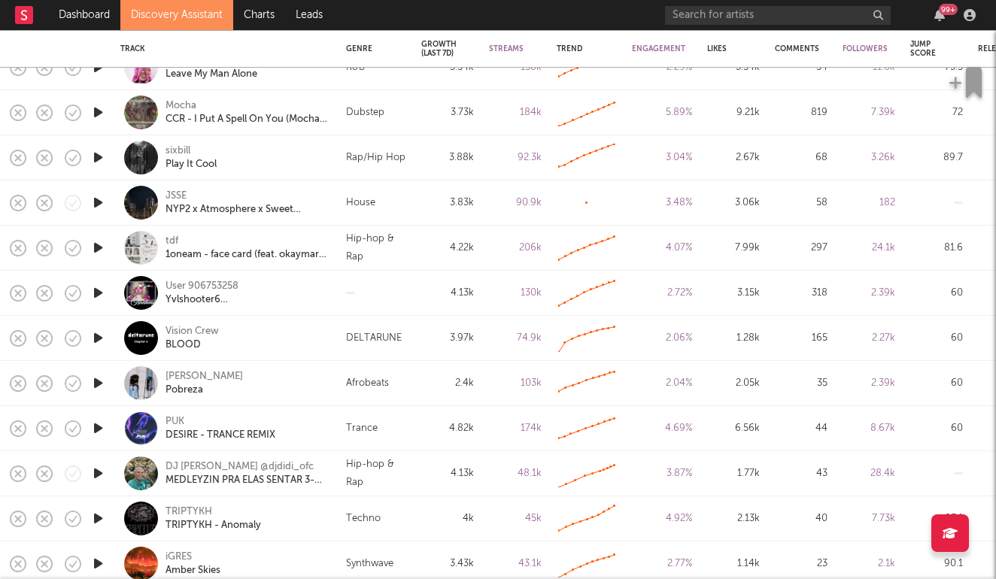
click at [96, 338] on icon "button" at bounding box center [98, 338] width 16 height 19
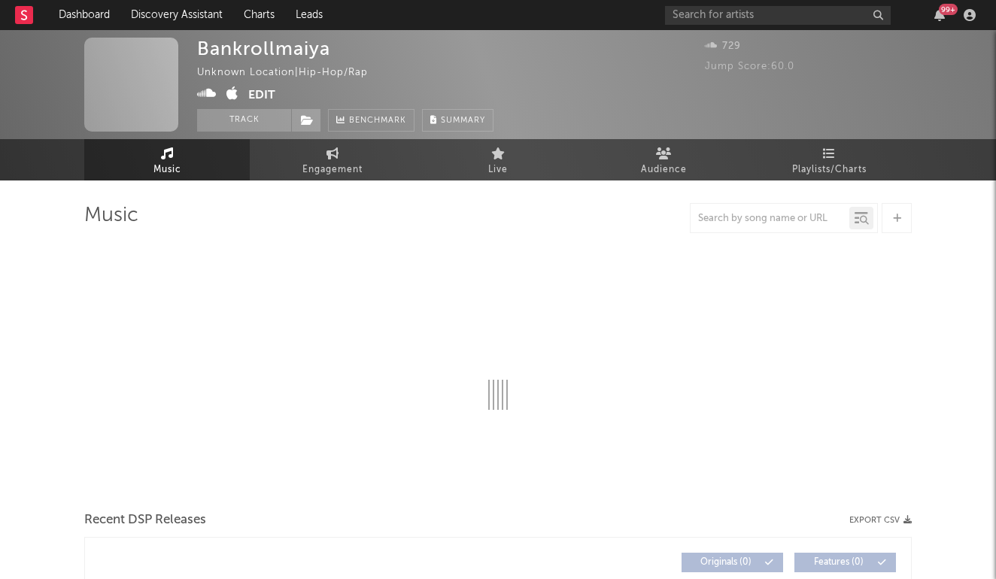
select select "1w"
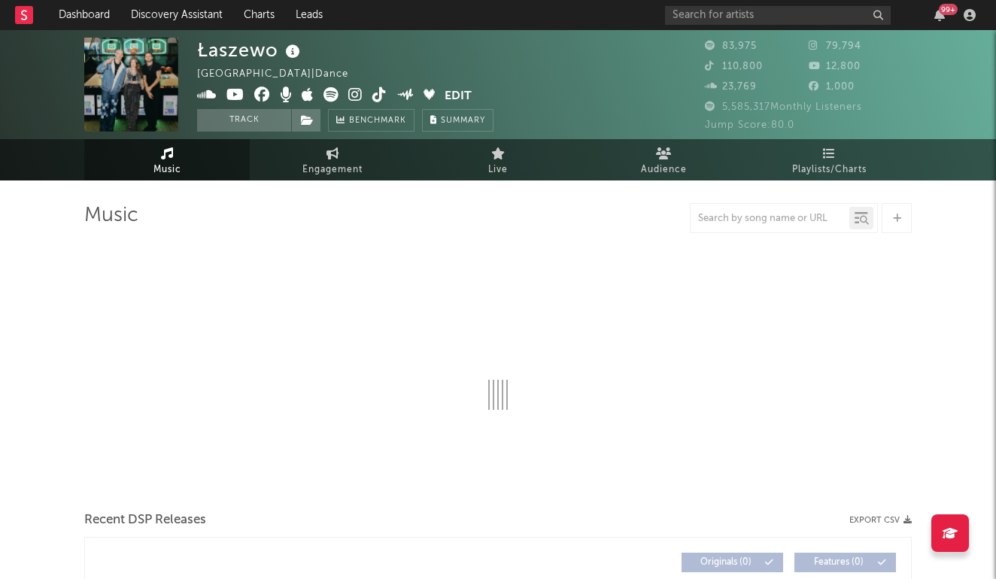
select select "6m"
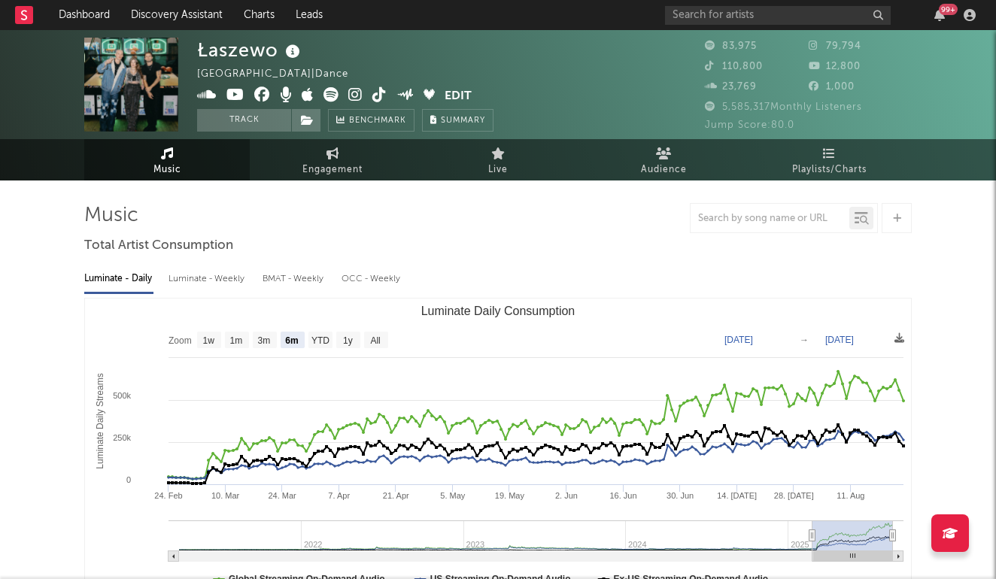
click at [221, 281] on div "Luminate - Weekly" at bounding box center [207, 279] width 79 height 26
select select "6m"
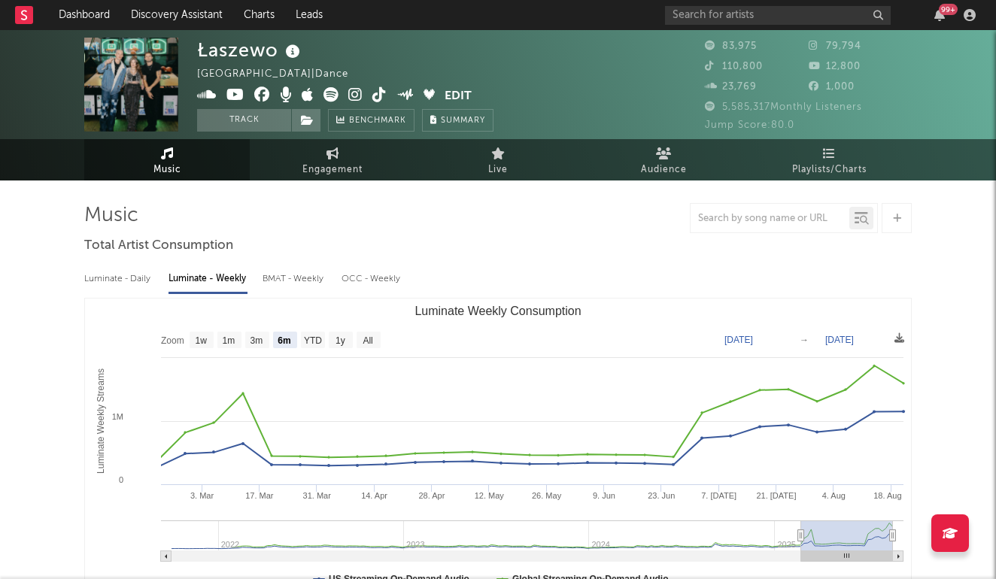
click at [357, 93] on icon at bounding box center [355, 94] width 14 height 15
click at [263, 132] on div "Łaszewo United States | Dance Edit Track Benchmark Summary 83,975 79,794 110,80…" at bounding box center [498, 84] width 996 height 109
click at [265, 129] on button "Track" at bounding box center [244, 120] width 94 height 23
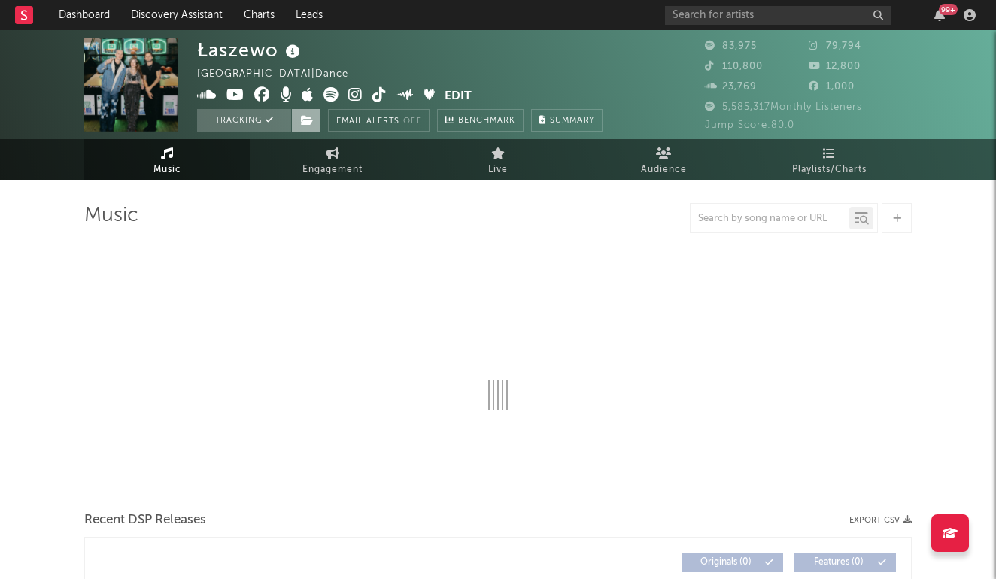
click at [319, 117] on span at bounding box center [306, 120] width 30 height 23
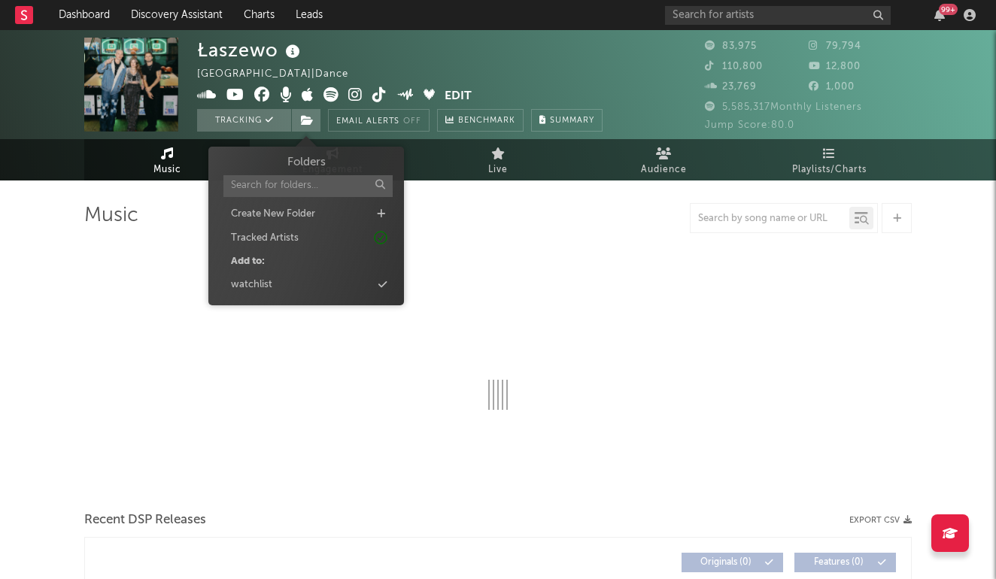
select select "6m"
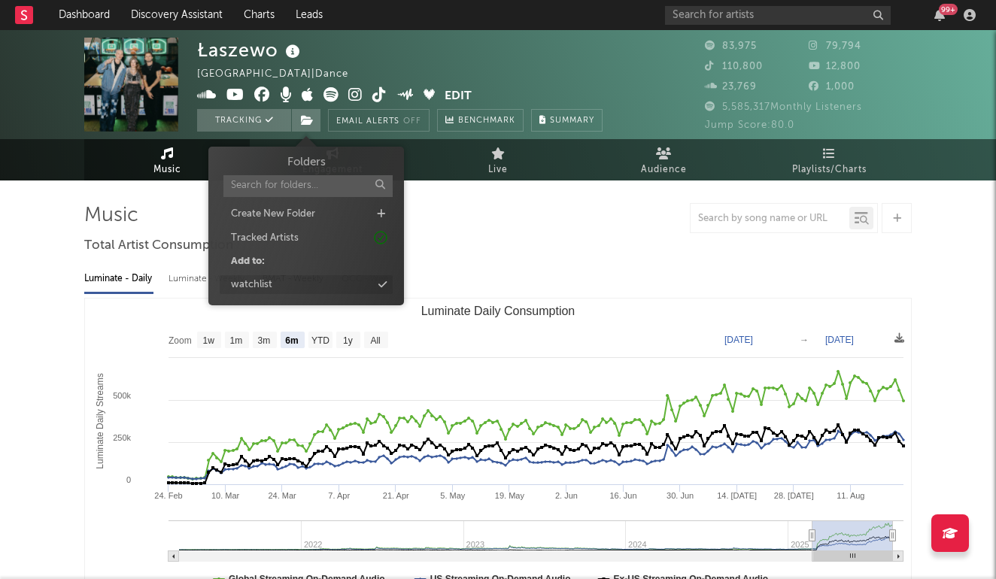
click at [294, 278] on div "watchlist" at bounding box center [306, 285] width 173 height 20
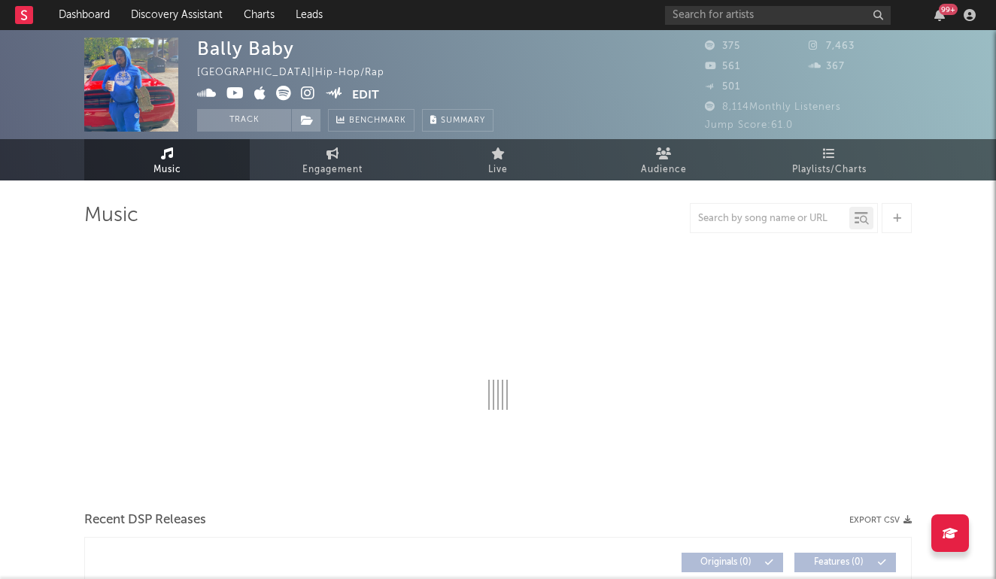
select select "6m"
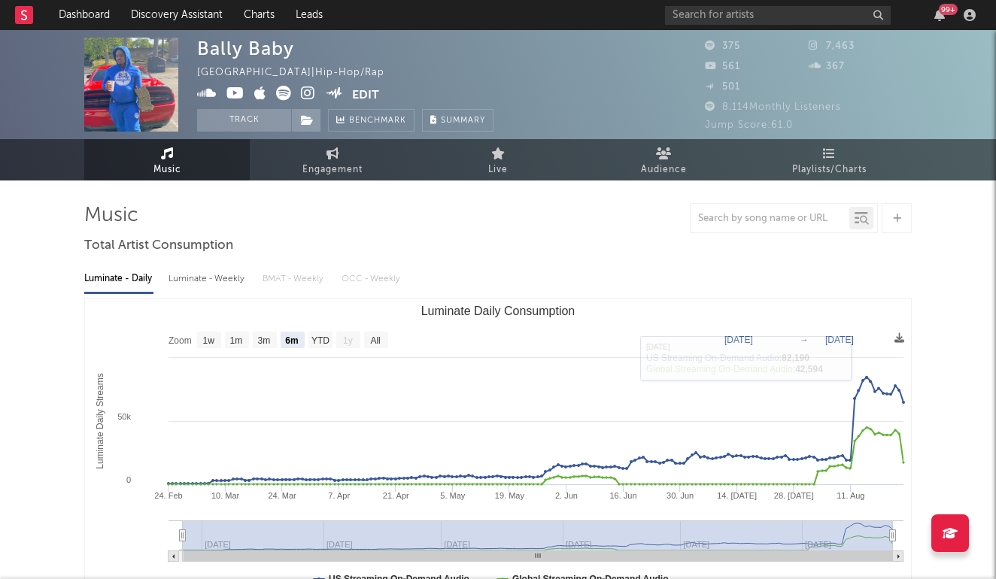
click at [188, 297] on div "Luminate - Daily Luminate - Weekly BMAT - Weekly OCC - Weekly Zoom 1w 1m 3m 6m …" at bounding box center [497, 431] width 827 height 345
click at [191, 287] on div "Luminate - Weekly" at bounding box center [207, 279] width 79 height 26
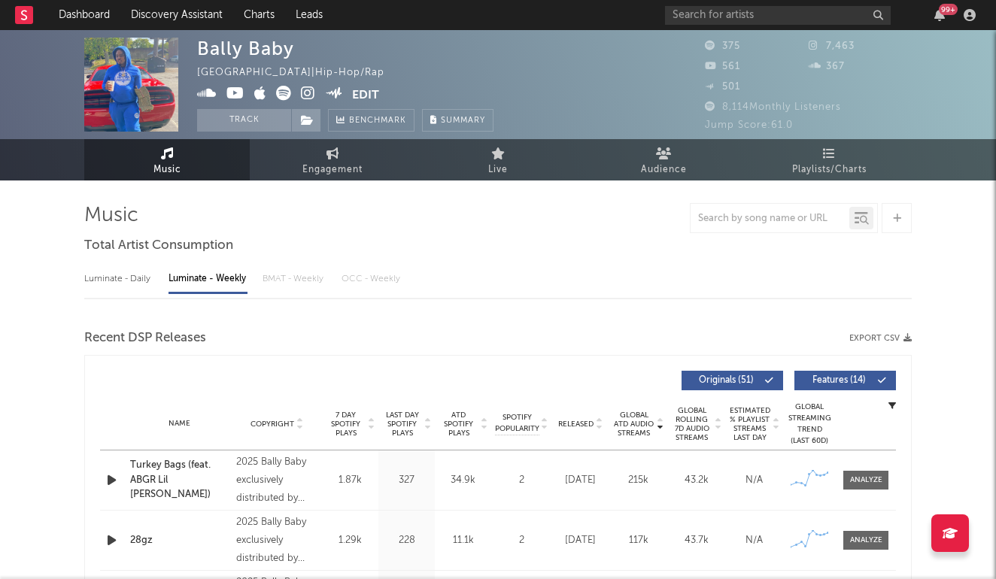
select select "6m"
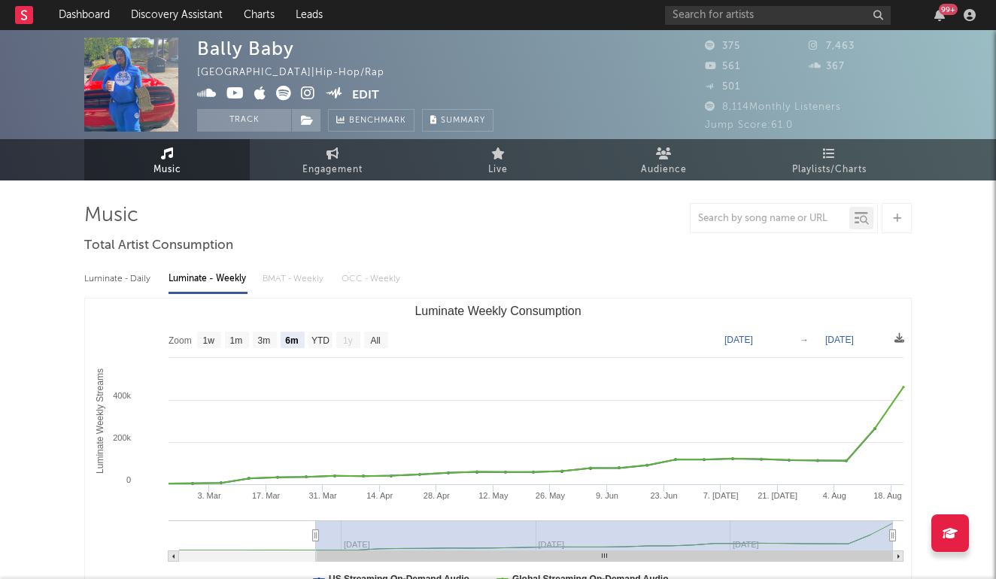
click at [308, 89] on icon at bounding box center [308, 93] width 14 height 15
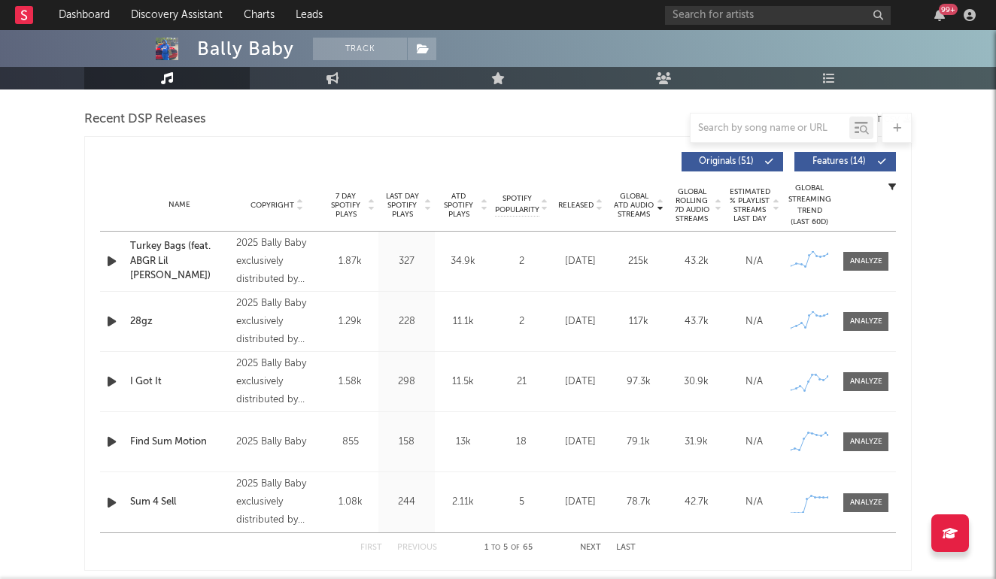
scroll to position [581, 0]
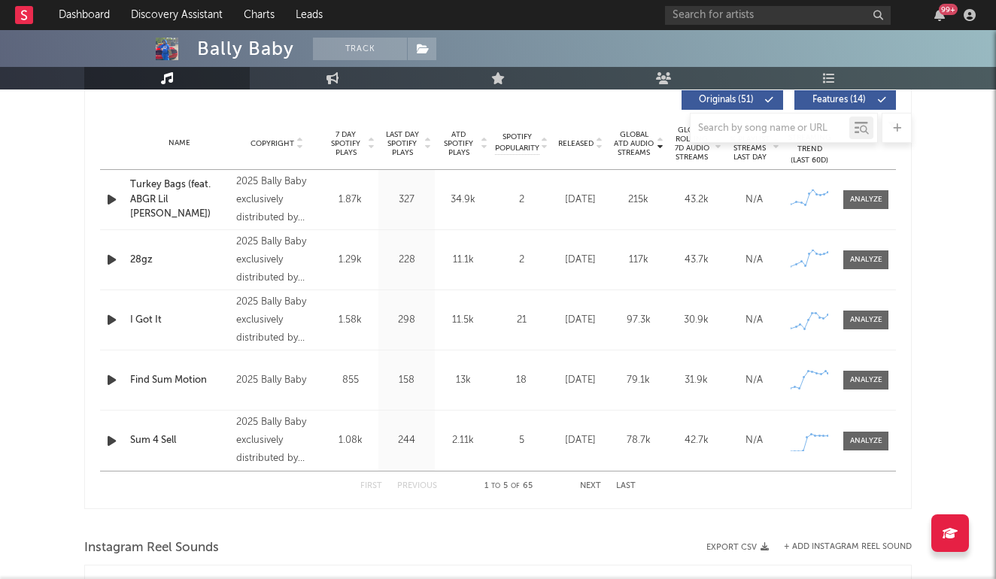
click at [593, 484] on button "Next" at bounding box center [590, 486] width 21 height 8
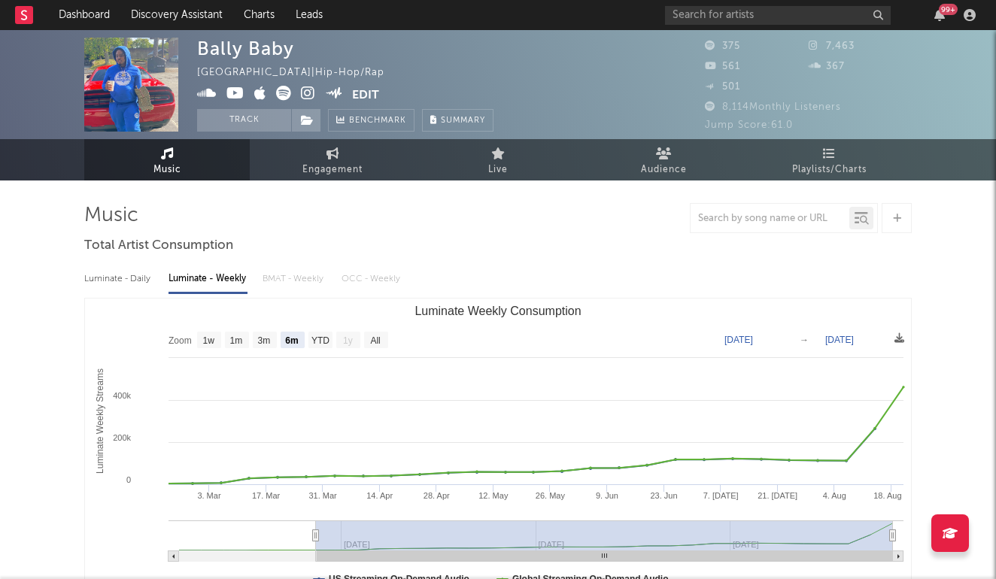
scroll to position [0, 0]
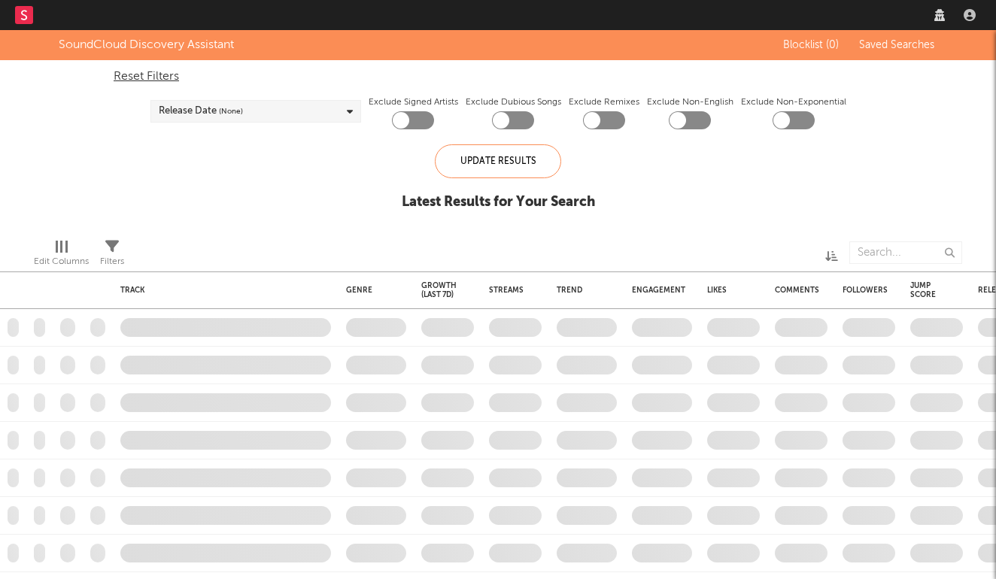
checkbox input "true"
